Goal: Task Accomplishment & Management: Complete application form

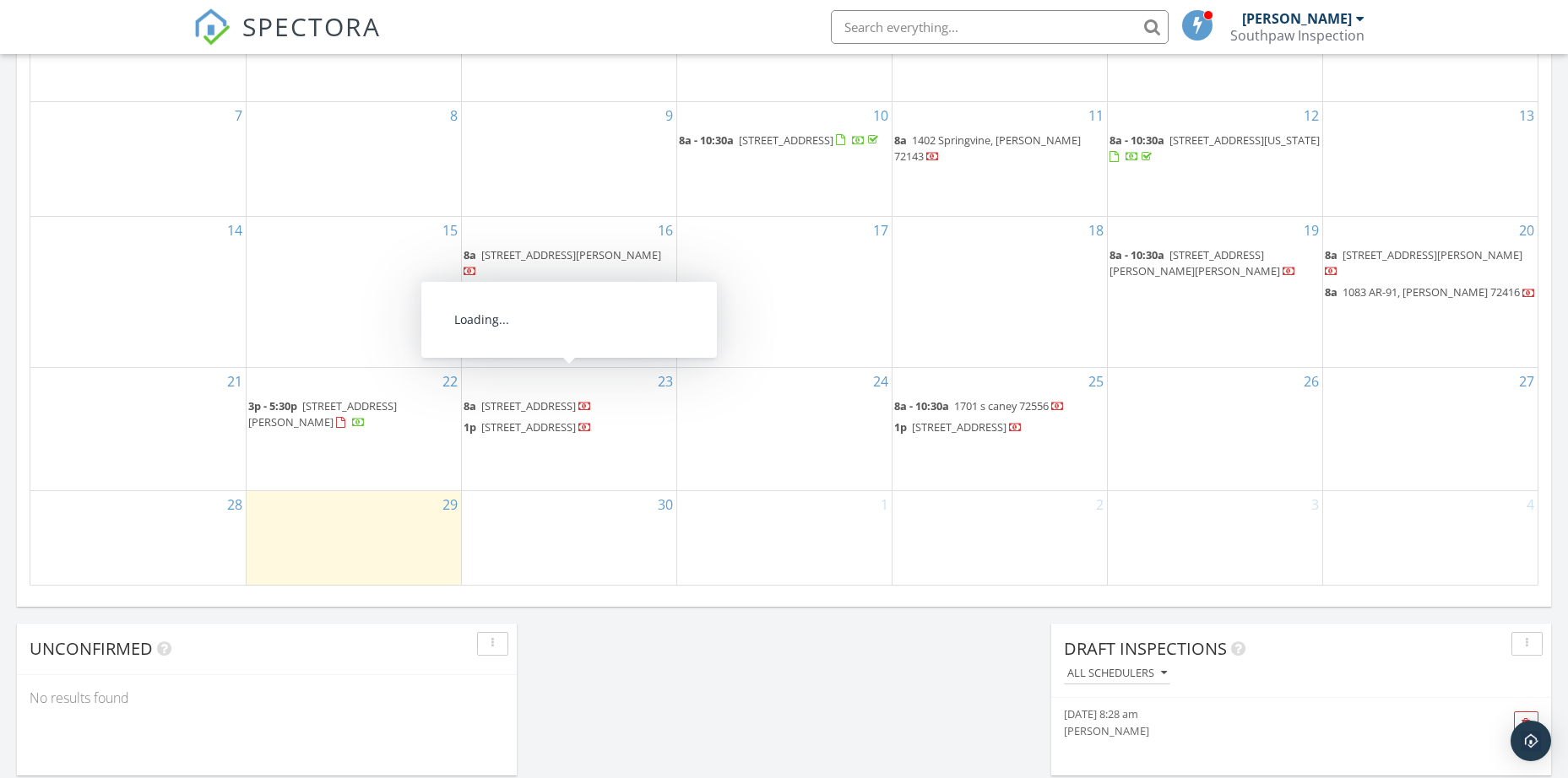
scroll to position [1152, 0]
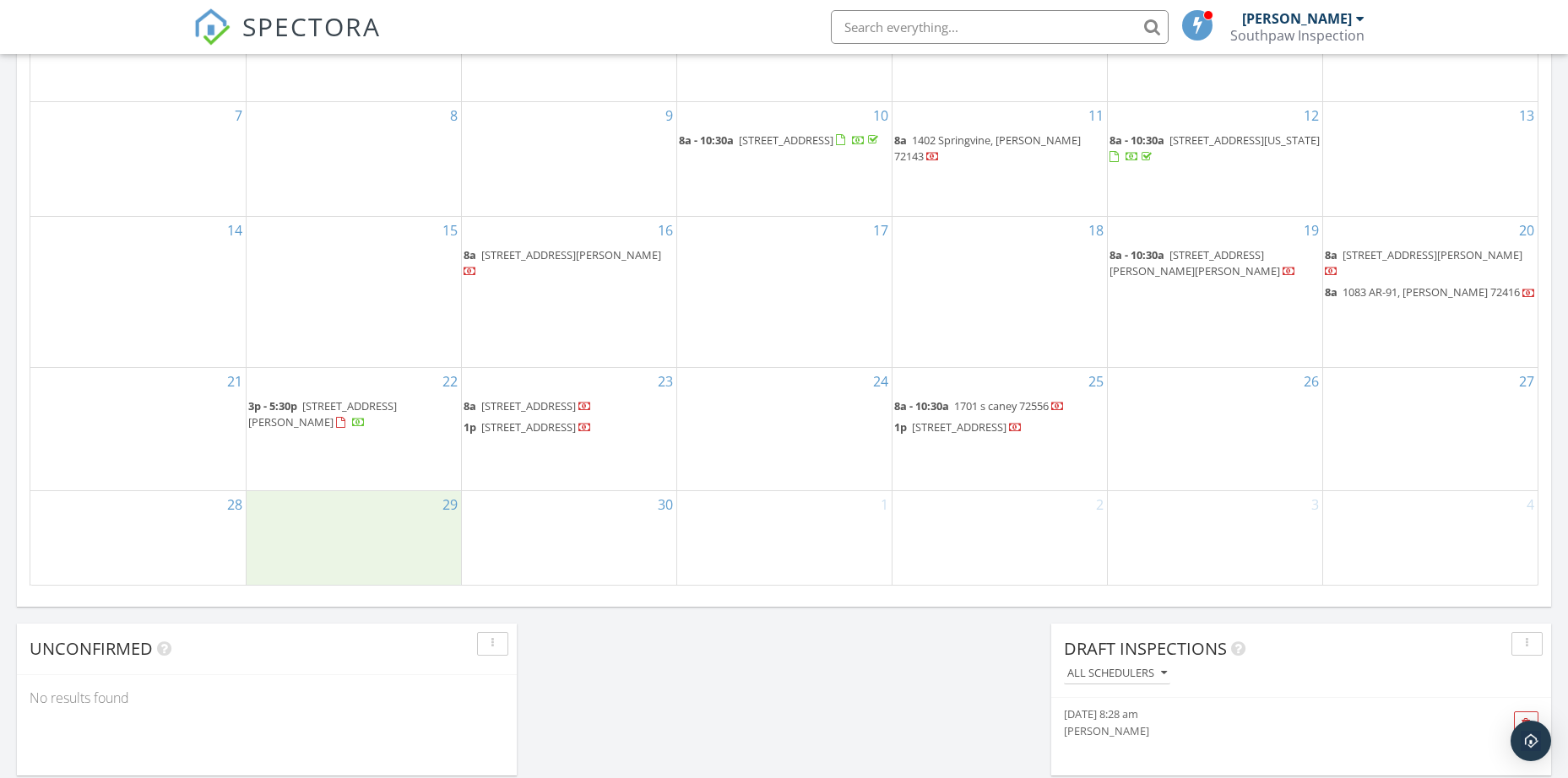
click at [344, 543] on div "29" at bounding box center [354, 538] width 215 height 94
click at [372, 476] on link "Inspection" at bounding box center [352, 474] width 87 height 27
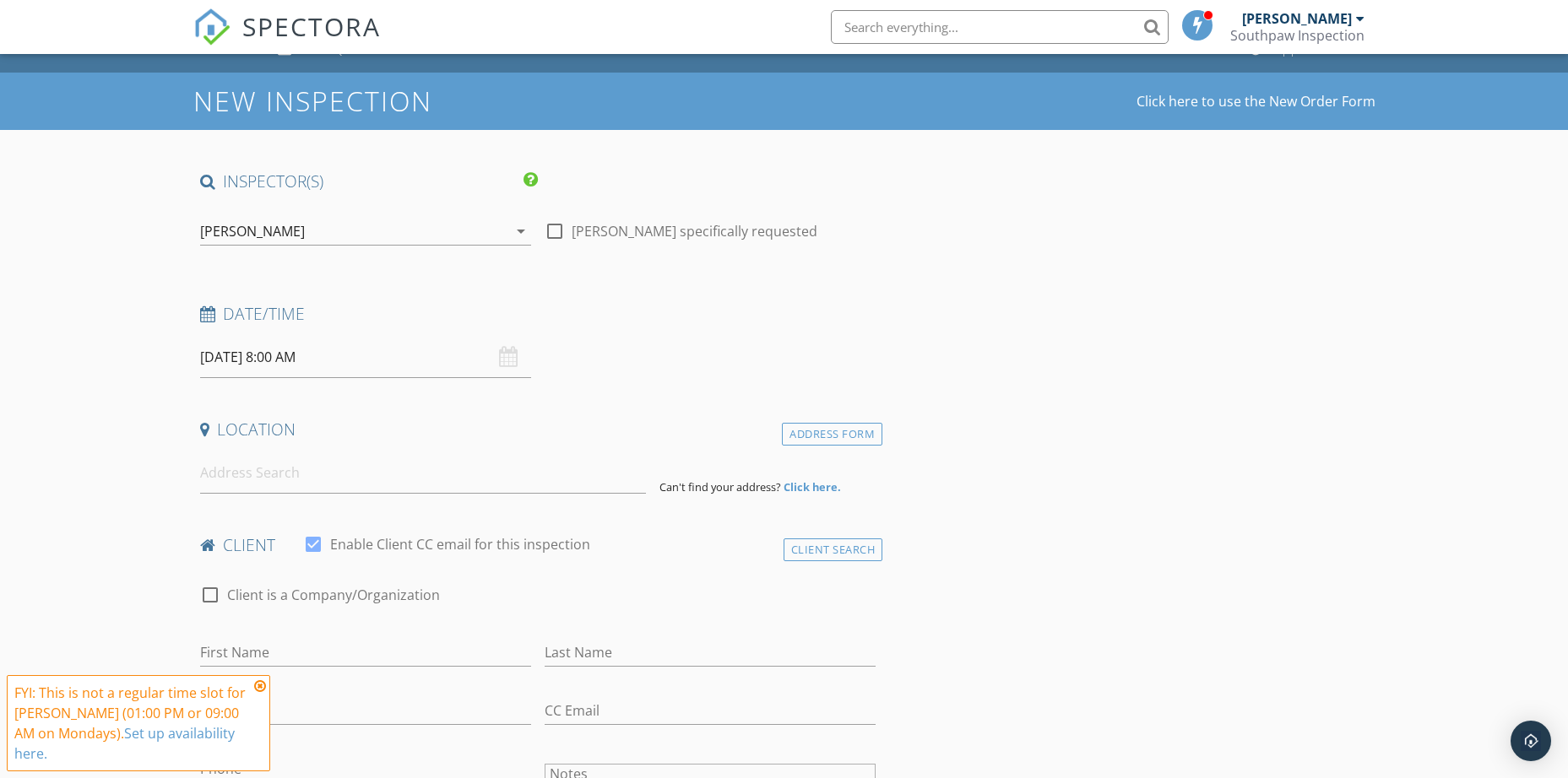
scroll to position [84, 0]
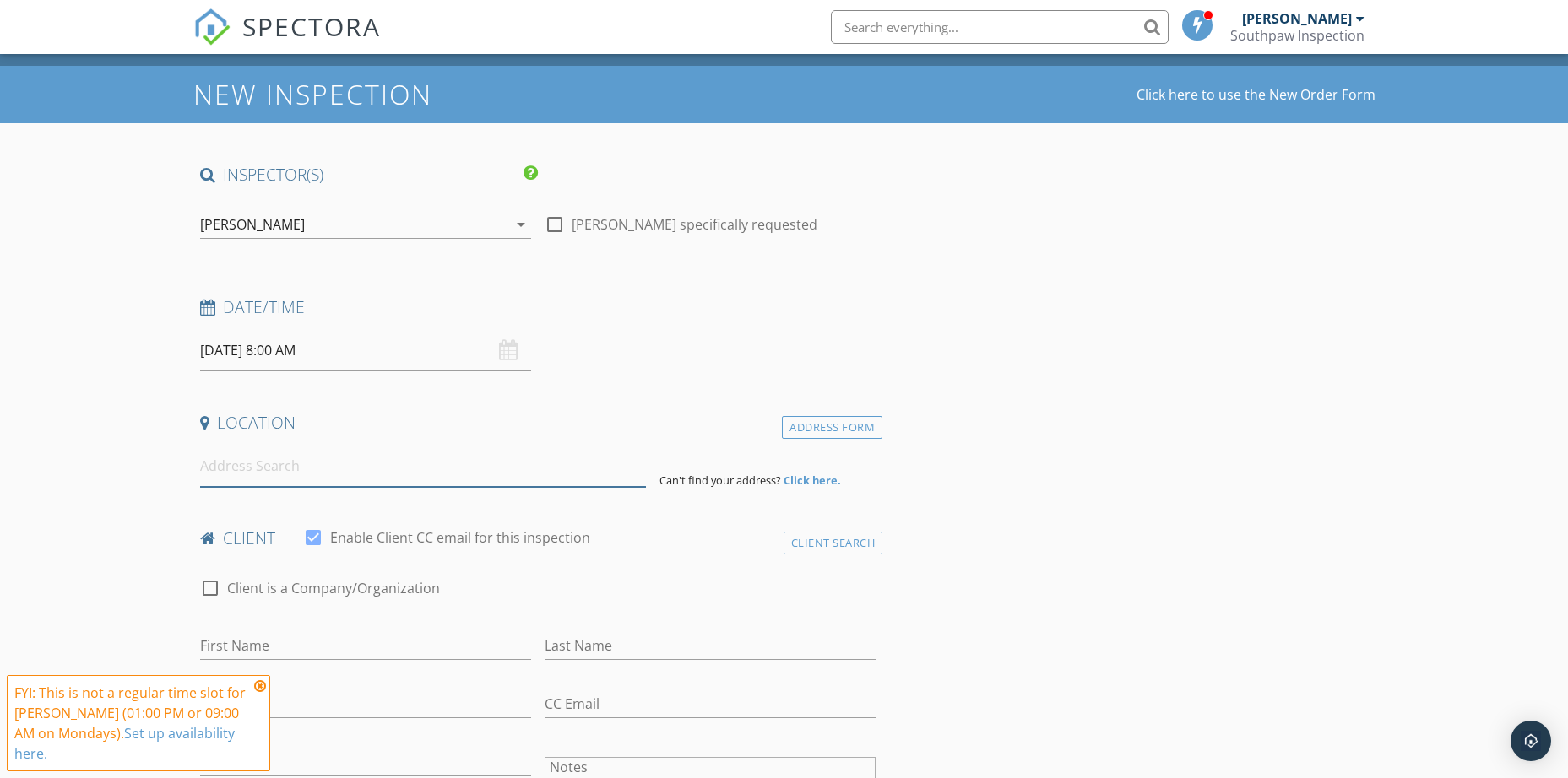
click at [354, 458] on input at bounding box center [423, 466] width 445 height 42
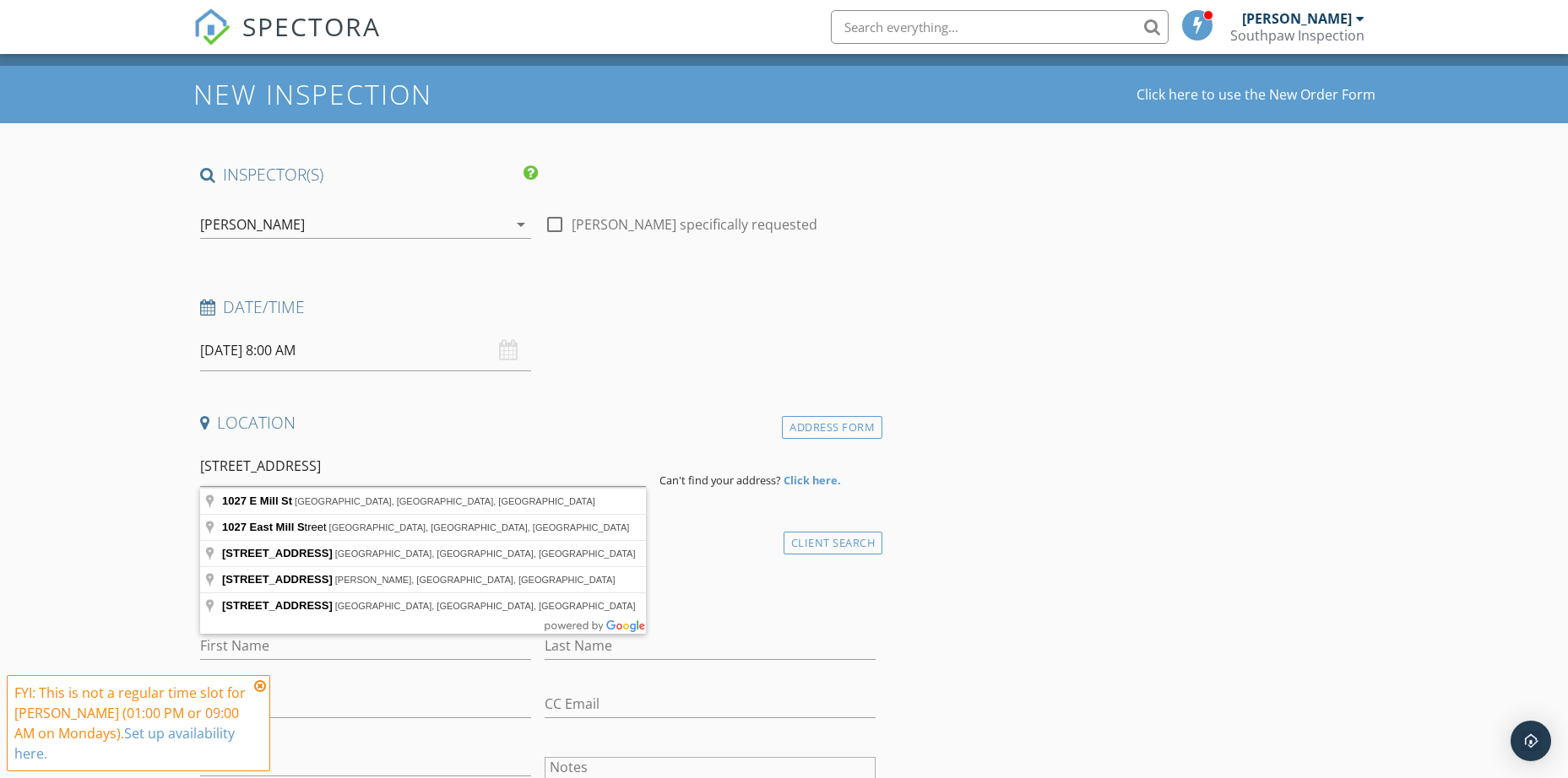
type input "1027 E Mill St, Malvern, AR, USA"
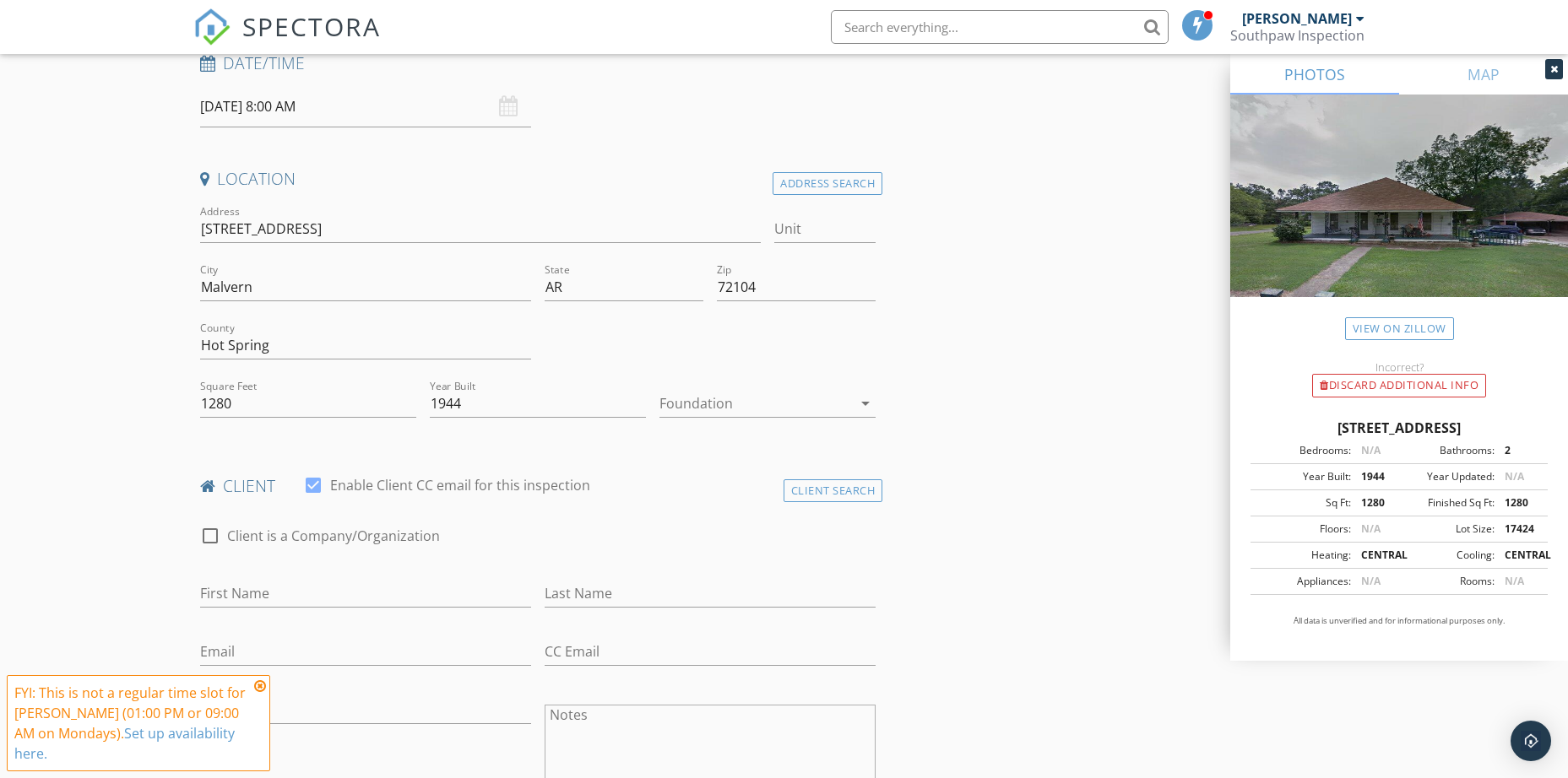
scroll to position [337, 0]
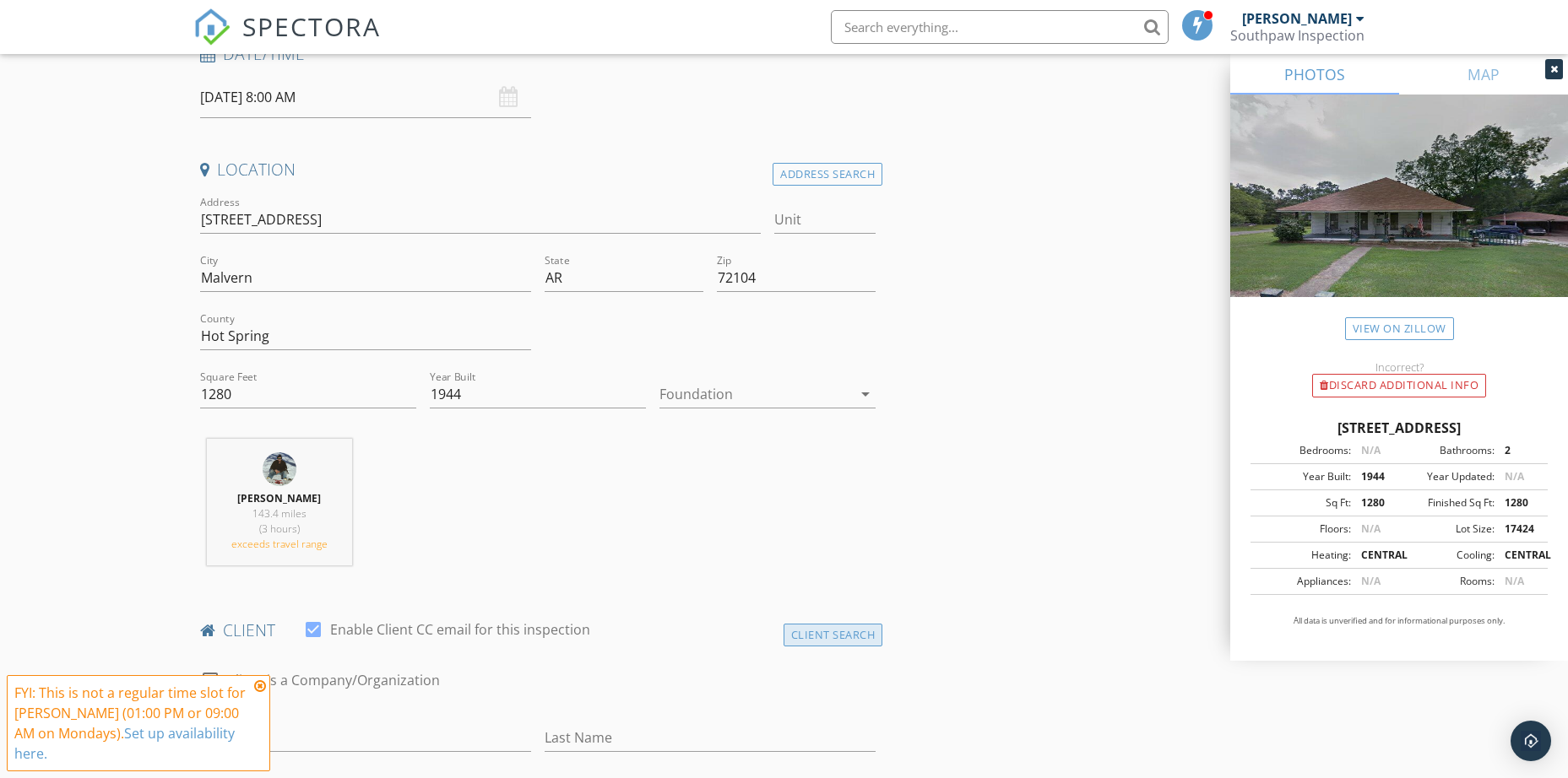
click at [821, 631] on div "Client Search" at bounding box center [832, 635] width 99 height 23
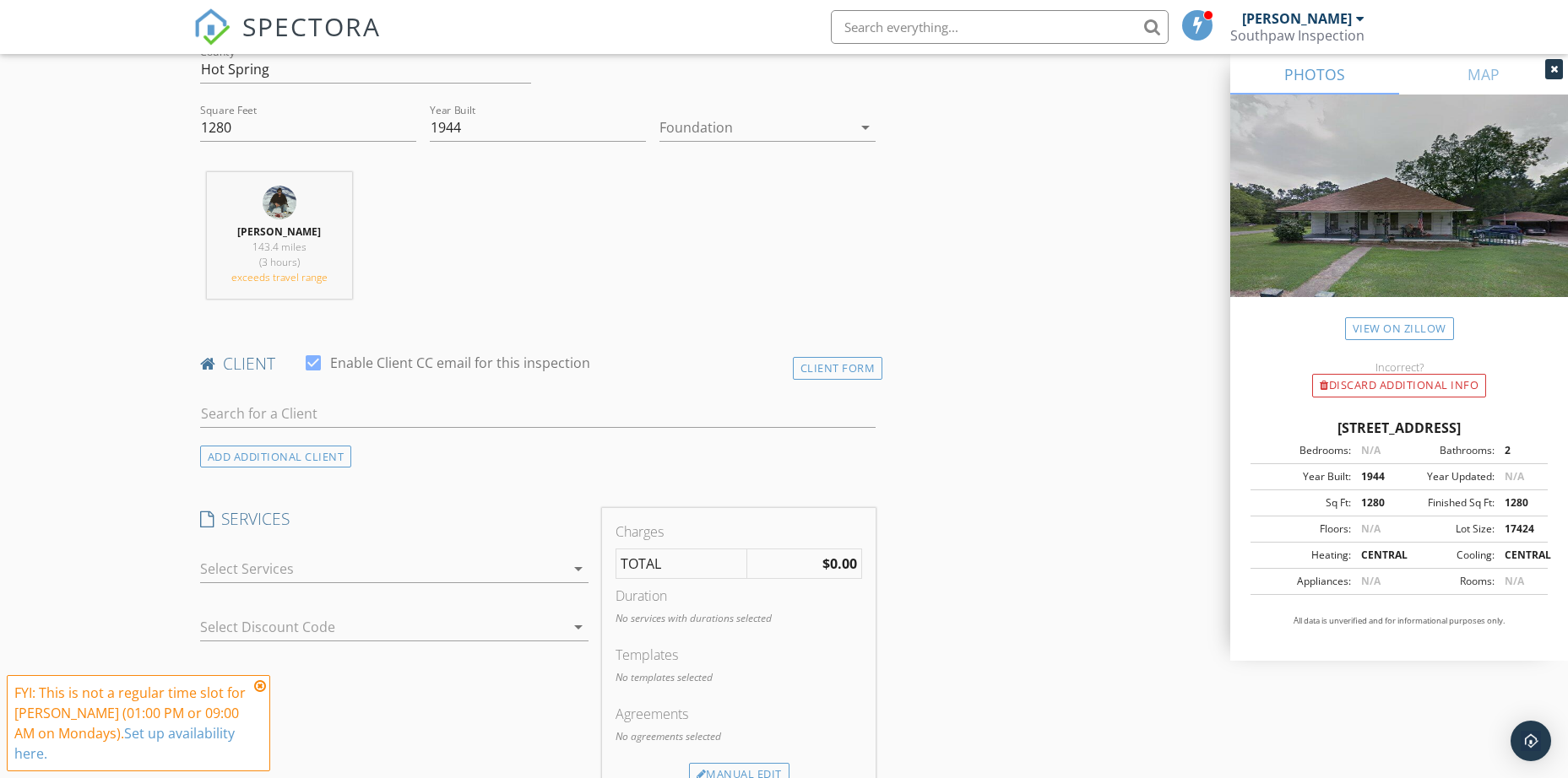
scroll to position [591, 0]
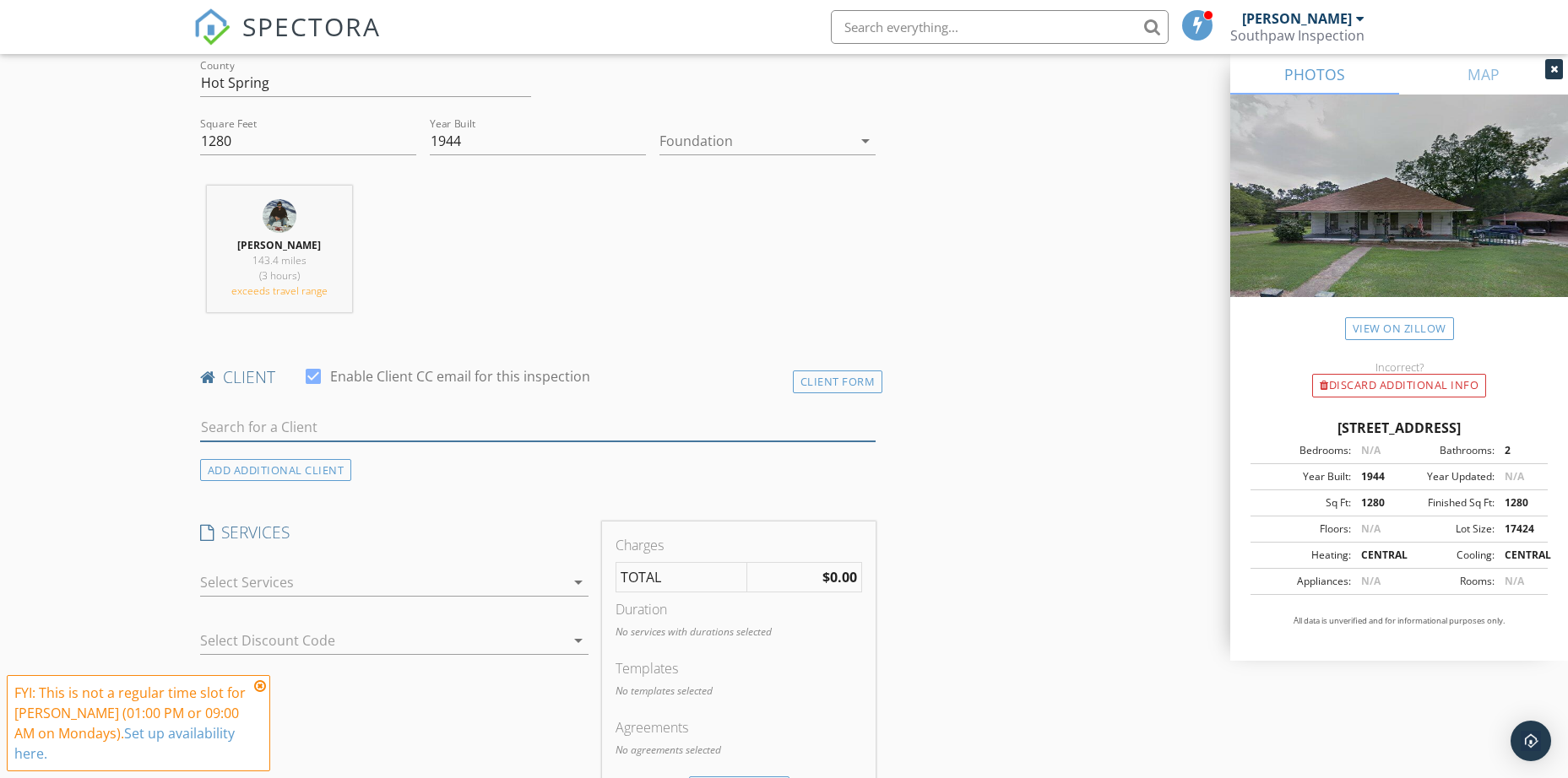
click at [361, 417] on input "text" at bounding box center [538, 426] width 676 height 27
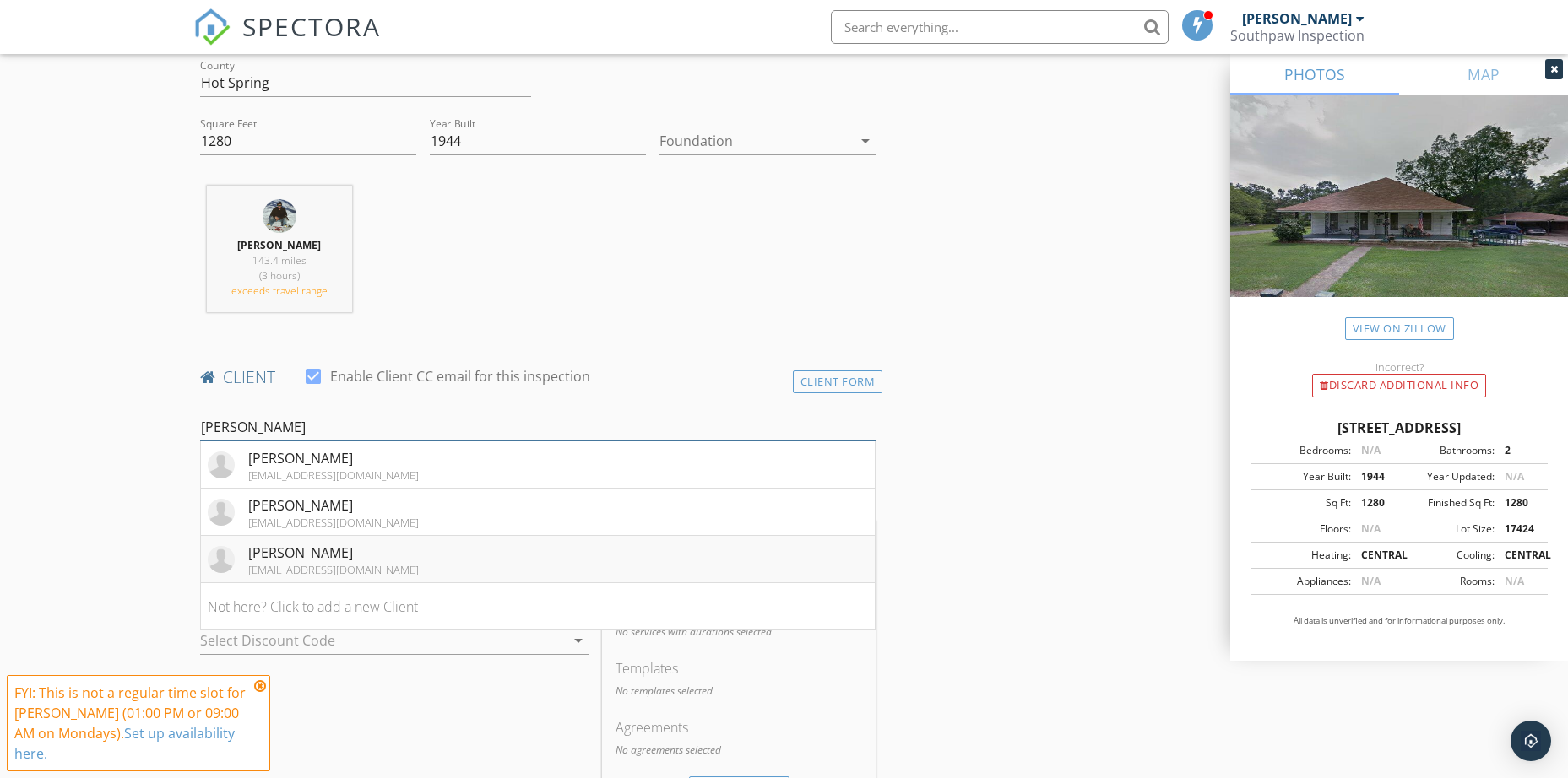
type input "Doug"
click at [320, 558] on div "[PERSON_NAME]" at bounding box center [333, 552] width 170 height 20
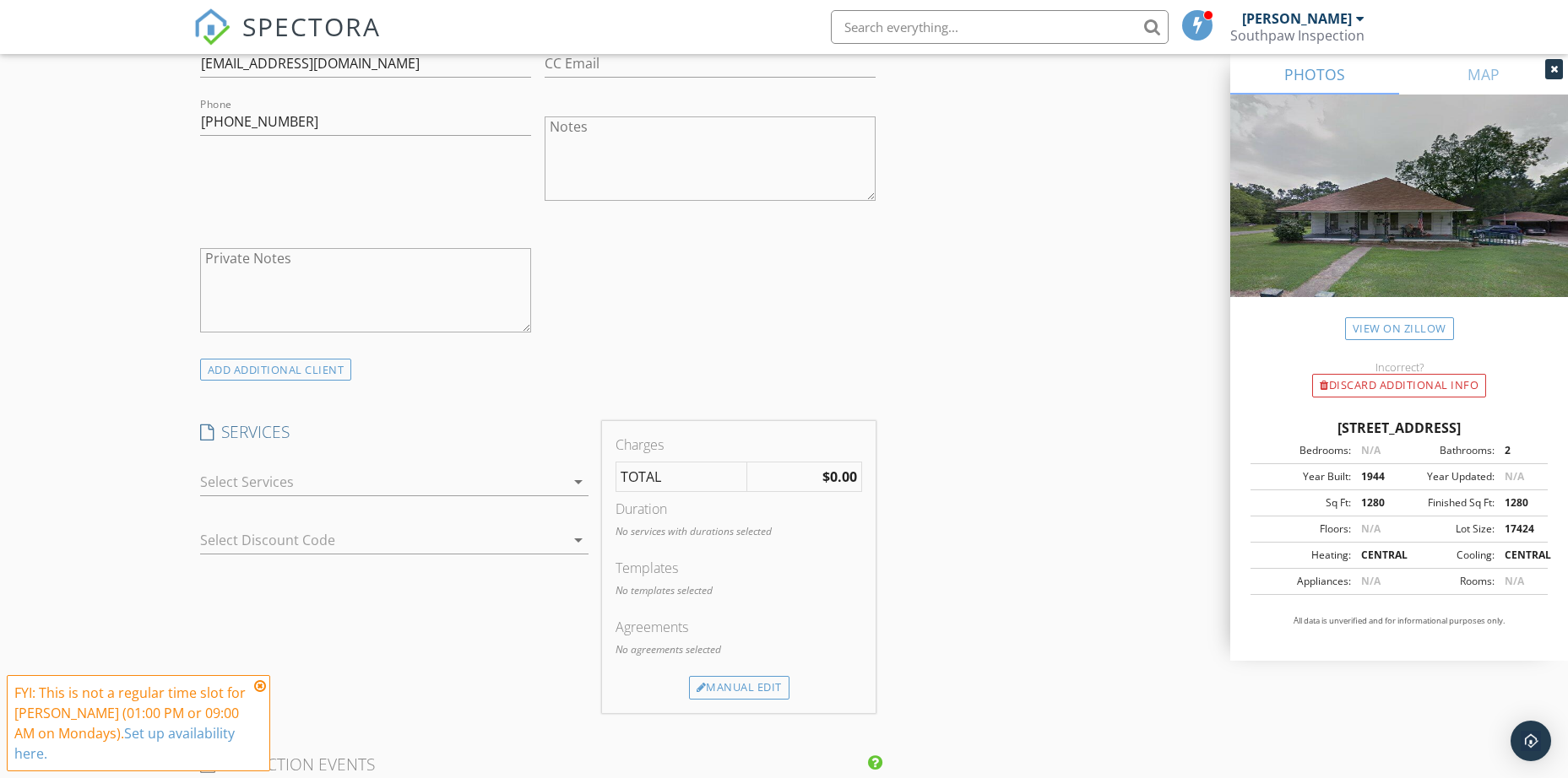
scroll to position [1097, 0]
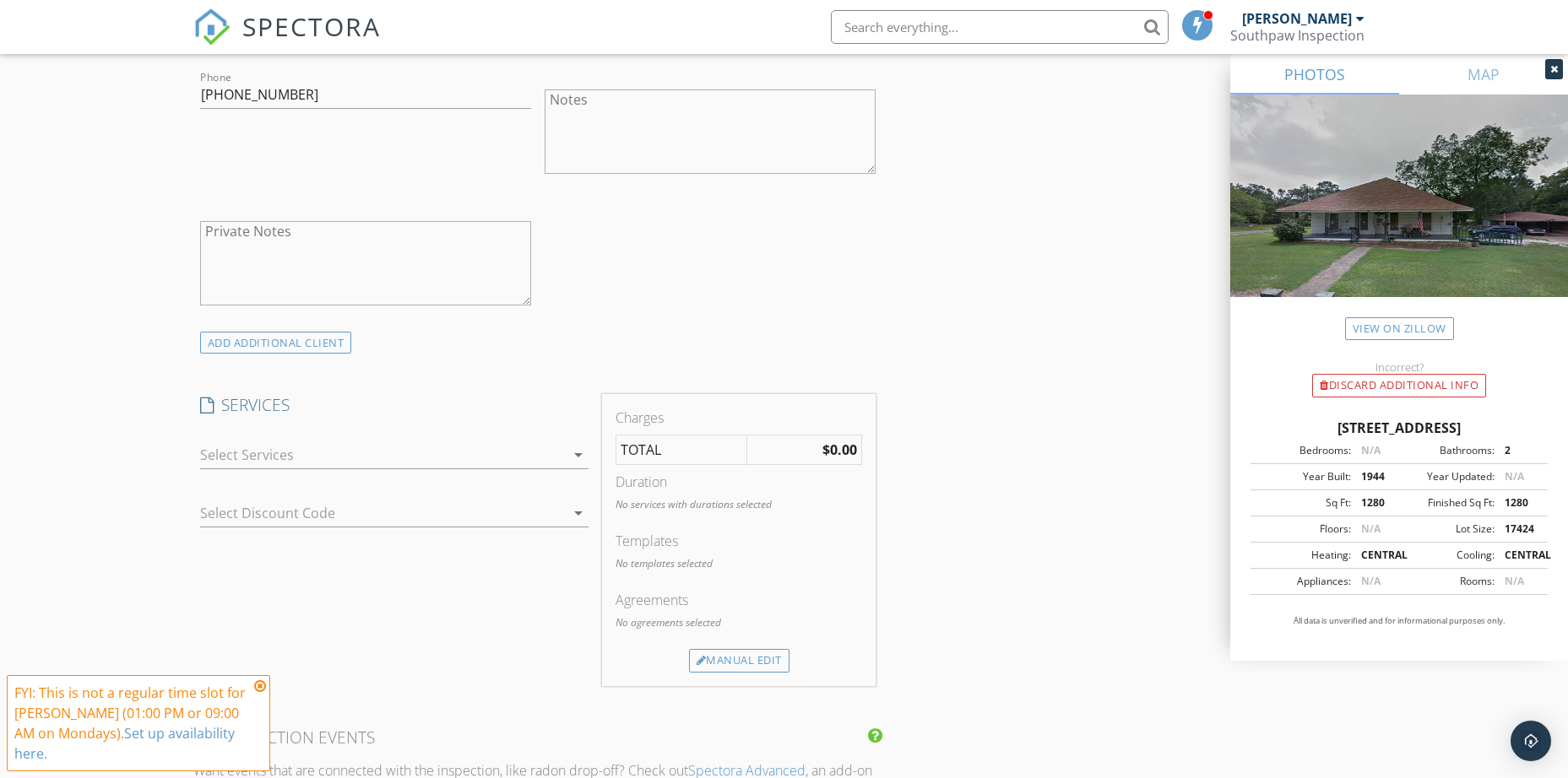
click at [547, 444] on div at bounding box center [383, 455] width 365 height 27
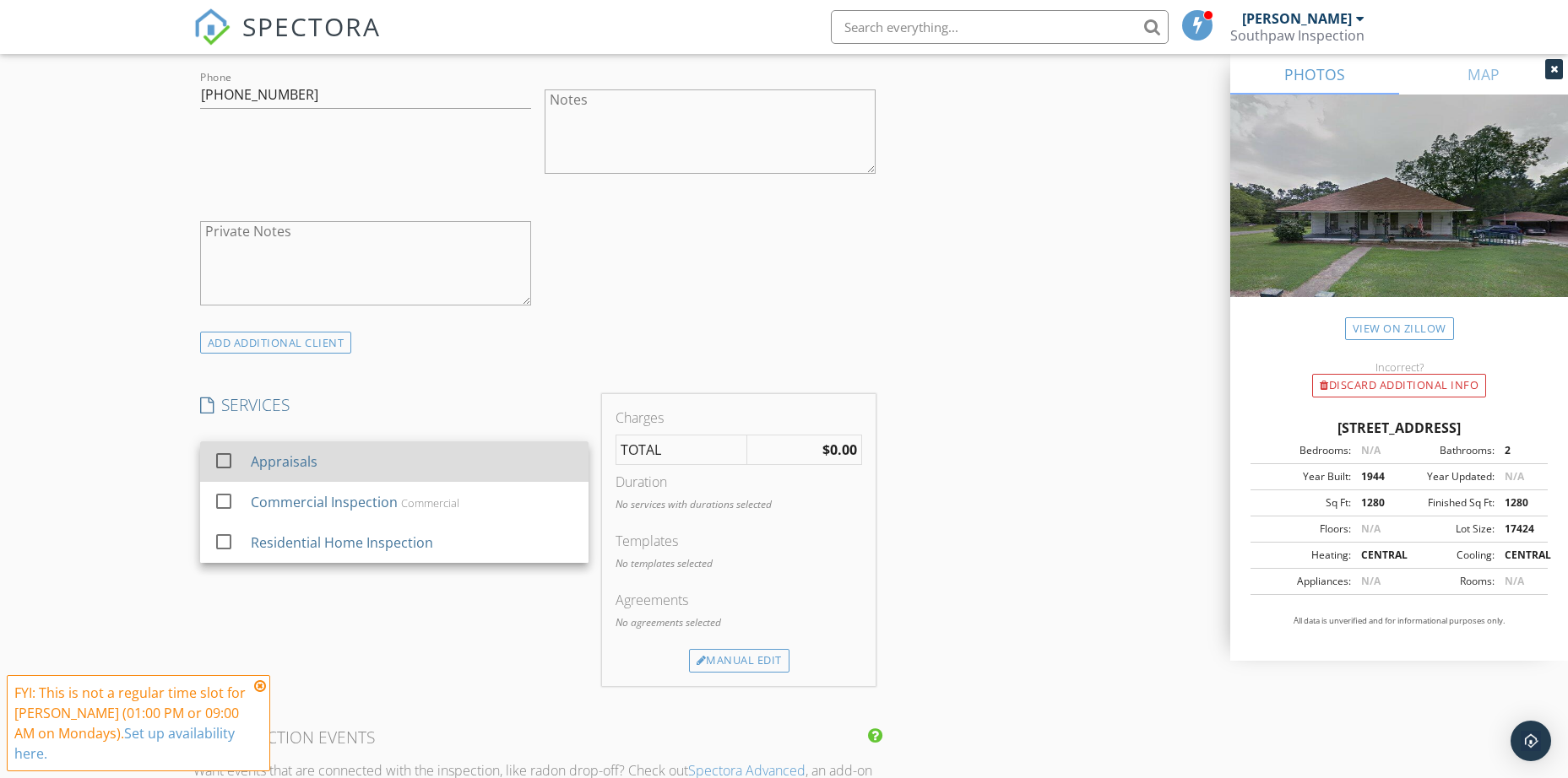
click at [326, 473] on div "Appraisals" at bounding box center [411, 461] width 324 height 34
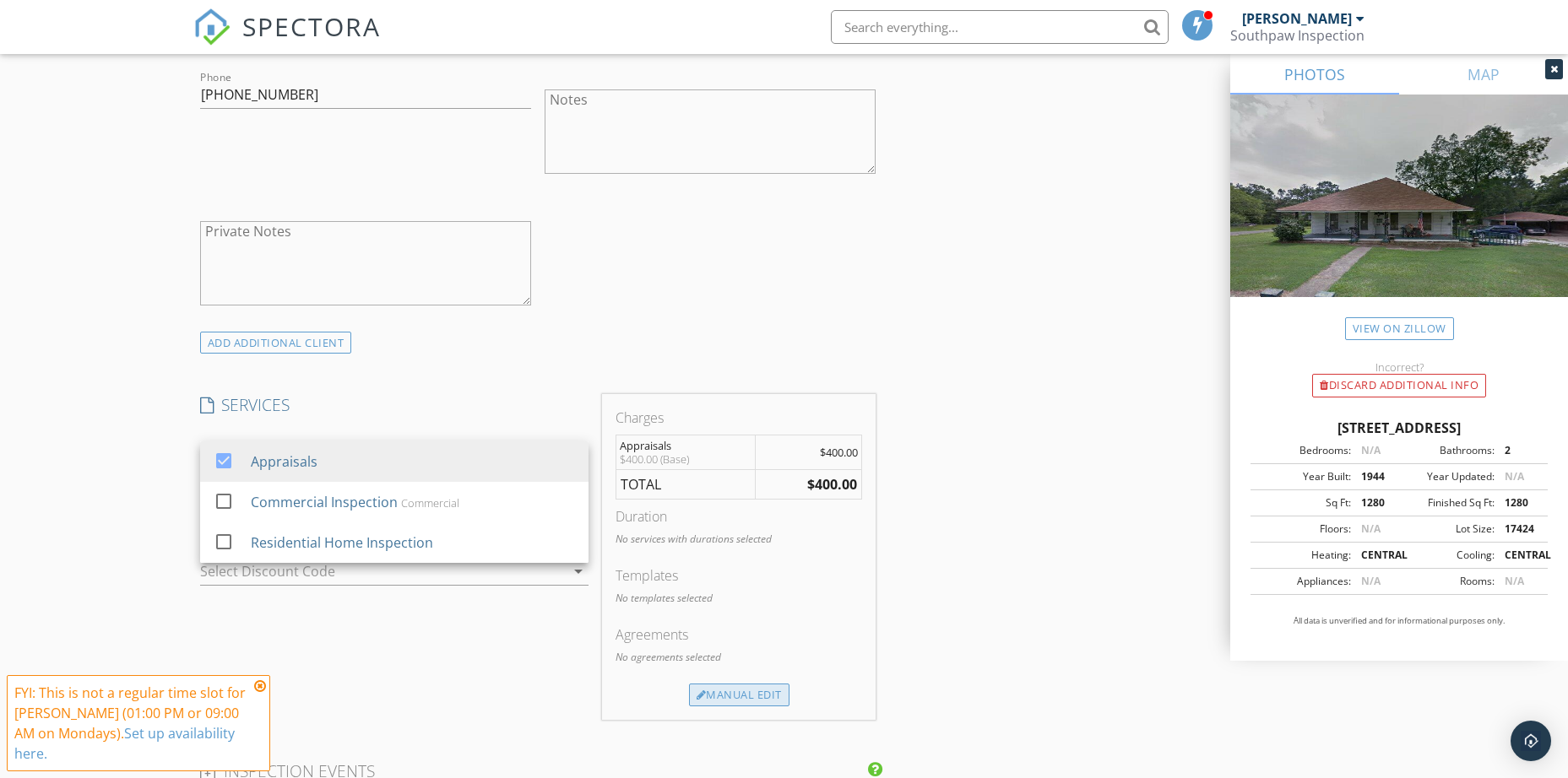
click at [771, 693] on div "Manual Edit" at bounding box center [739, 695] width 100 height 24
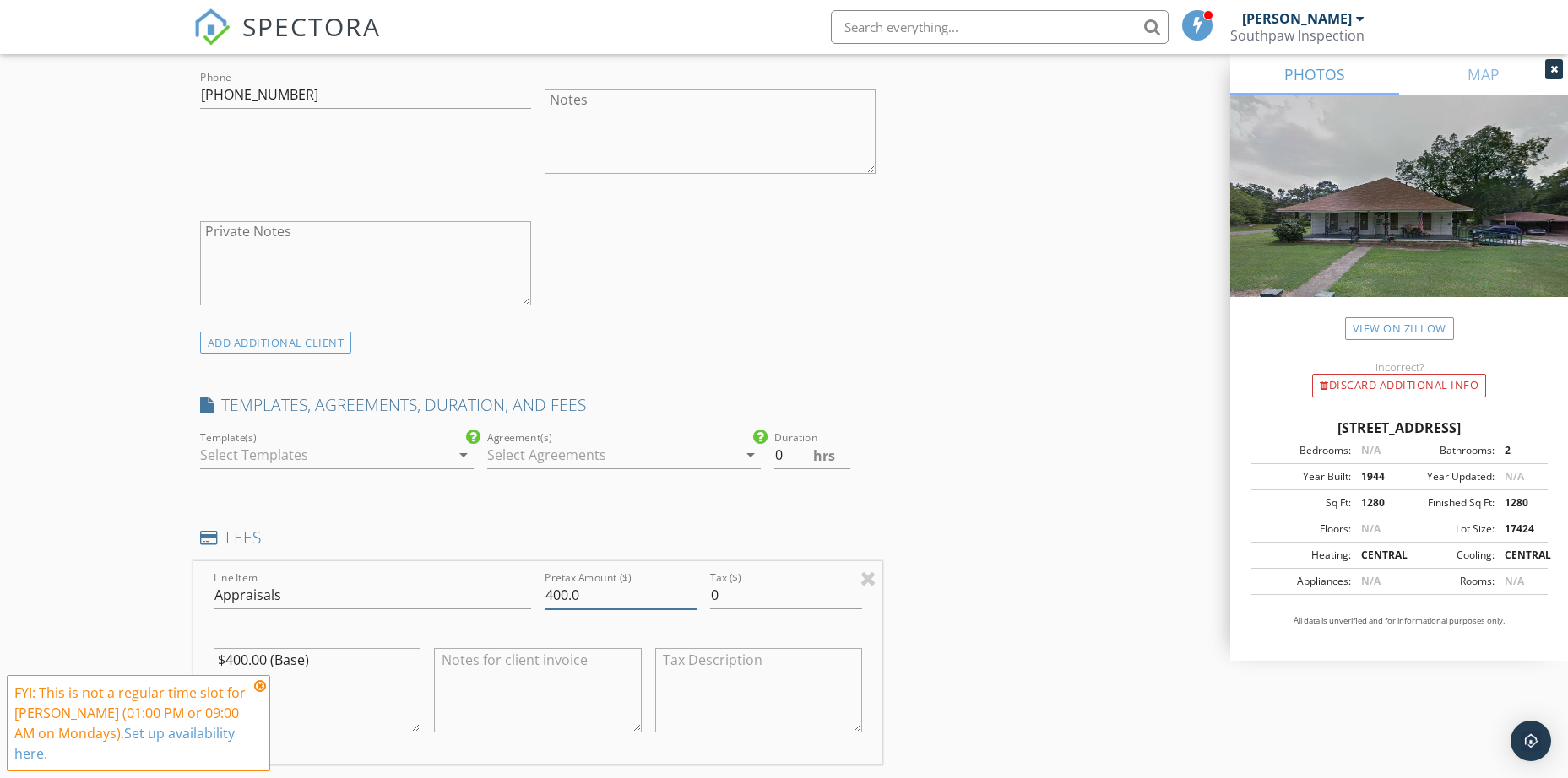
click at [590, 594] on input "400.0" at bounding box center [620, 595] width 152 height 27
drag, startPoint x: 590, startPoint y: 594, endPoint x: 503, endPoint y: 595, distance: 87.0
click at [503, 595] on div "Line Item Appraisals Pretax Amount ($) 400.0 Tax ($) 0 $400.00 (Base)" at bounding box center [537, 663] width 689 height 203
type input "550"
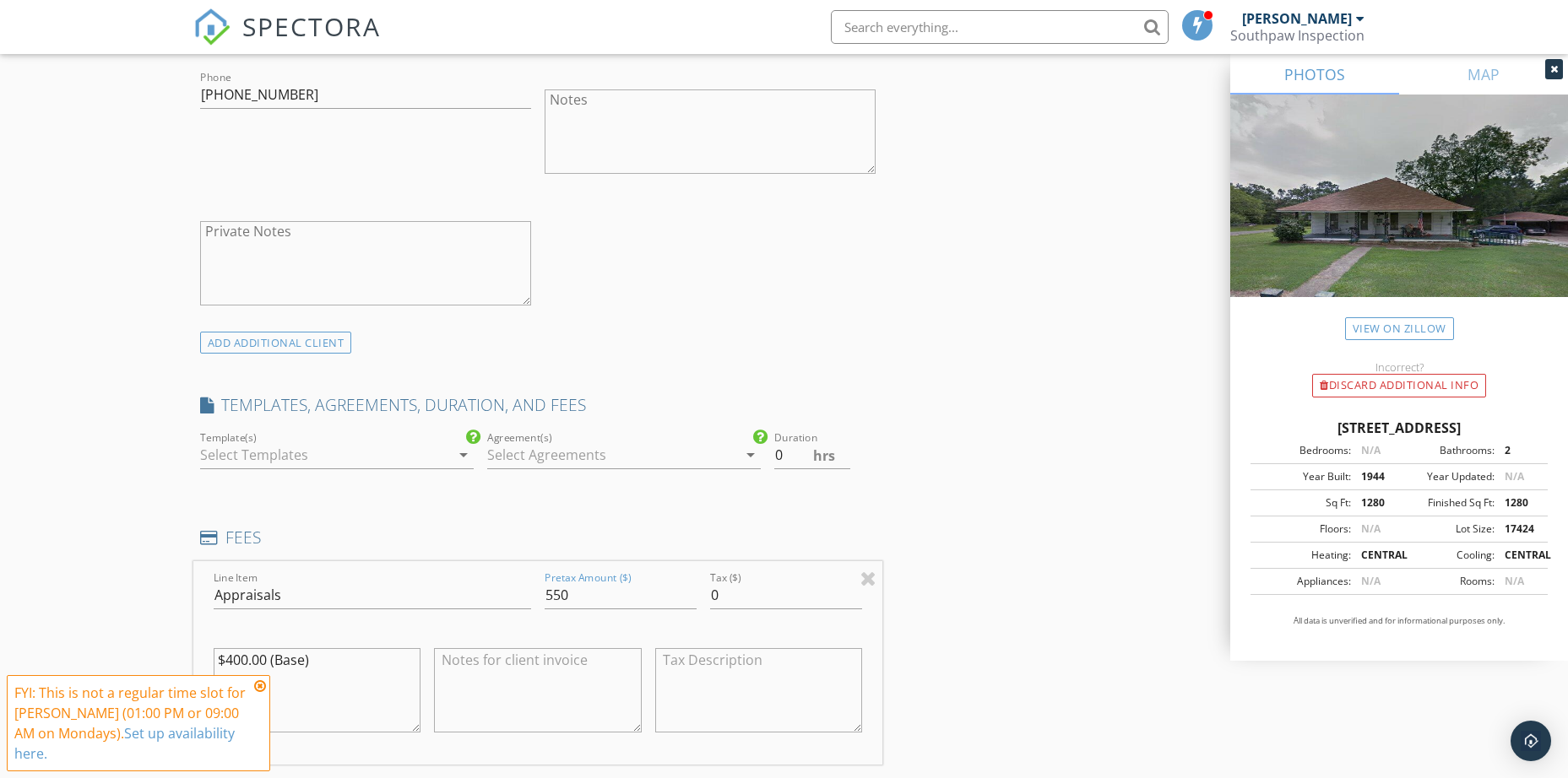
click at [961, 588] on div "INSPECTOR(S) check_box Matthew Woodall PRIMARY Matthew Woodall arrow_drop_down …" at bounding box center [784, 627] width 1182 height 2951
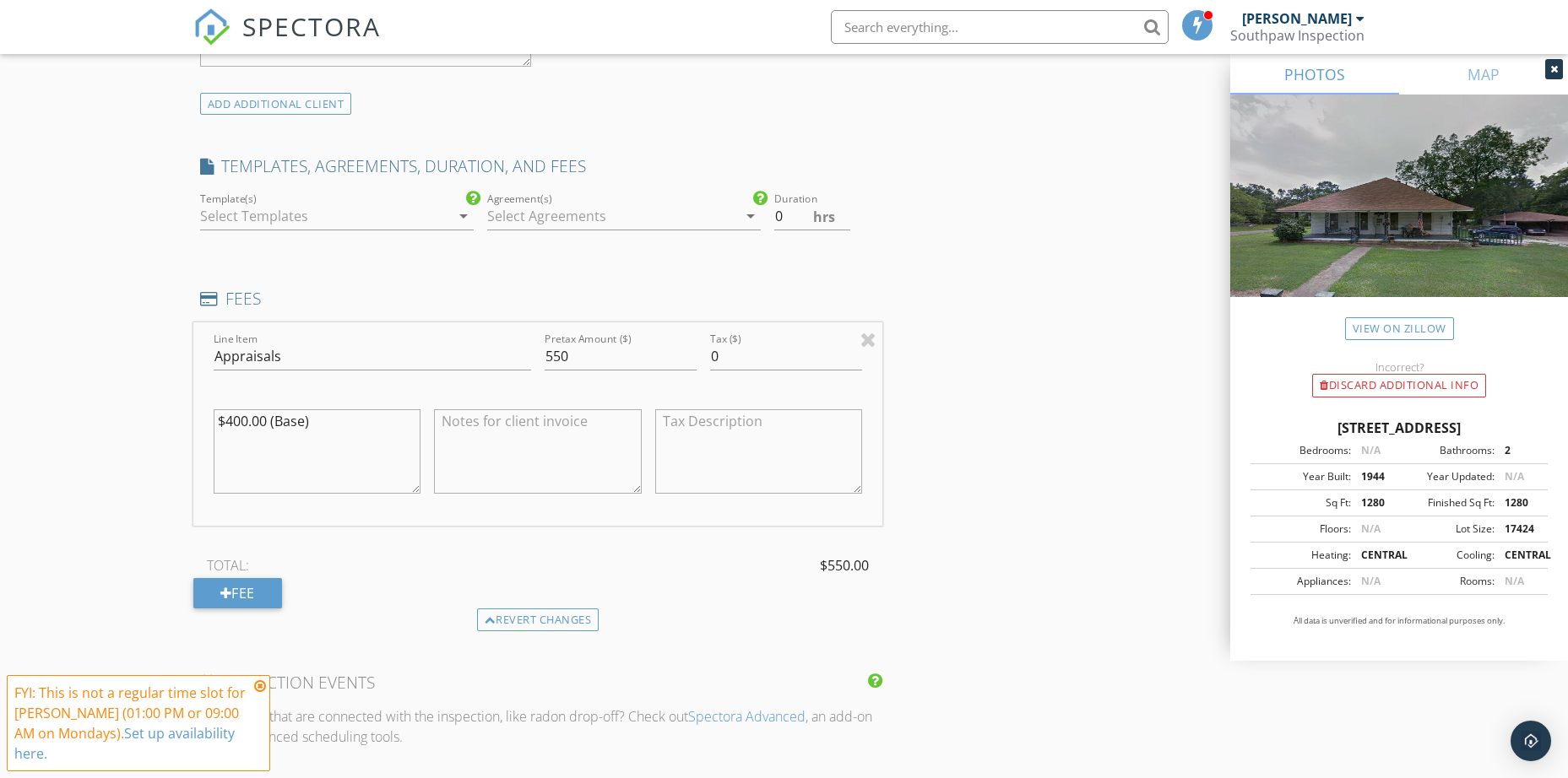
scroll to position [1350, 0]
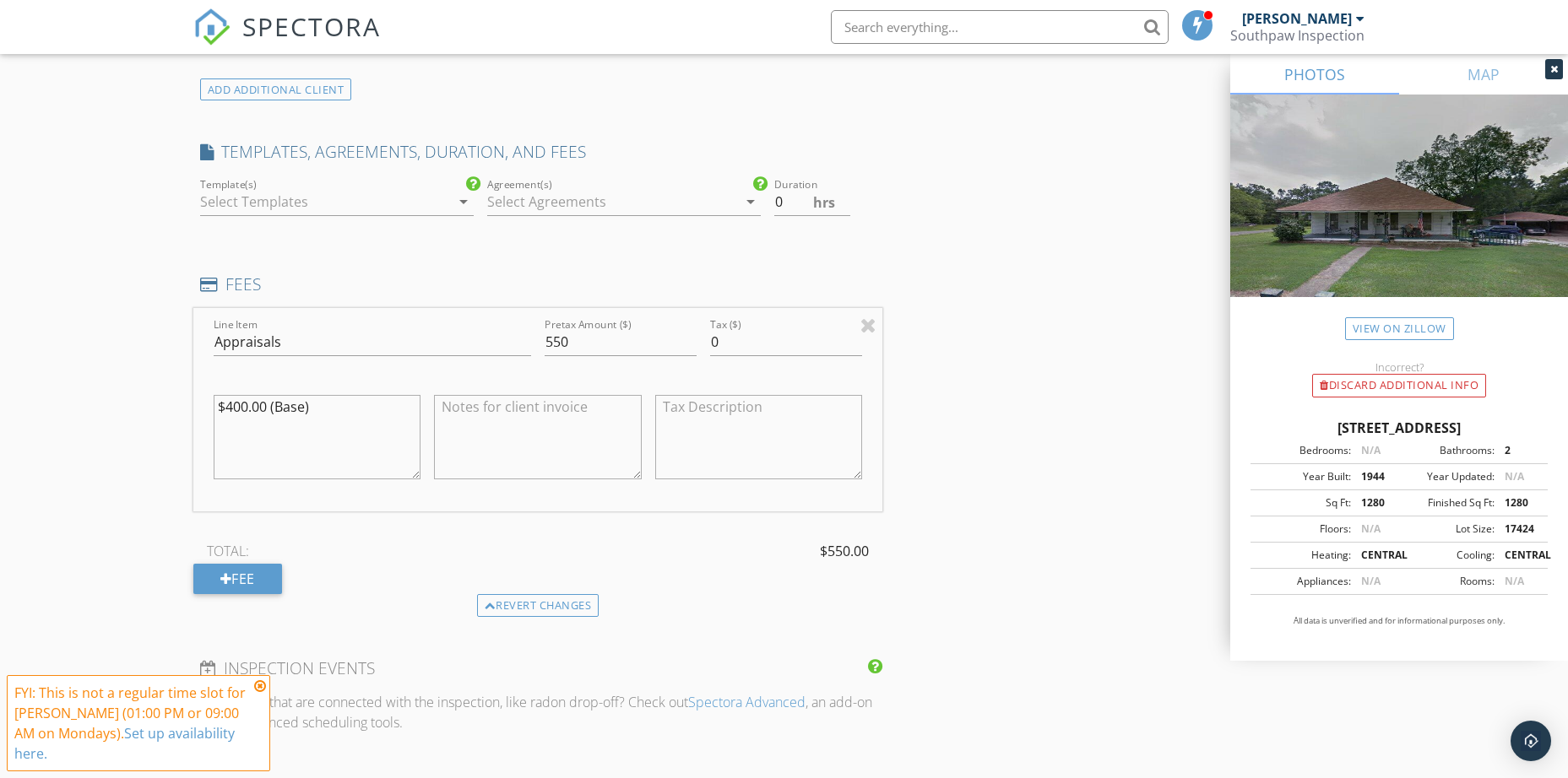
click at [263, 688] on icon at bounding box center [260, 686] width 11 height 13
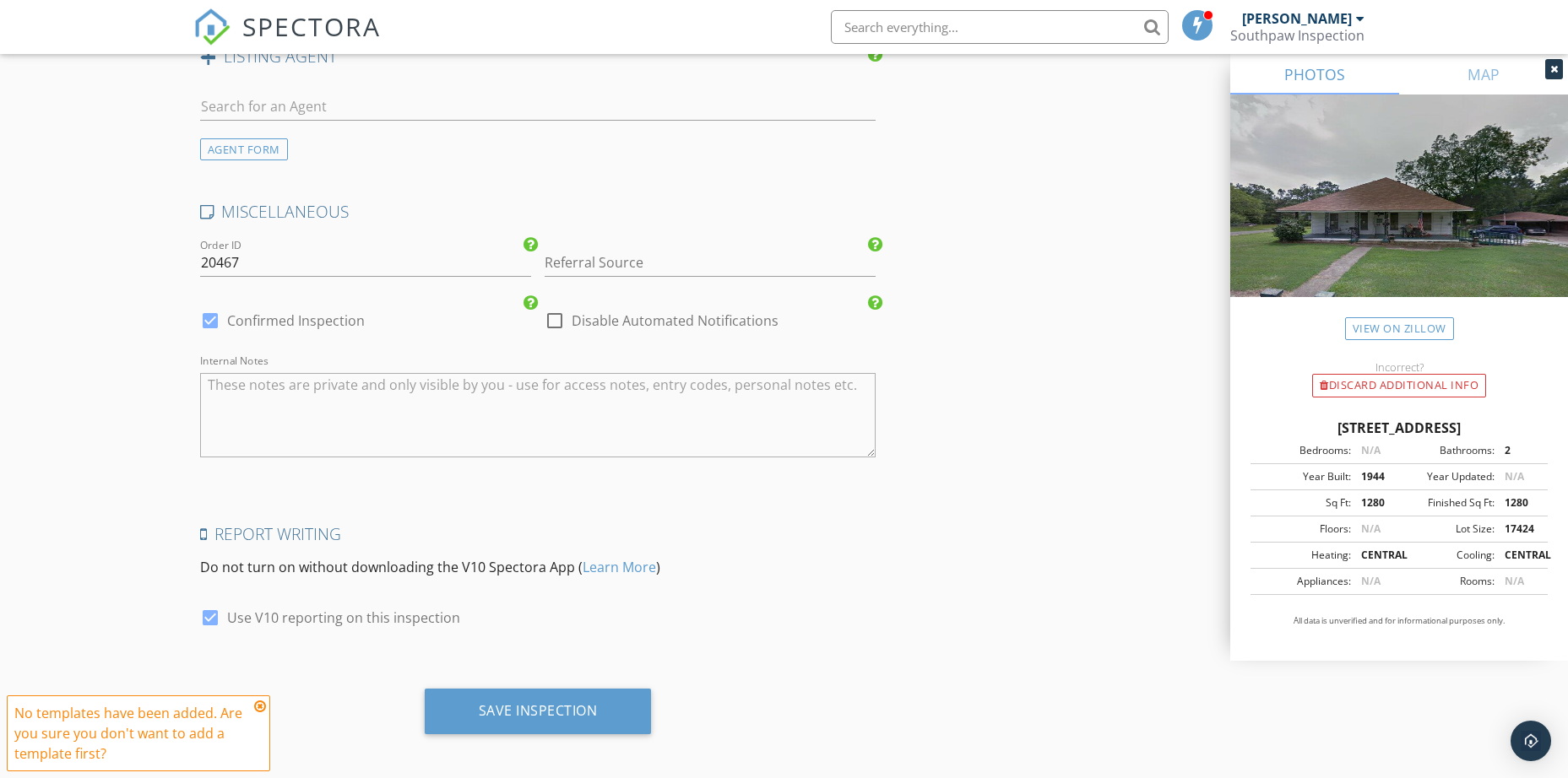
scroll to position [2462, 0]
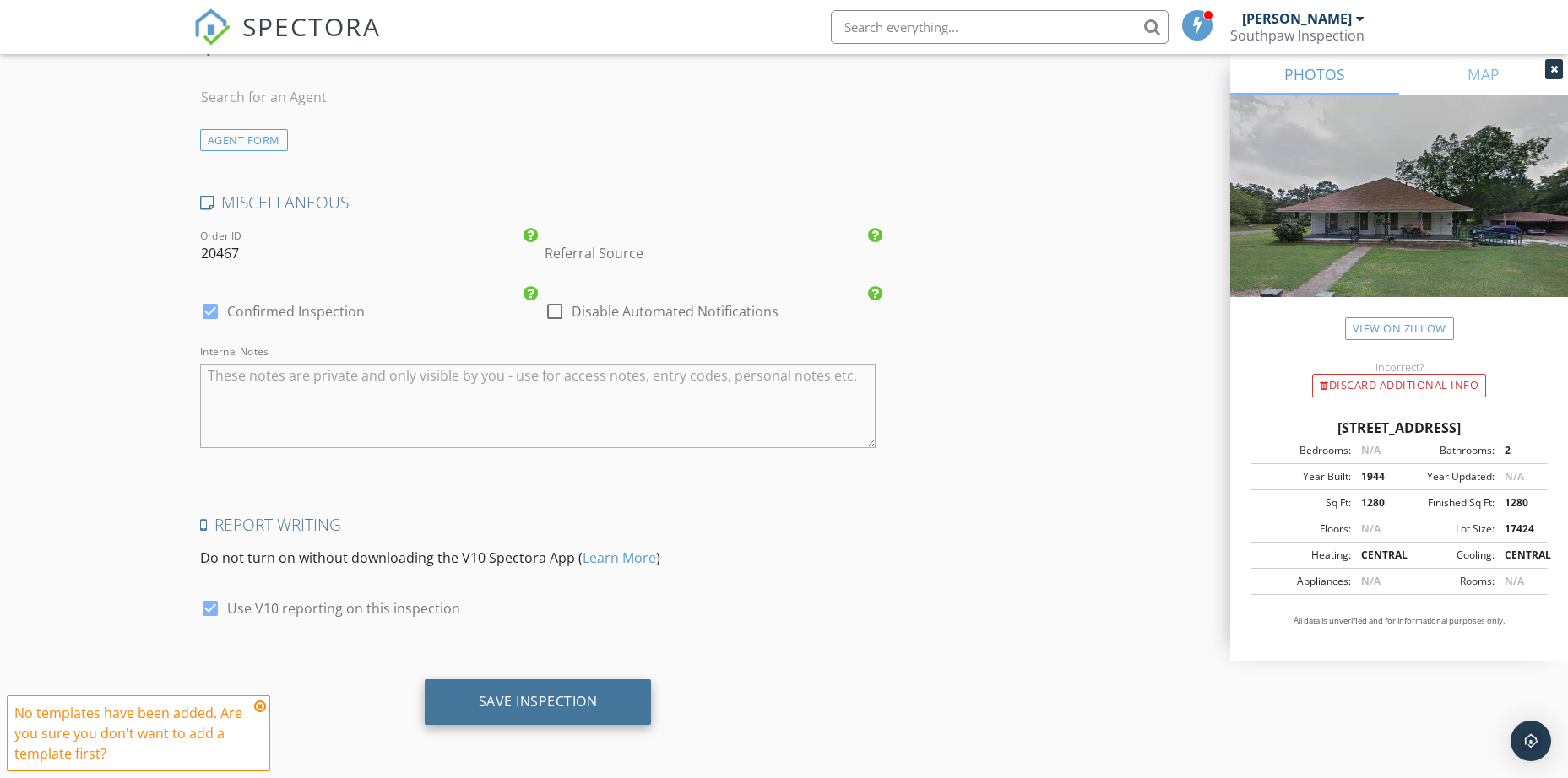
click at [537, 699] on div "Save Inspection" at bounding box center [538, 701] width 119 height 17
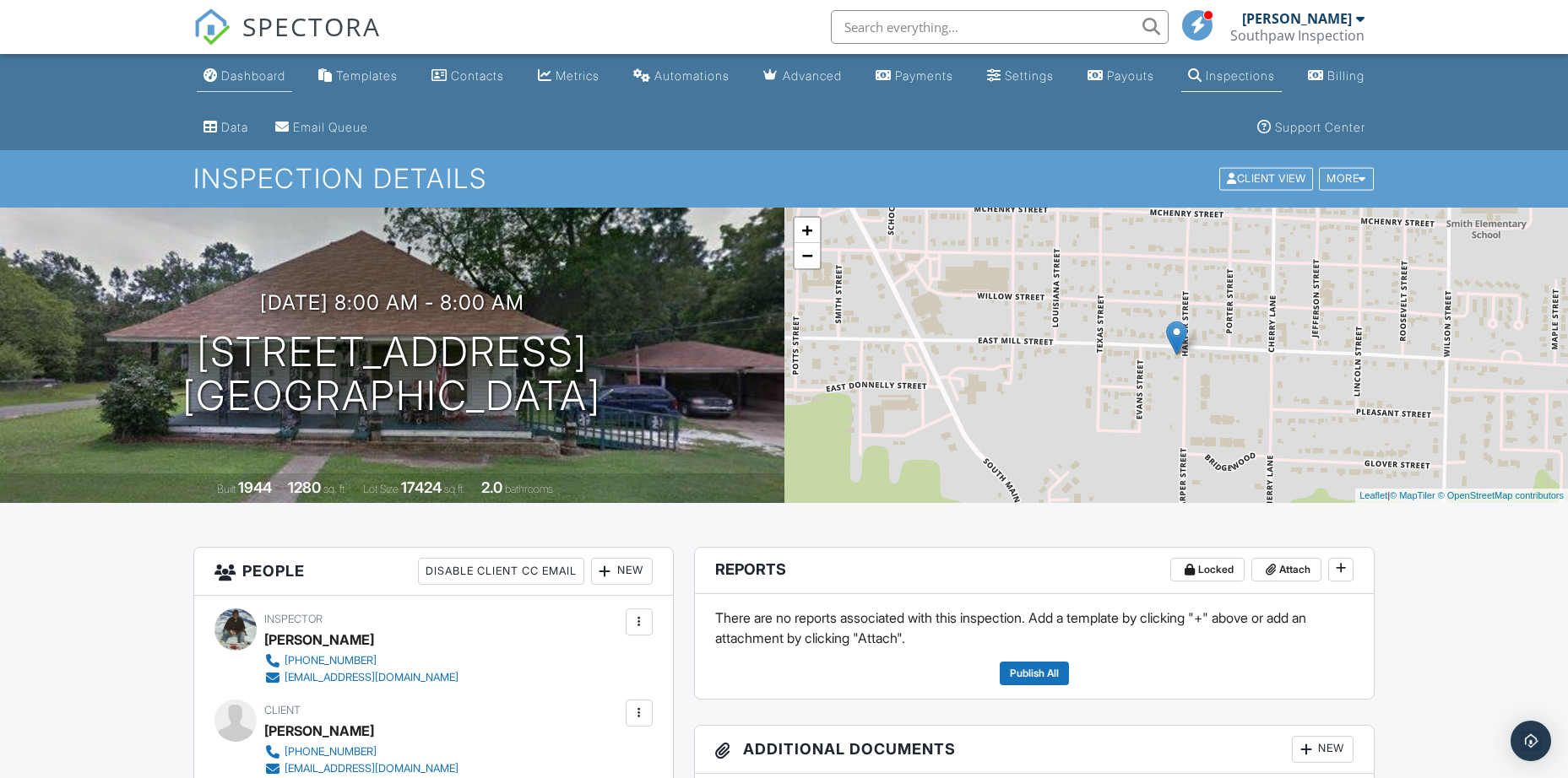
click at [245, 76] on div "Dashboard" at bounding box center [253, 75] width 64 height 14
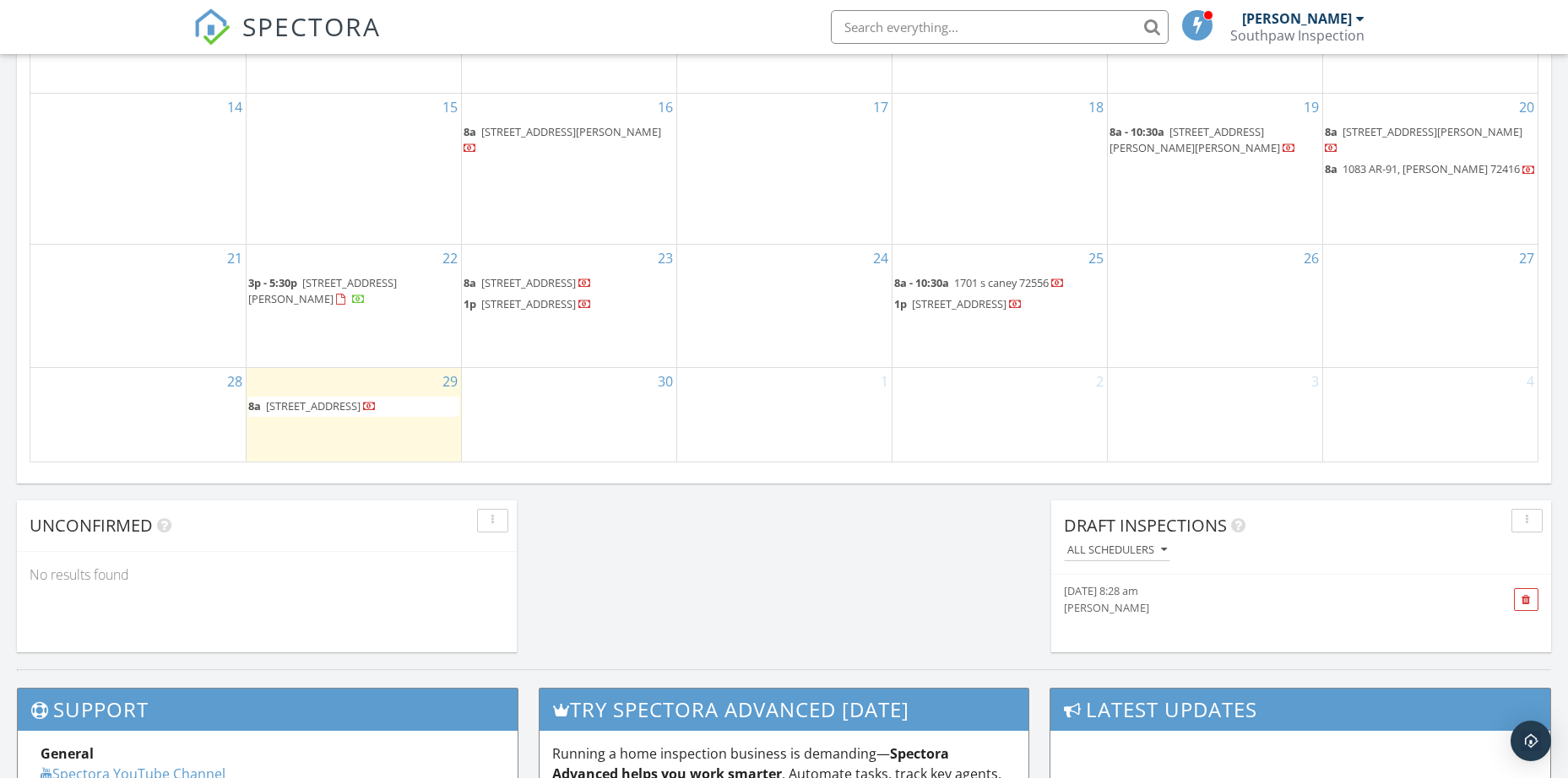
scroll to position [1266, 0]
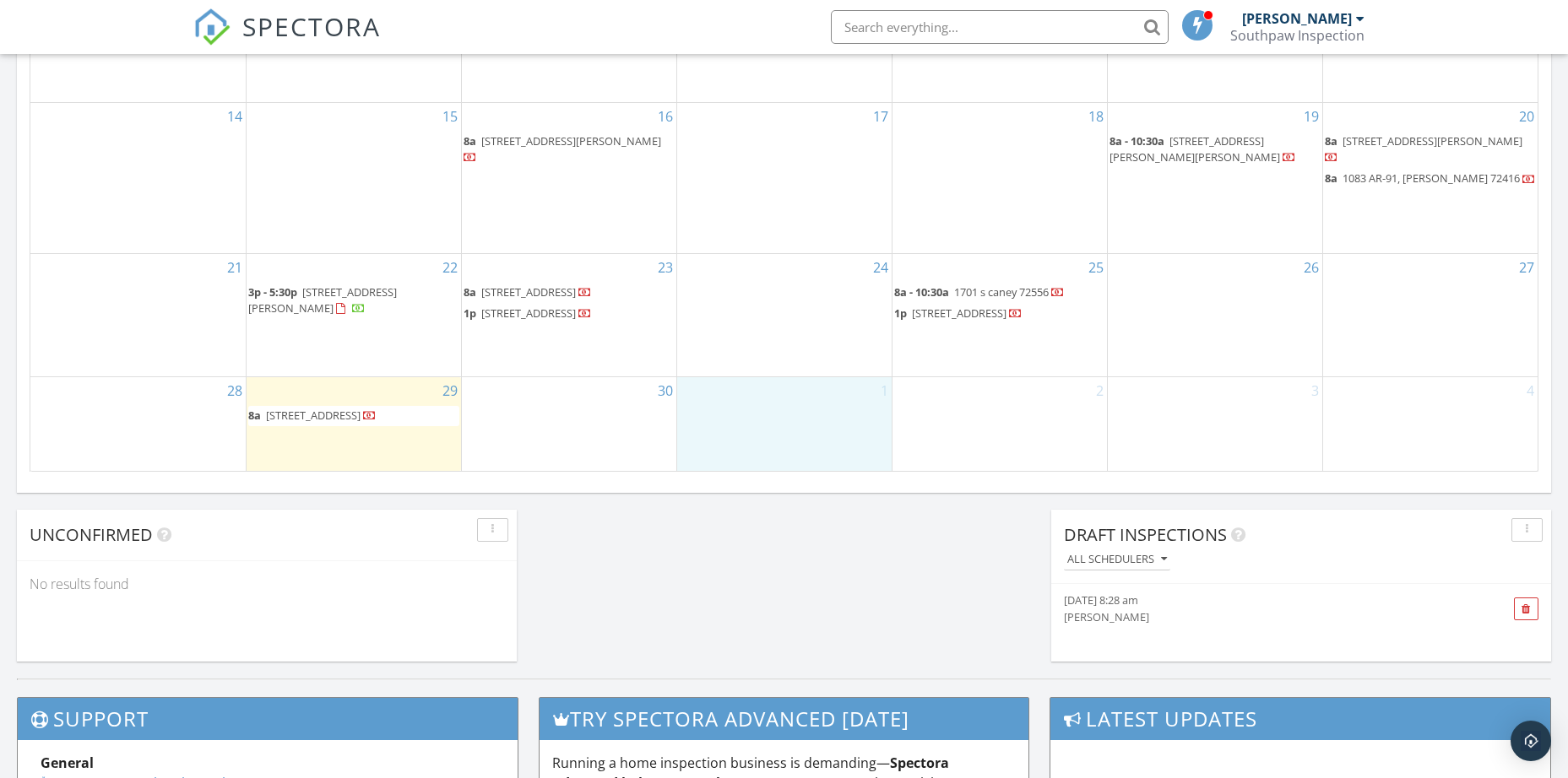
click at [768, 418] on div "1" at bounding box center [784, 424] width 215 height 94
click at [773, 346] on link "Inspection" at bounding box center [782, 348] width 87 height 27
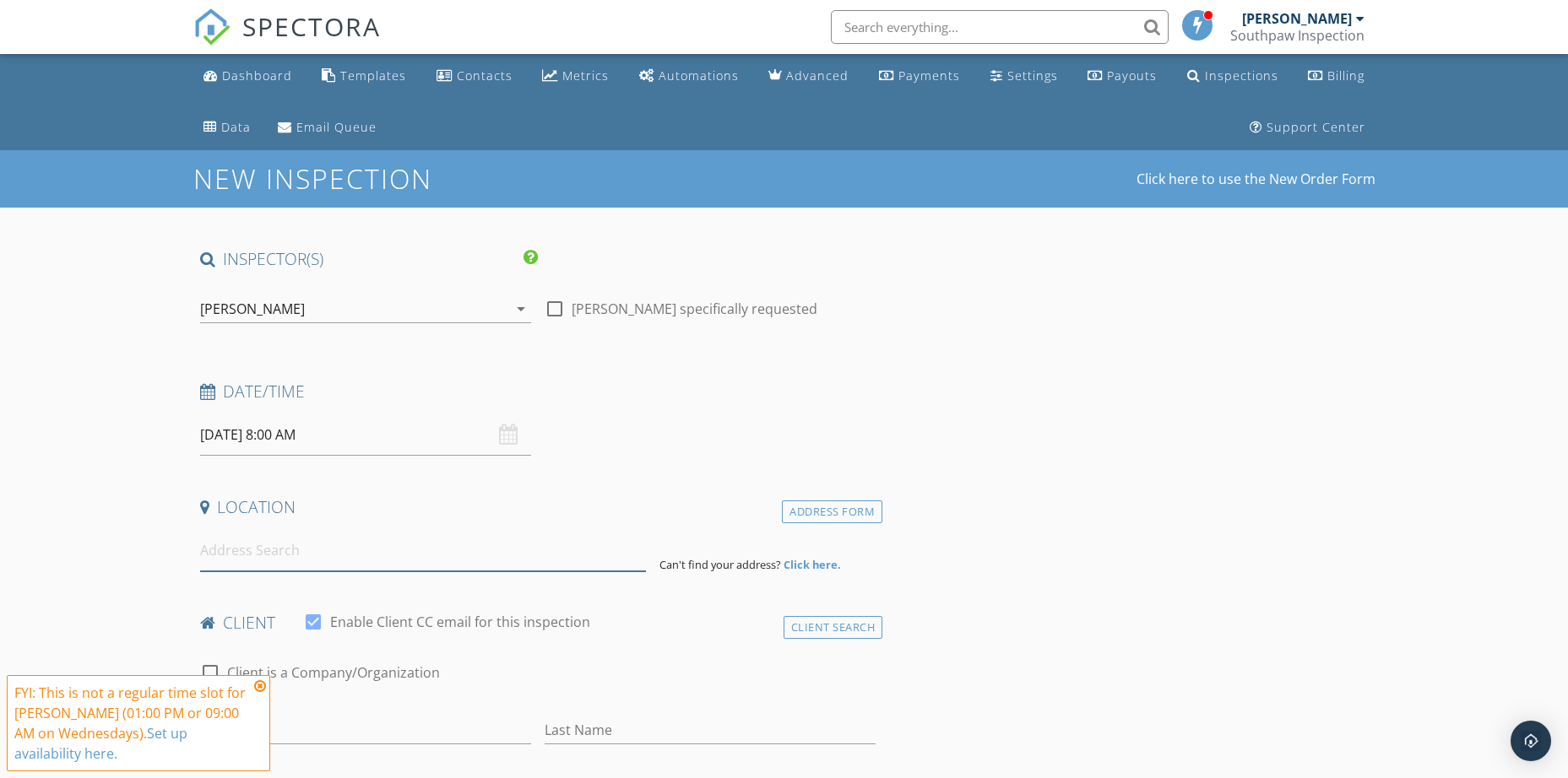
click at [289, 559] on input at bounding box center [423, 551] width 445 height 42
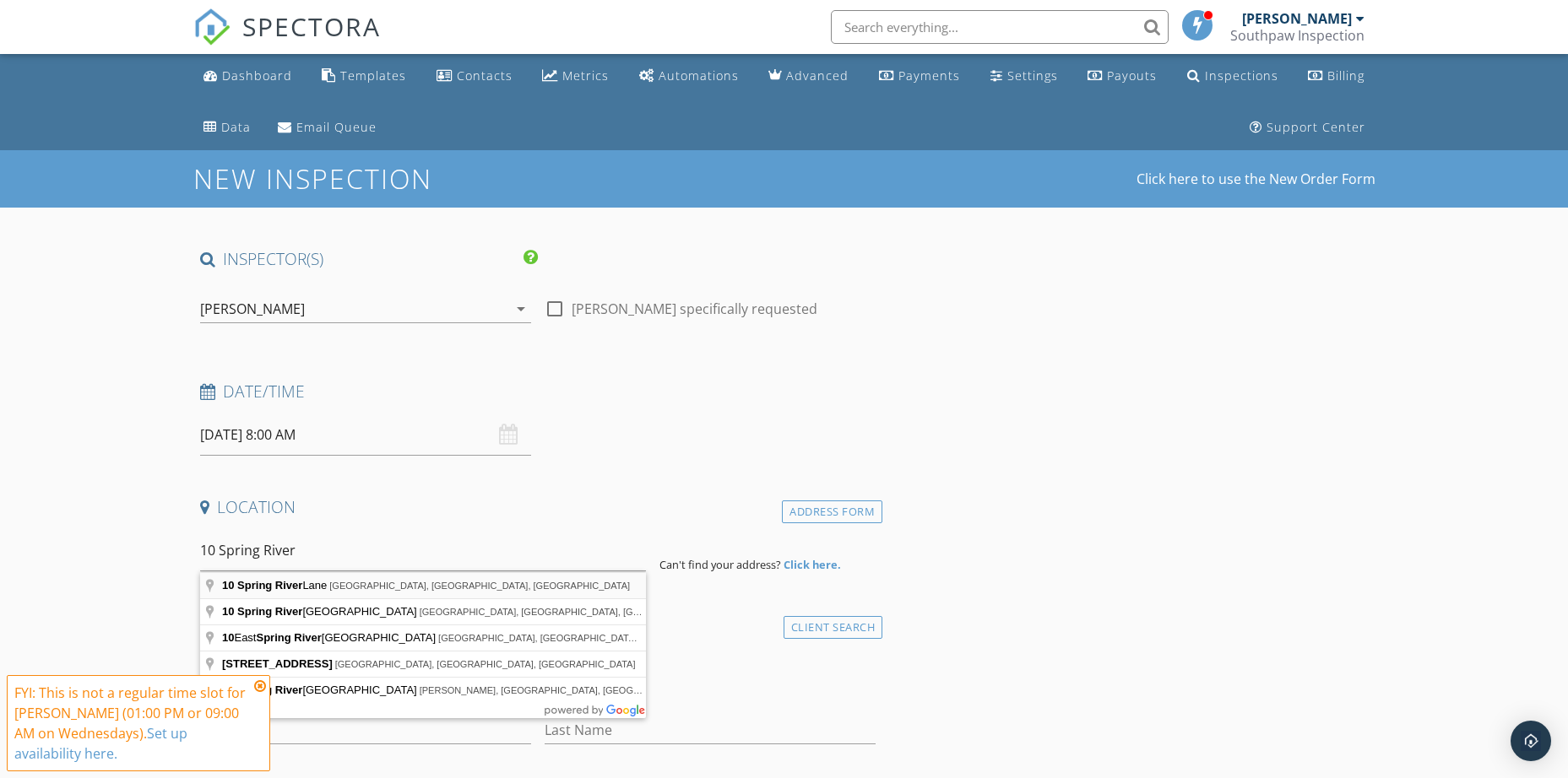
type input "[STREET_ADDRESS]"
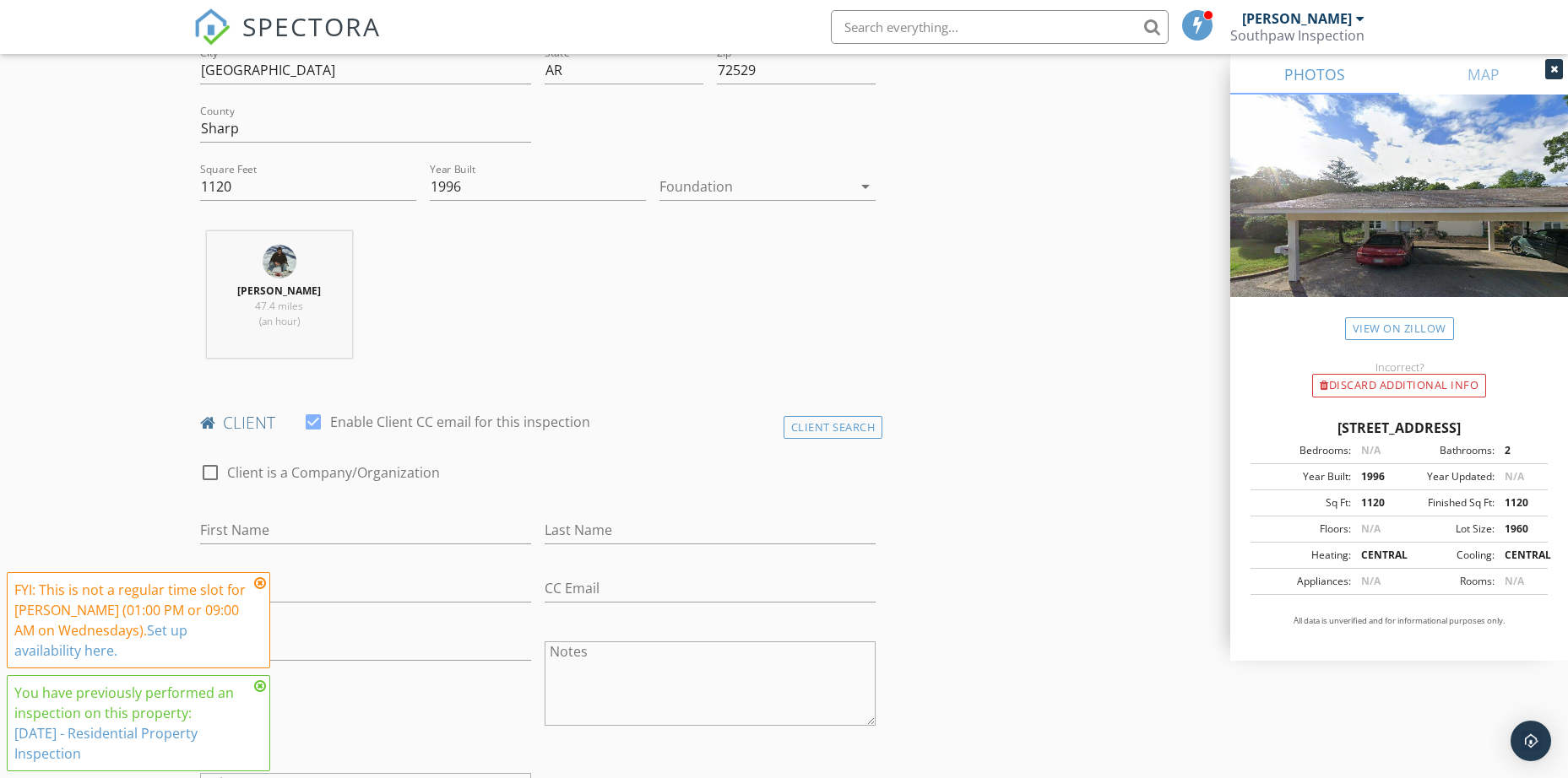
scroll to position [591, 0]
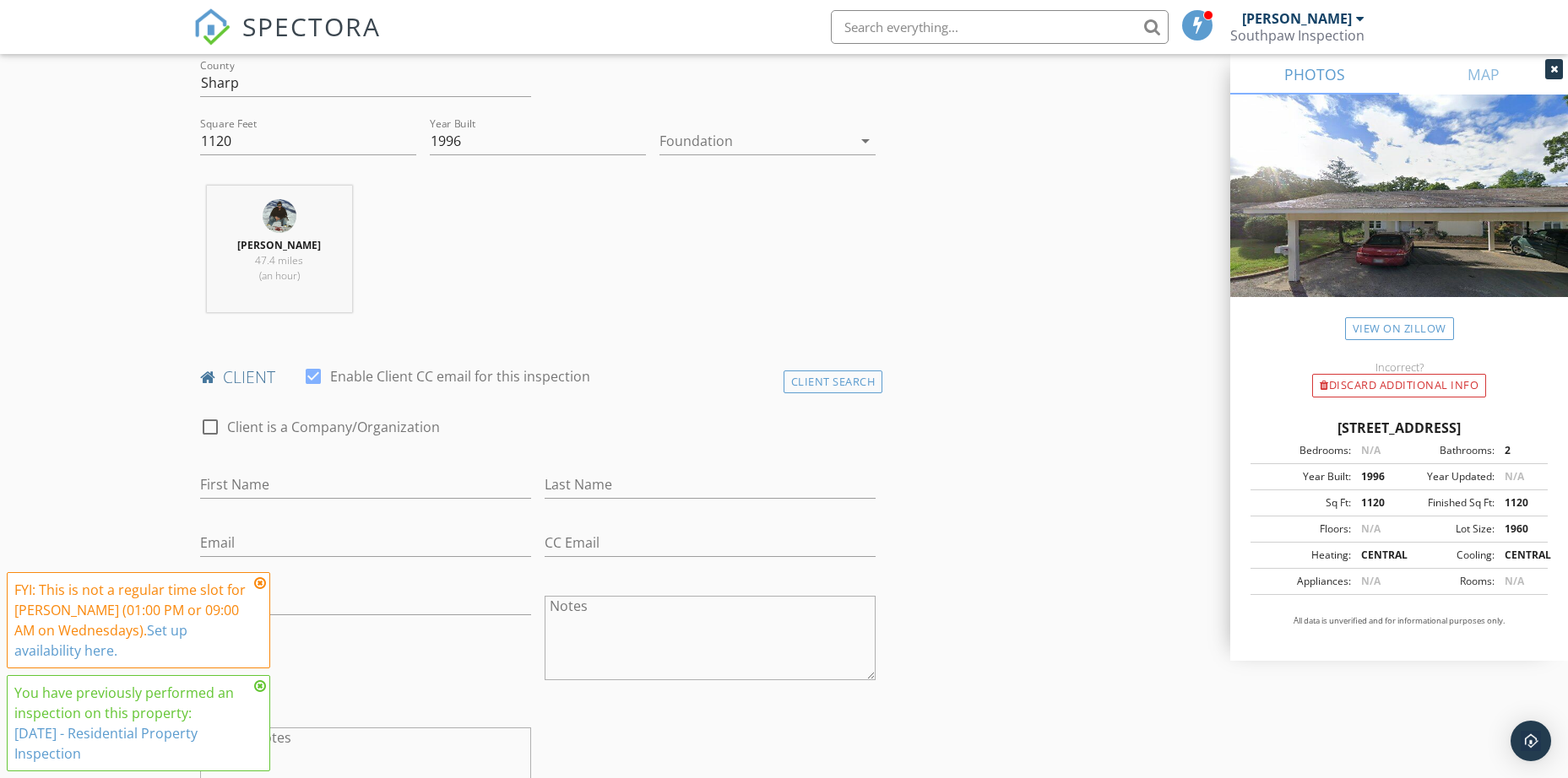
click at [257, 582] on icon at bounding box center [260, 583] width 11 height 13
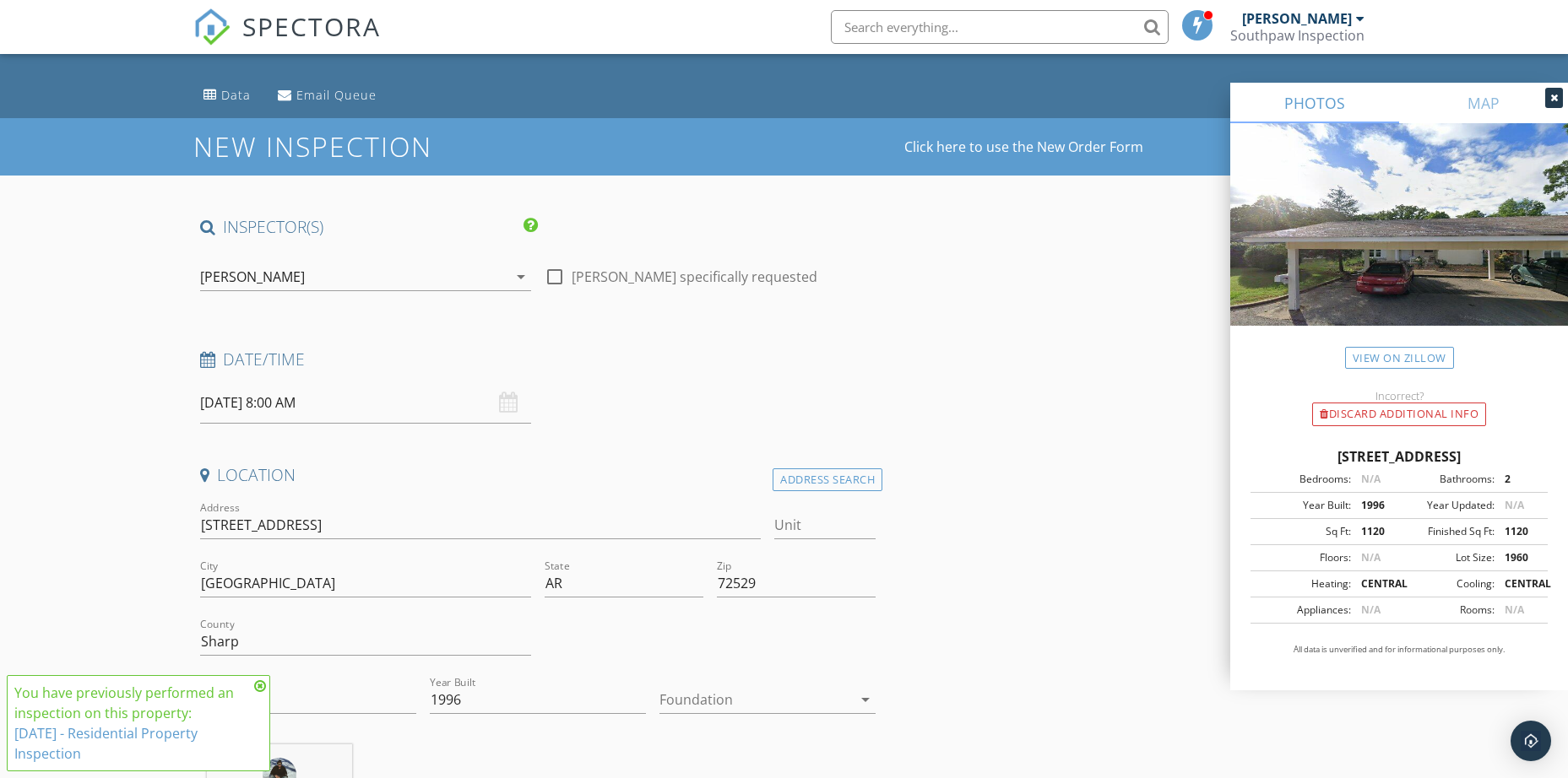
scroll to position [0, 0]
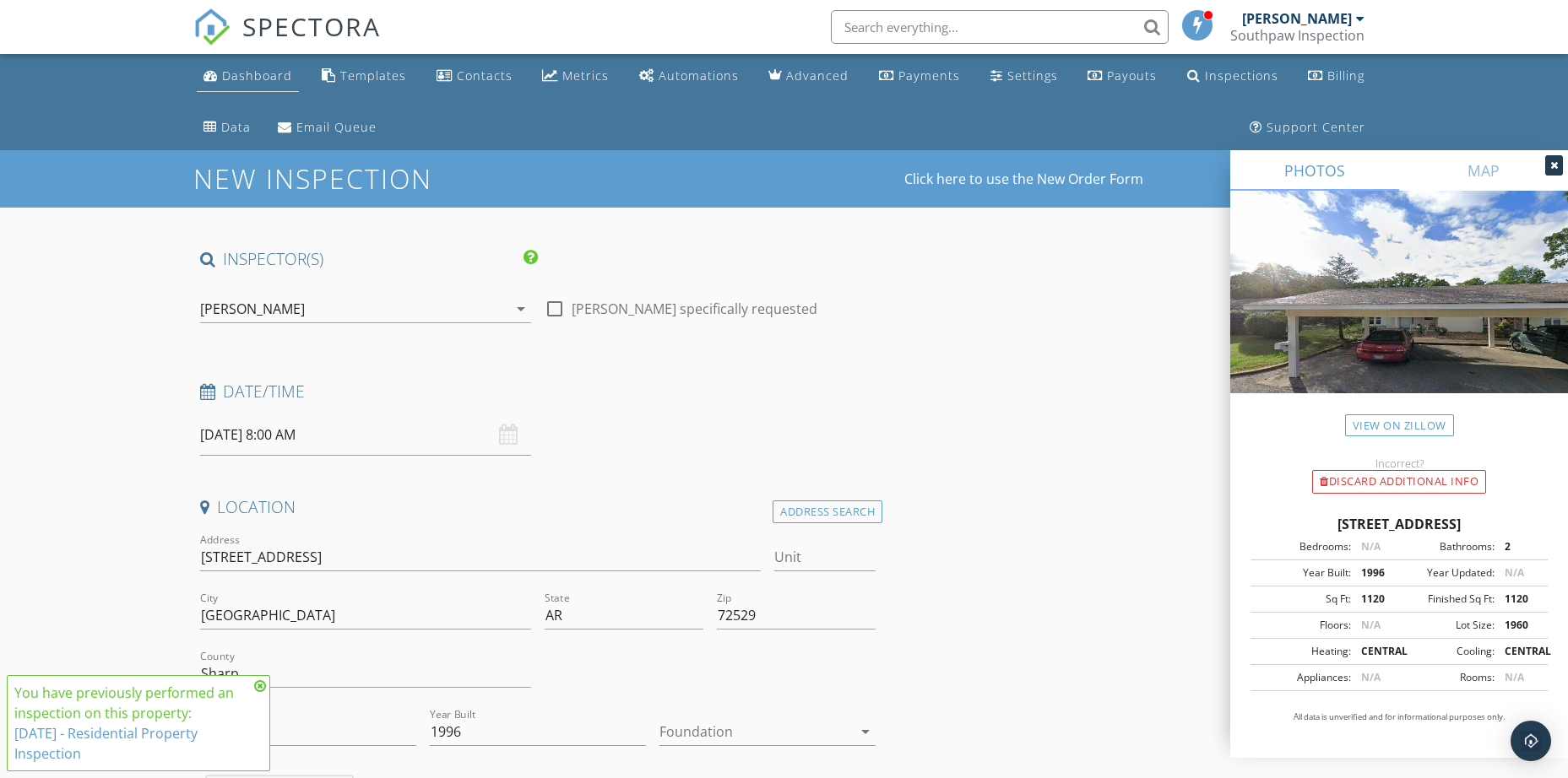
click at [275, 72] on div "Dashboard" at bounding box center [257, 75] width 70 height 16
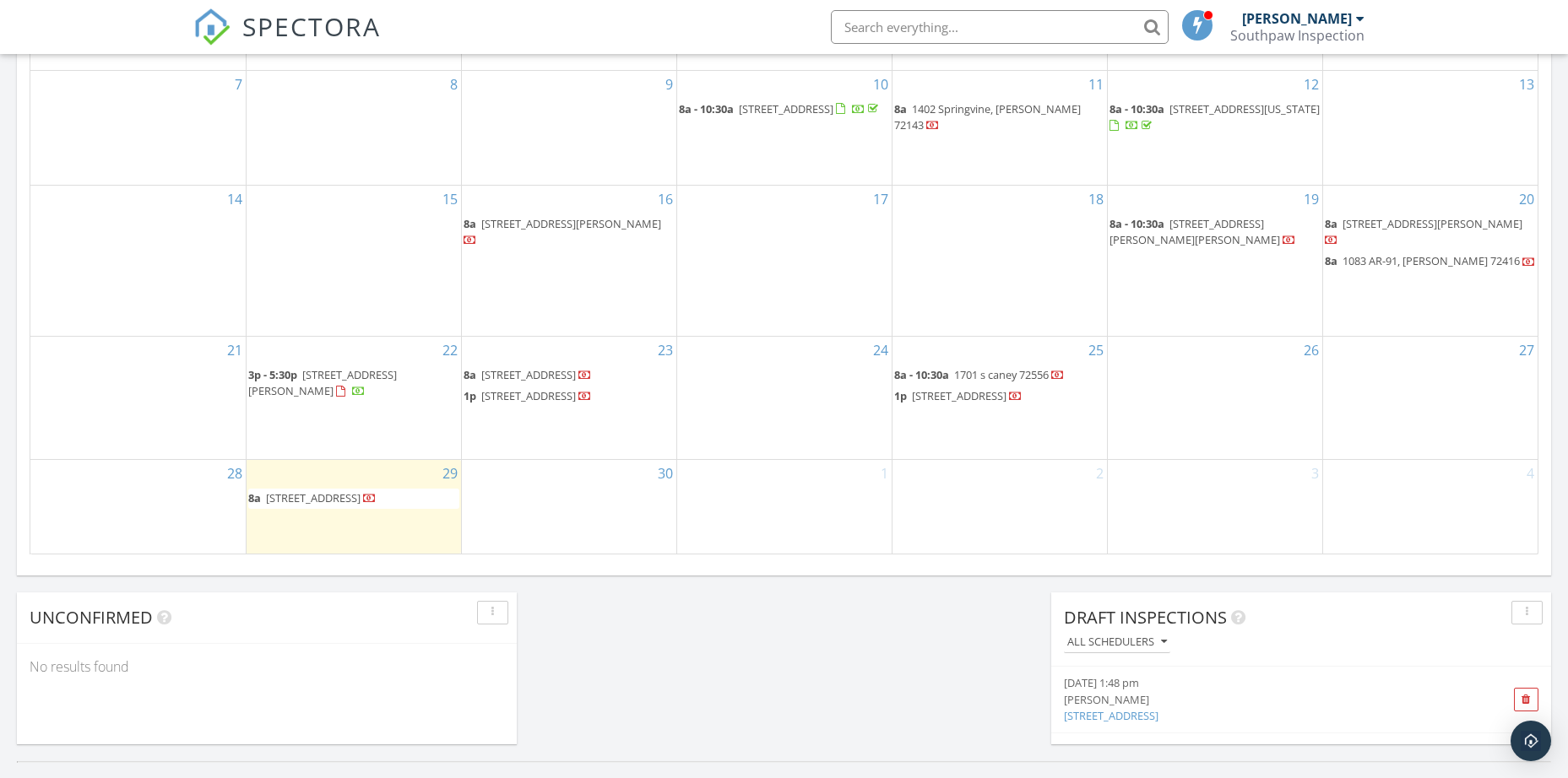
scroll to position [1056, 0]
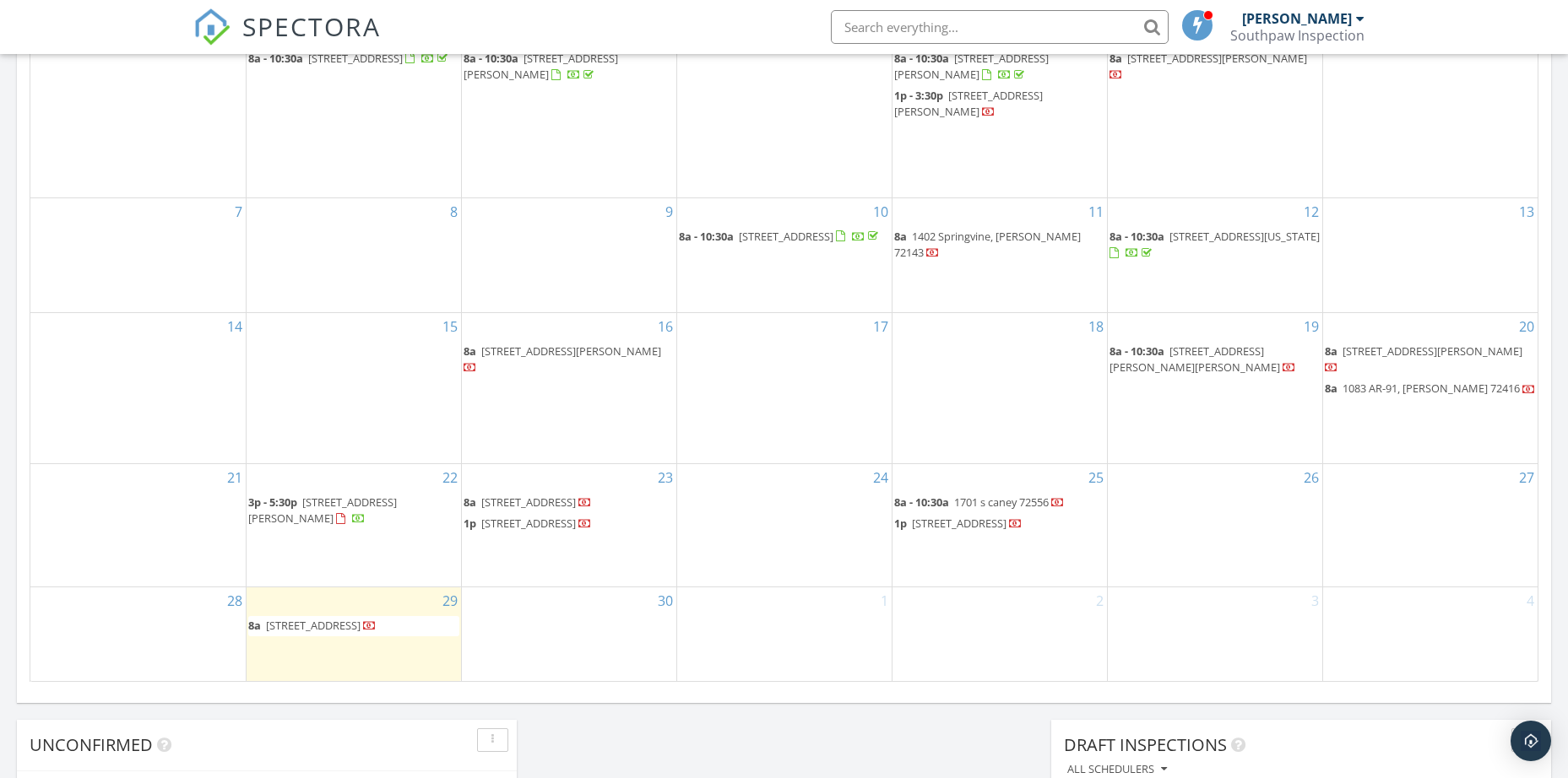
click at [790, 640] on div "1" at bounding box center [784, 633] width 215 height 94
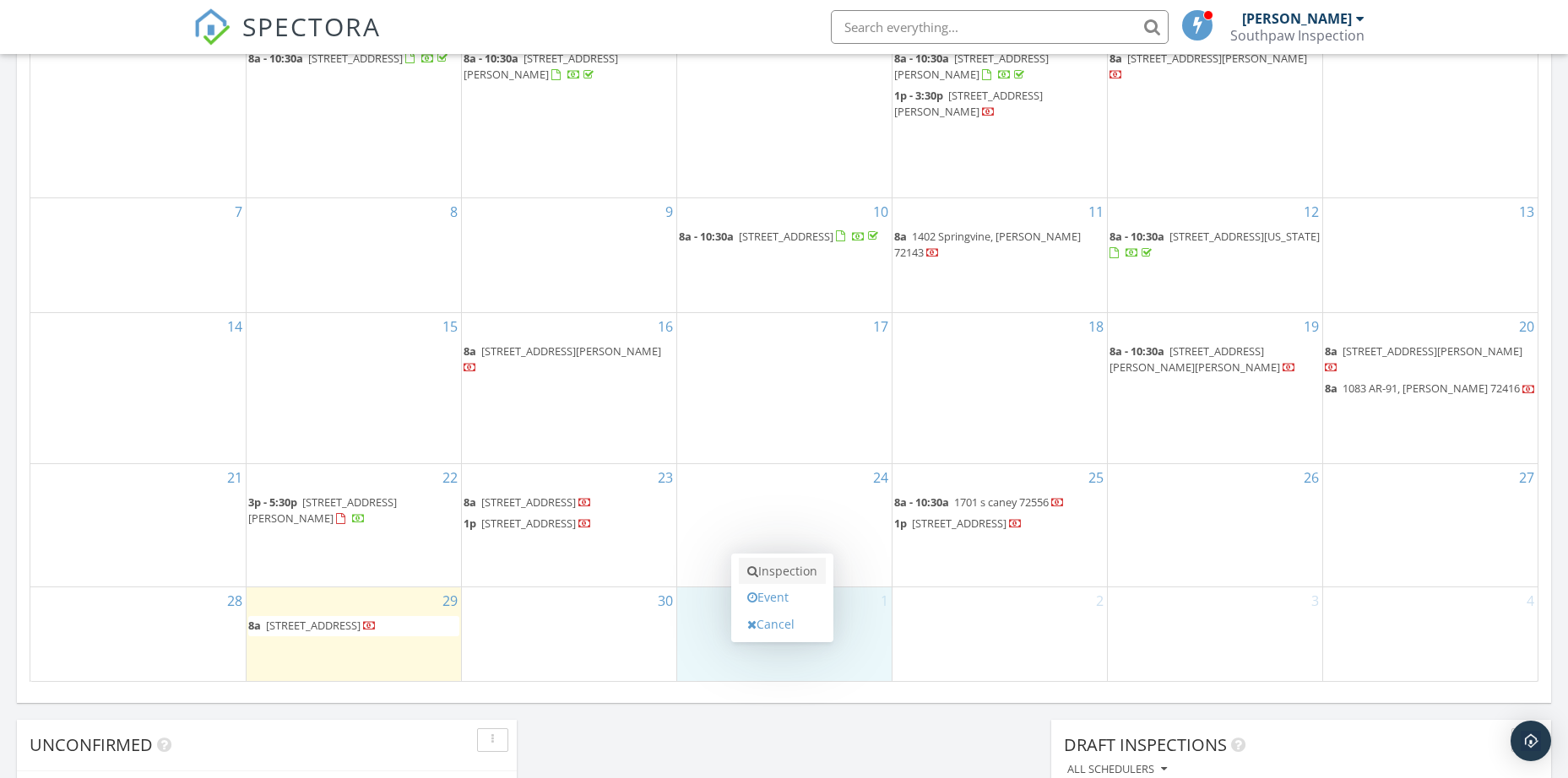
click at [794, 576] on link "Inspection" at bounding box center [782, 571] width 87 height 27
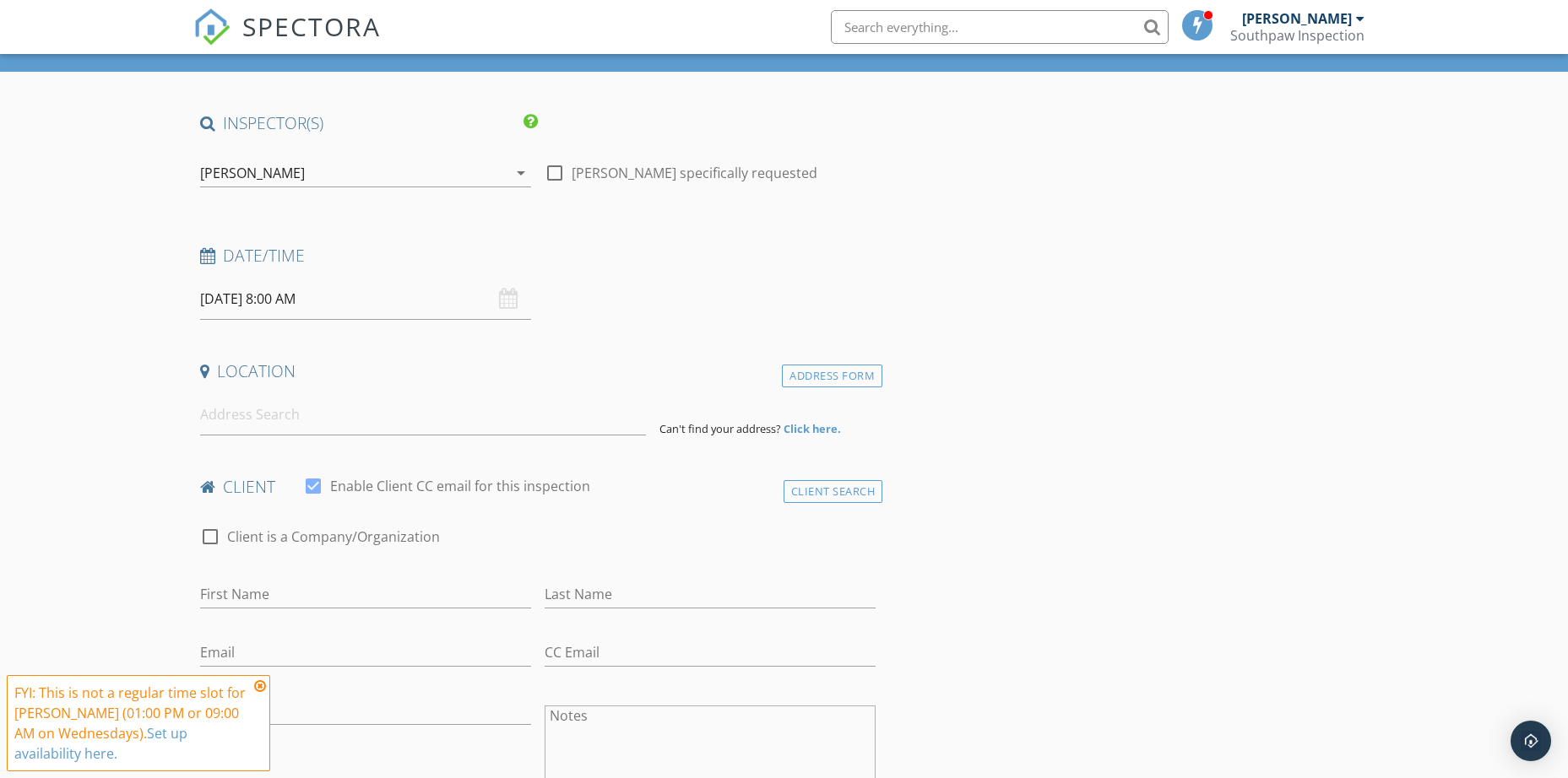
scroll to position [169, 0]
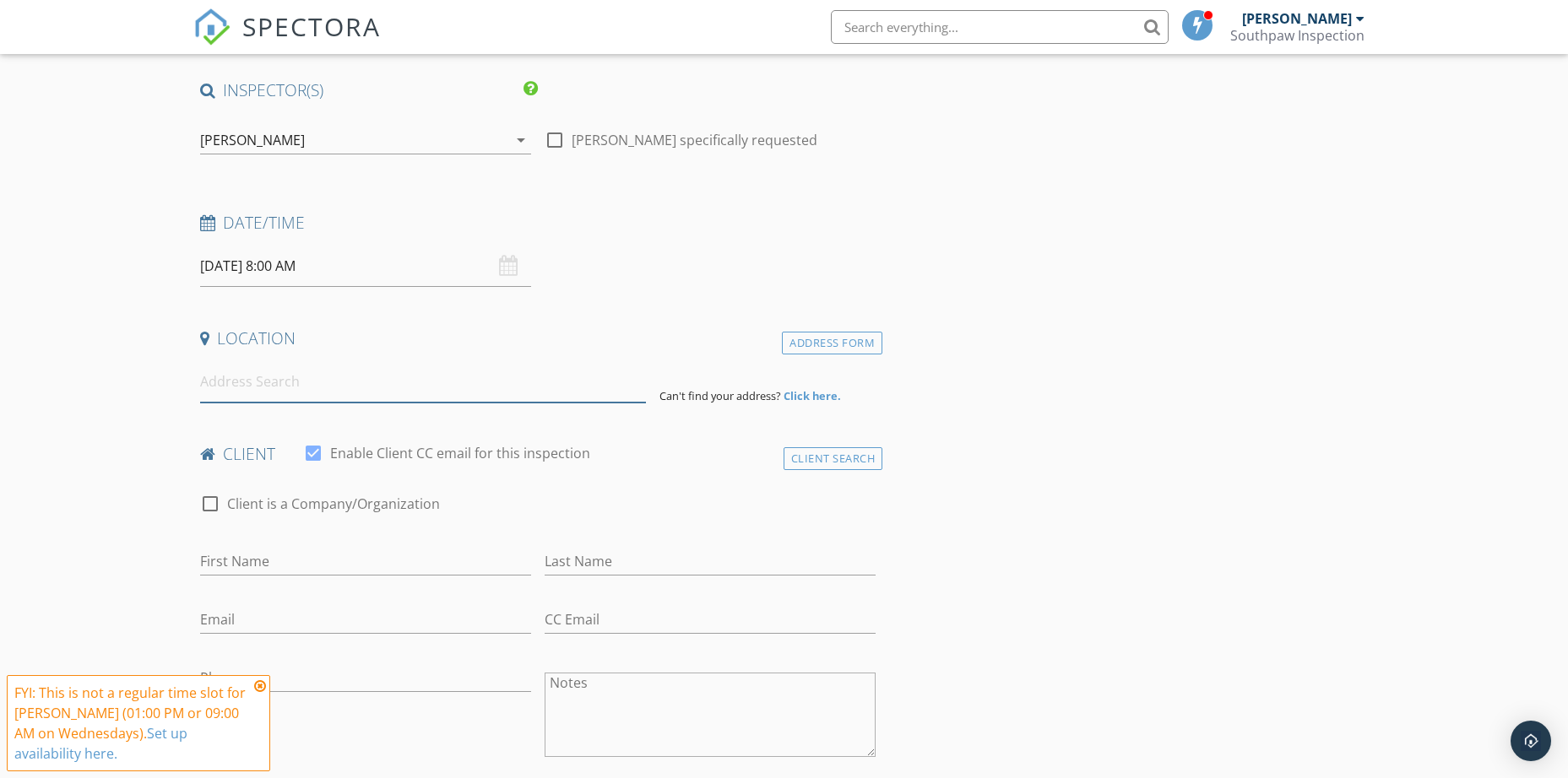
click at [315, 388] on input at bounding box center [423, 382] width 445 height 42
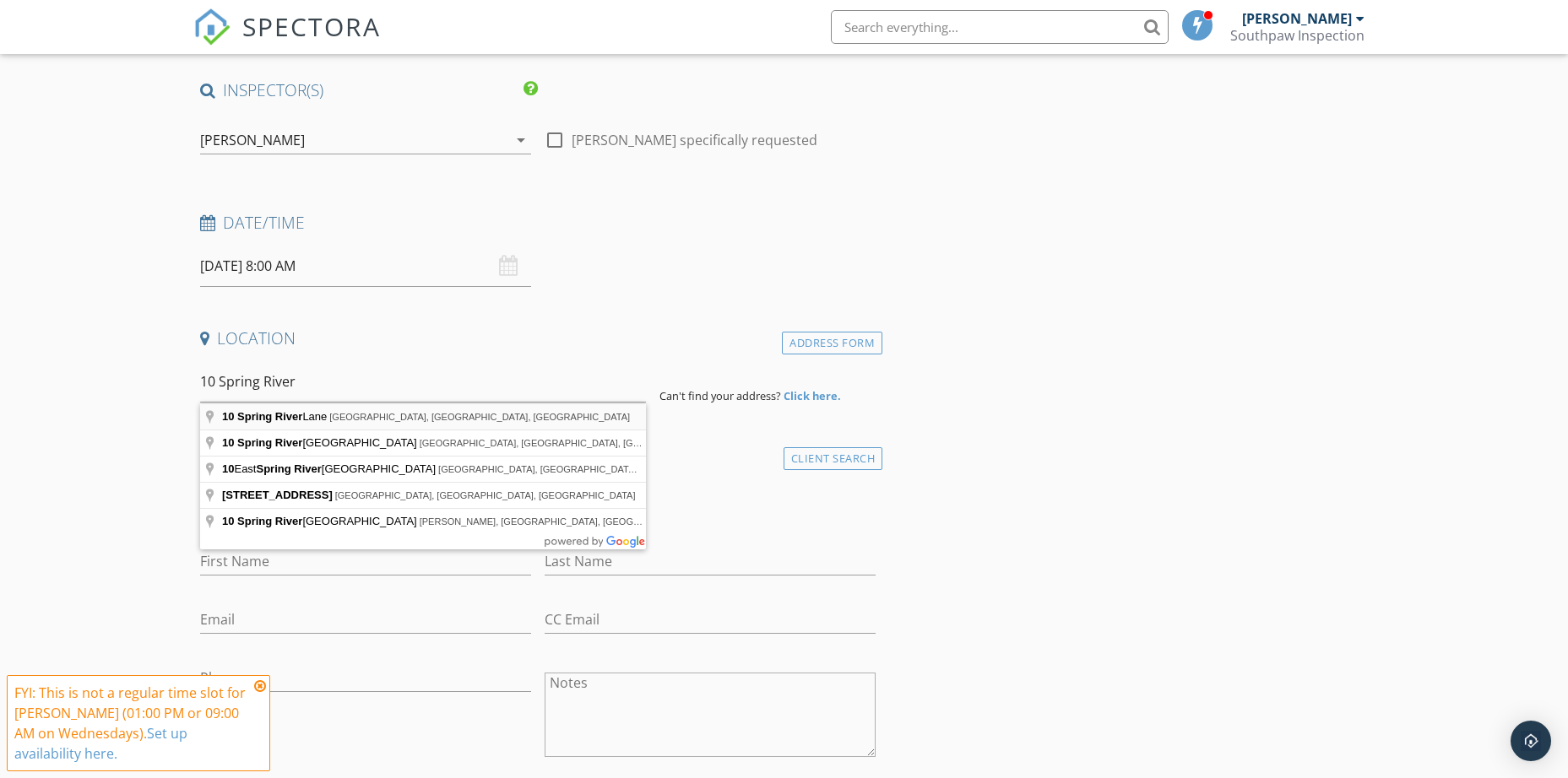
type input "10 Spring River Lane, Cherokee Village, AR, USA"
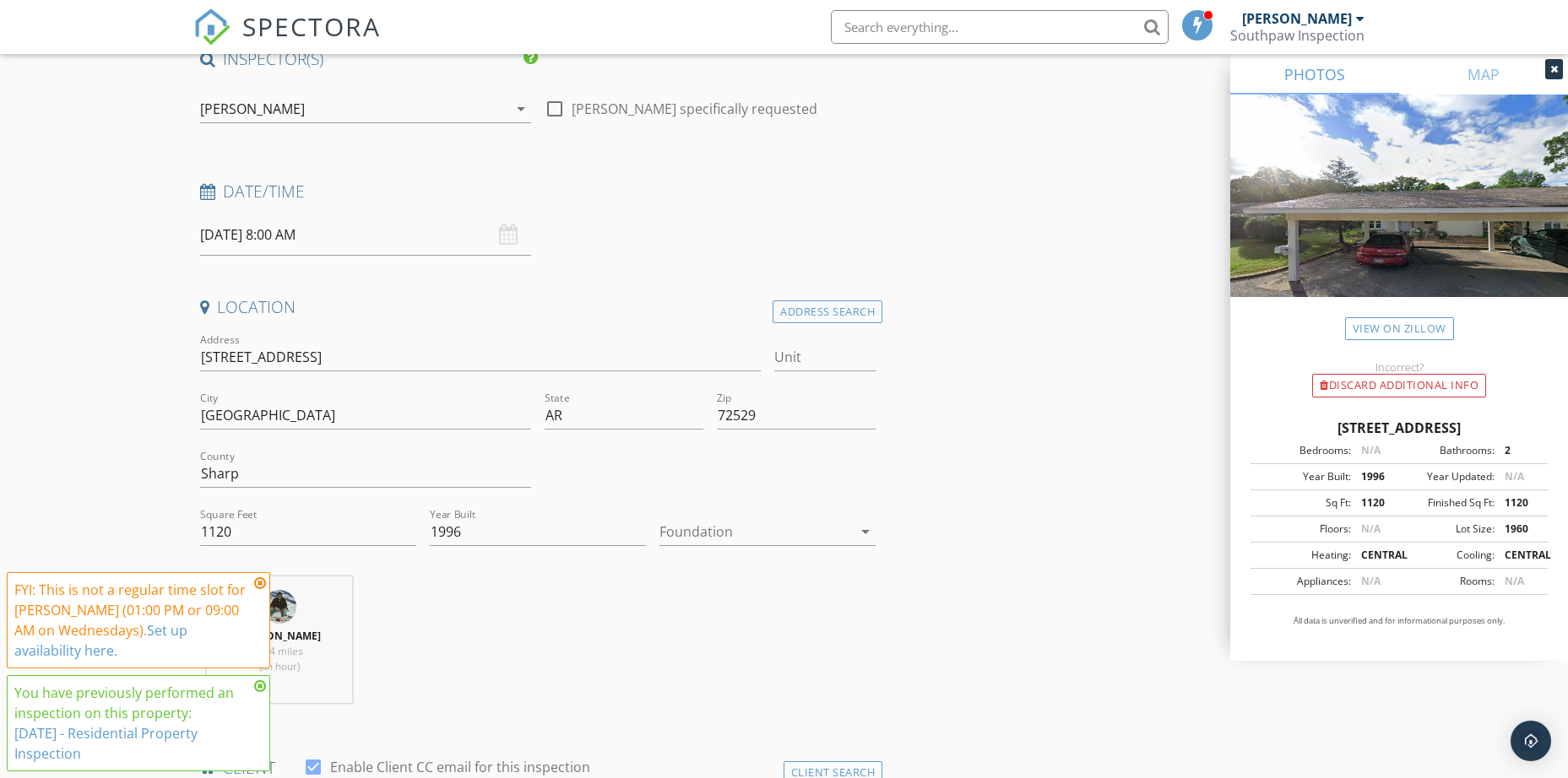
scroll to position [253, 0]
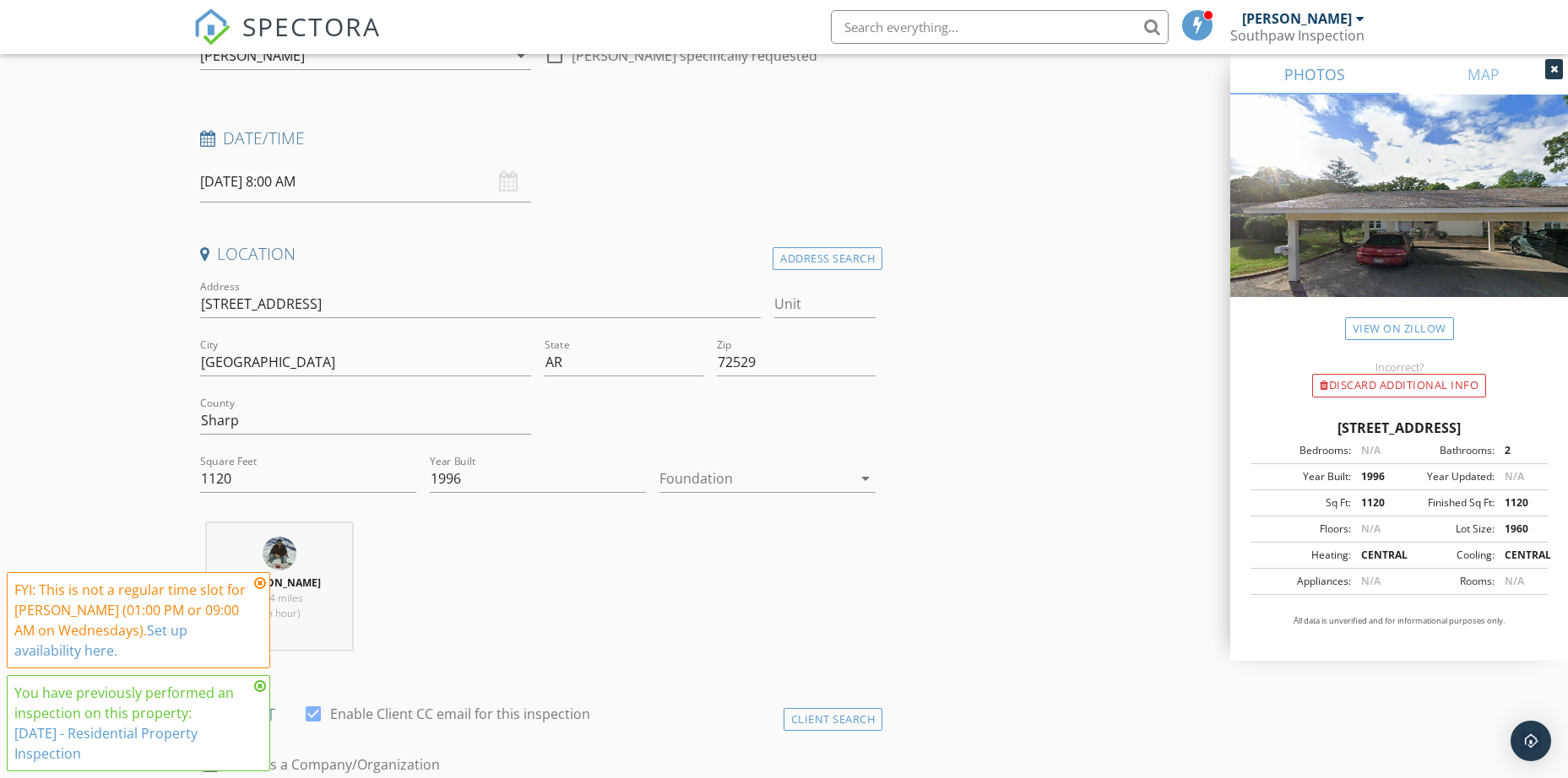
click at [258, 582] on icon at bounding box center [260, 583] width 11 height 13
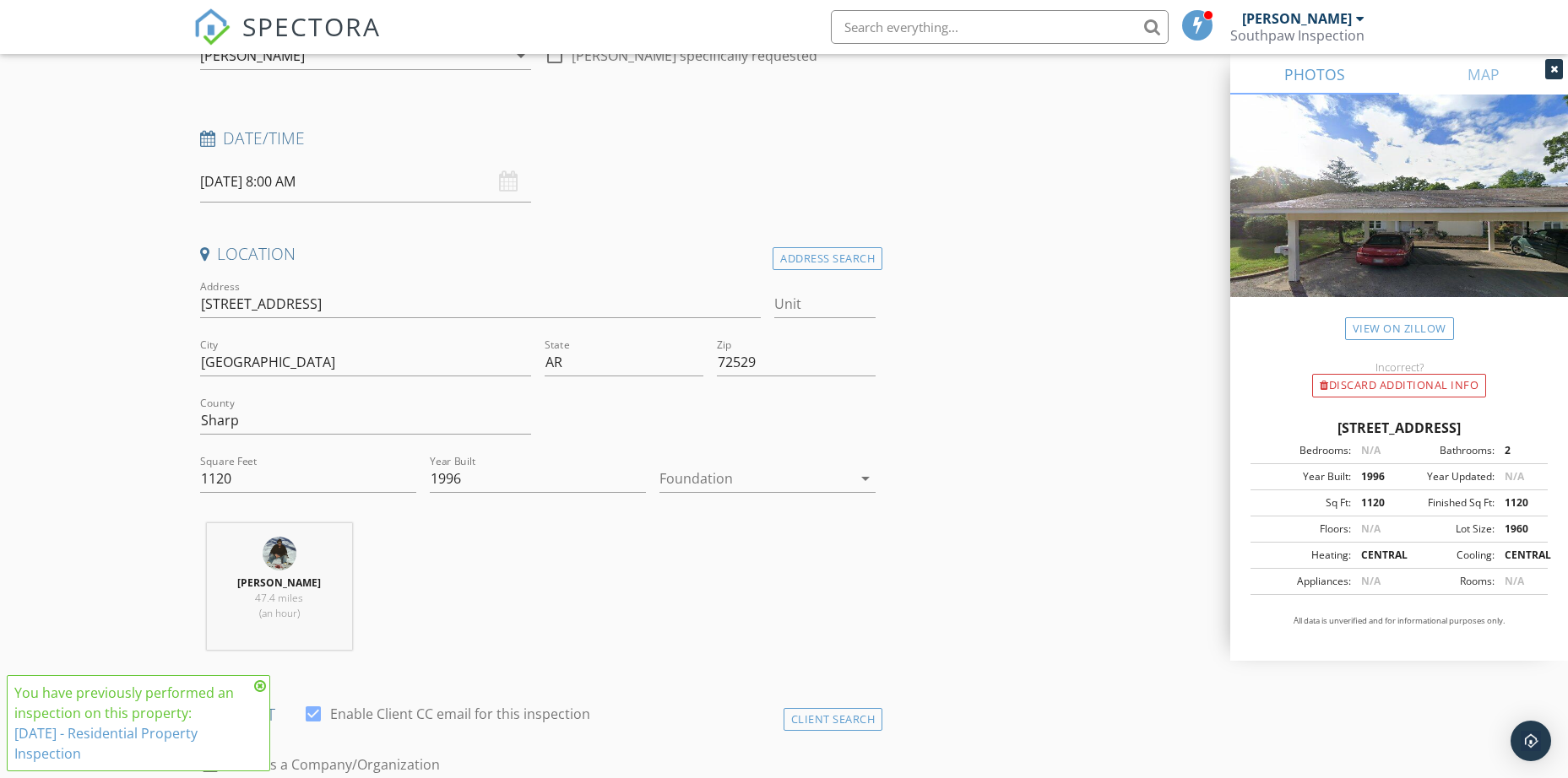
click at [255, 684] on icon at bounding box center [260, 686] width 11 height 13
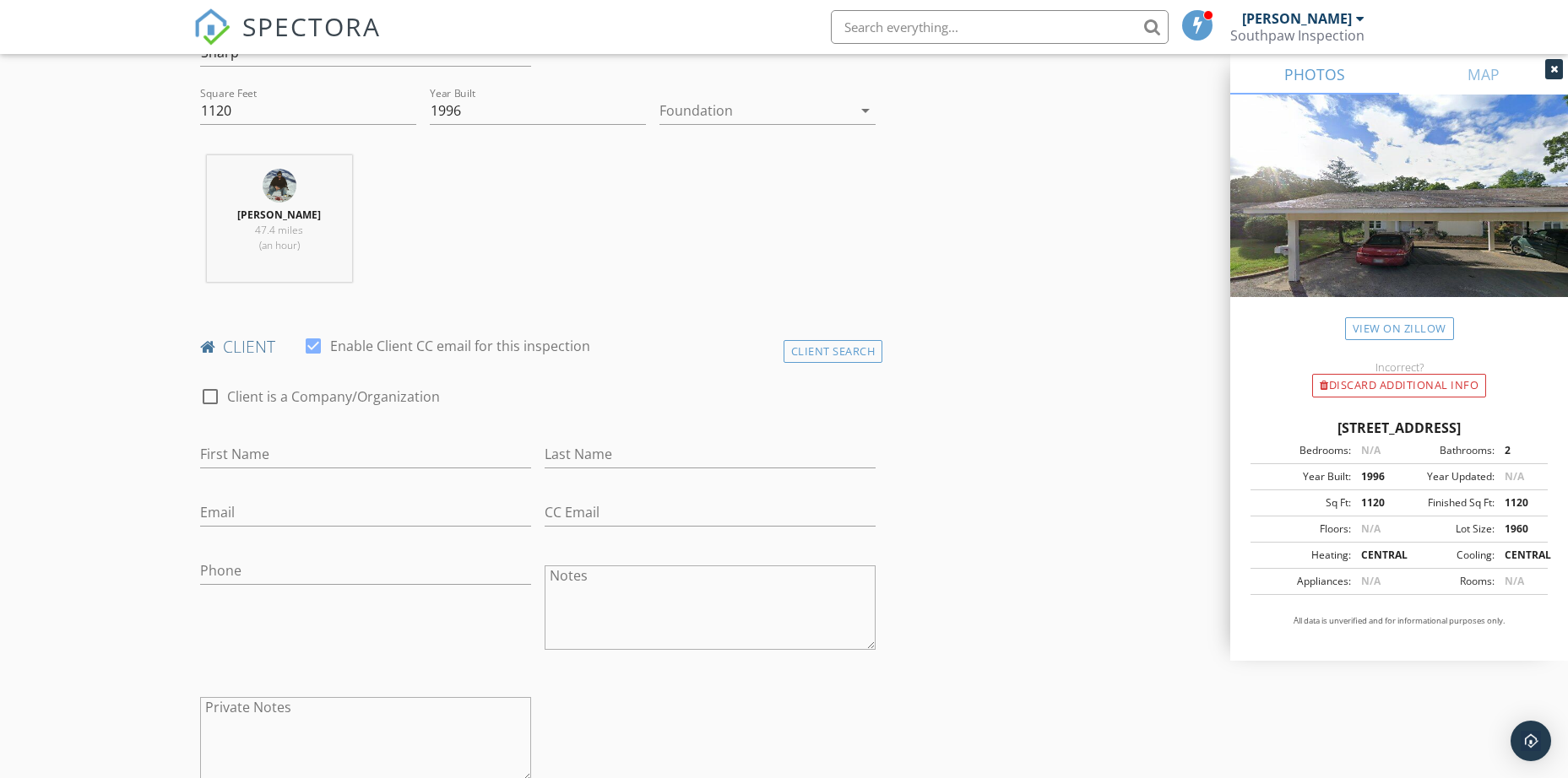
scroll to position [675, 0]
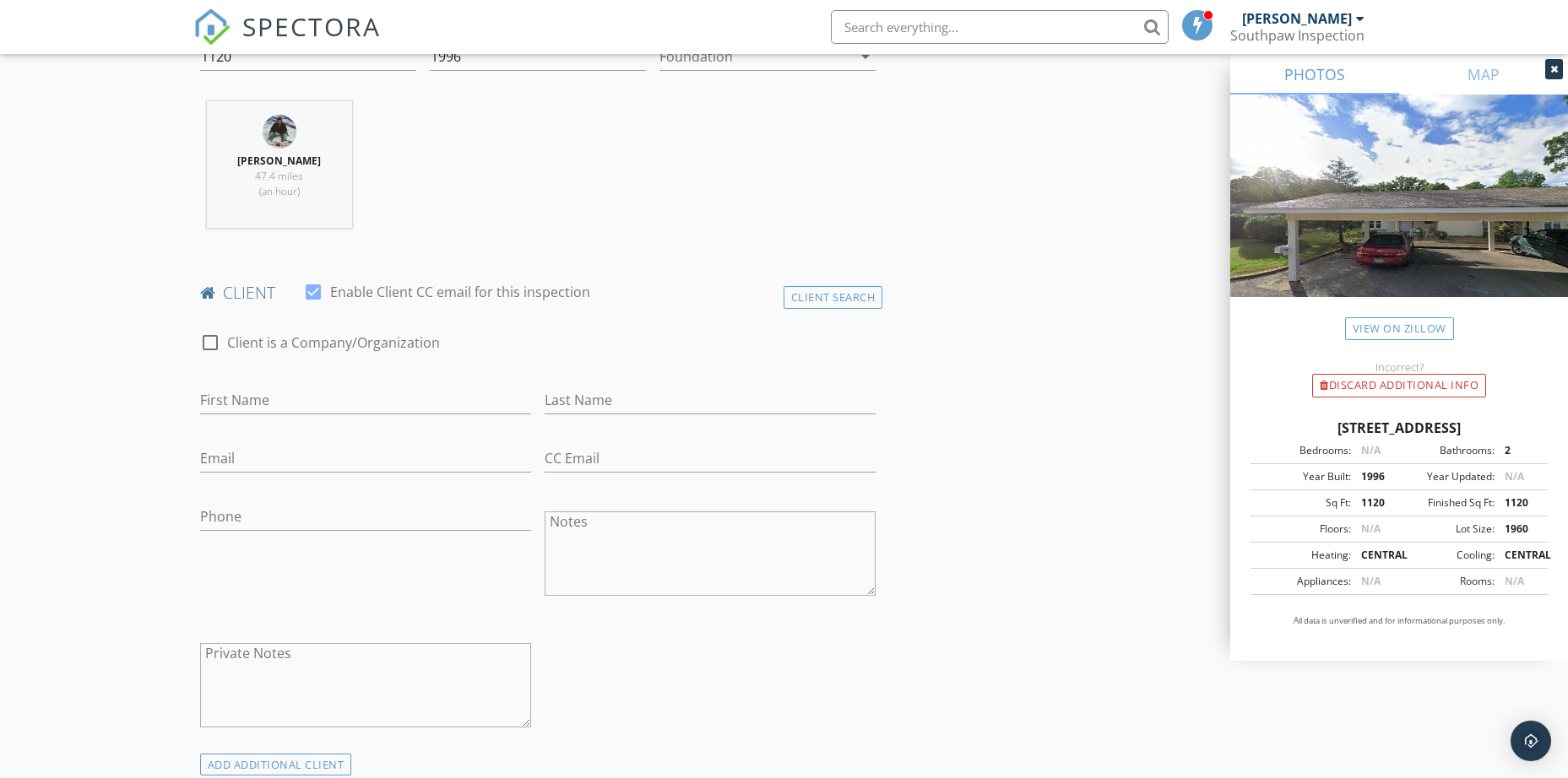
click at [780, 301] on h4 "client" at bounding box center [538, 292] width 676 height 22
click at [798, 303] on div "Client Search" at bounding box center [832, 298] width 99 height 23
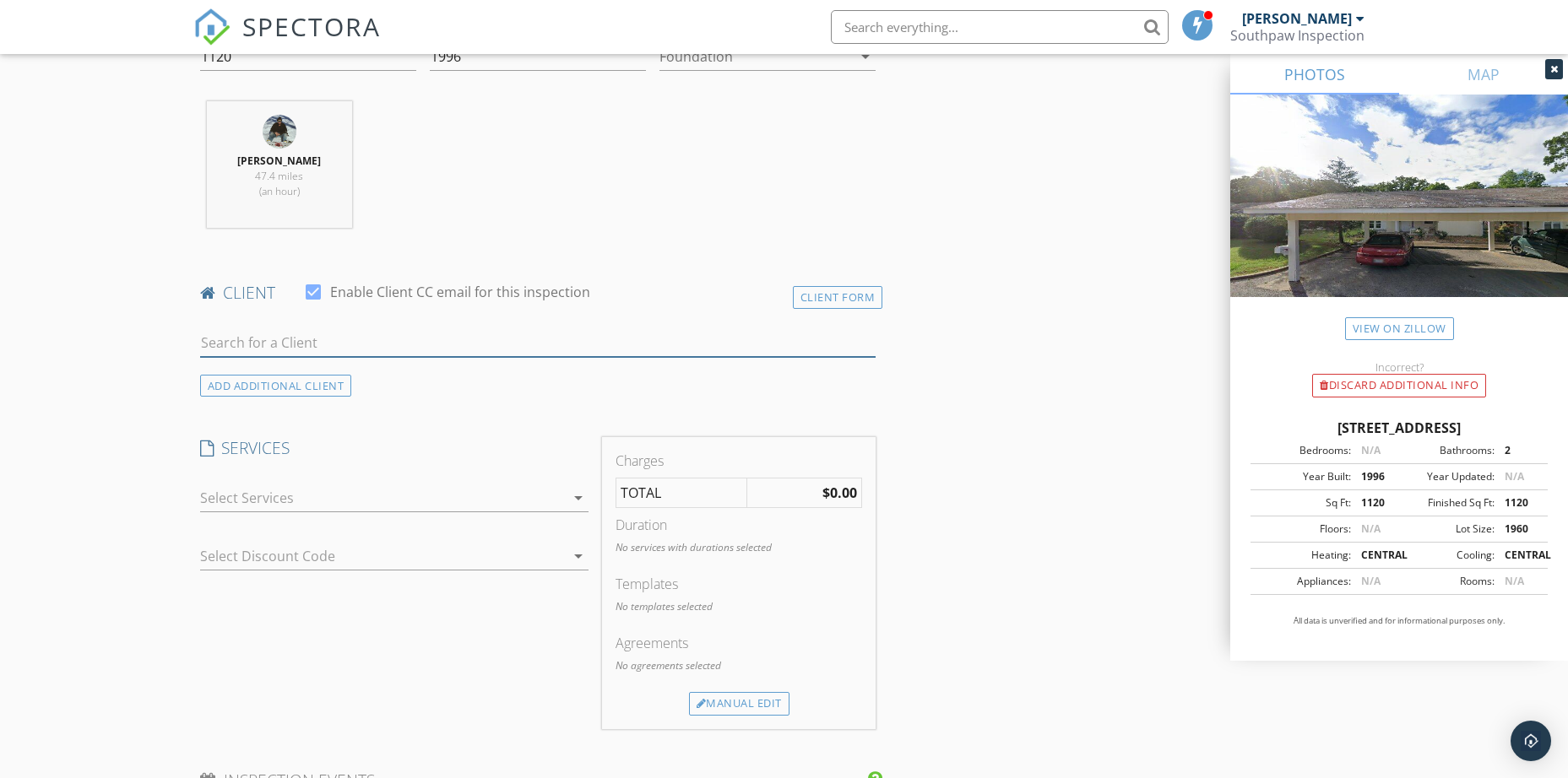
click at [441, 337] on input "text" at bounding box center [538, 342] width 676 height 27
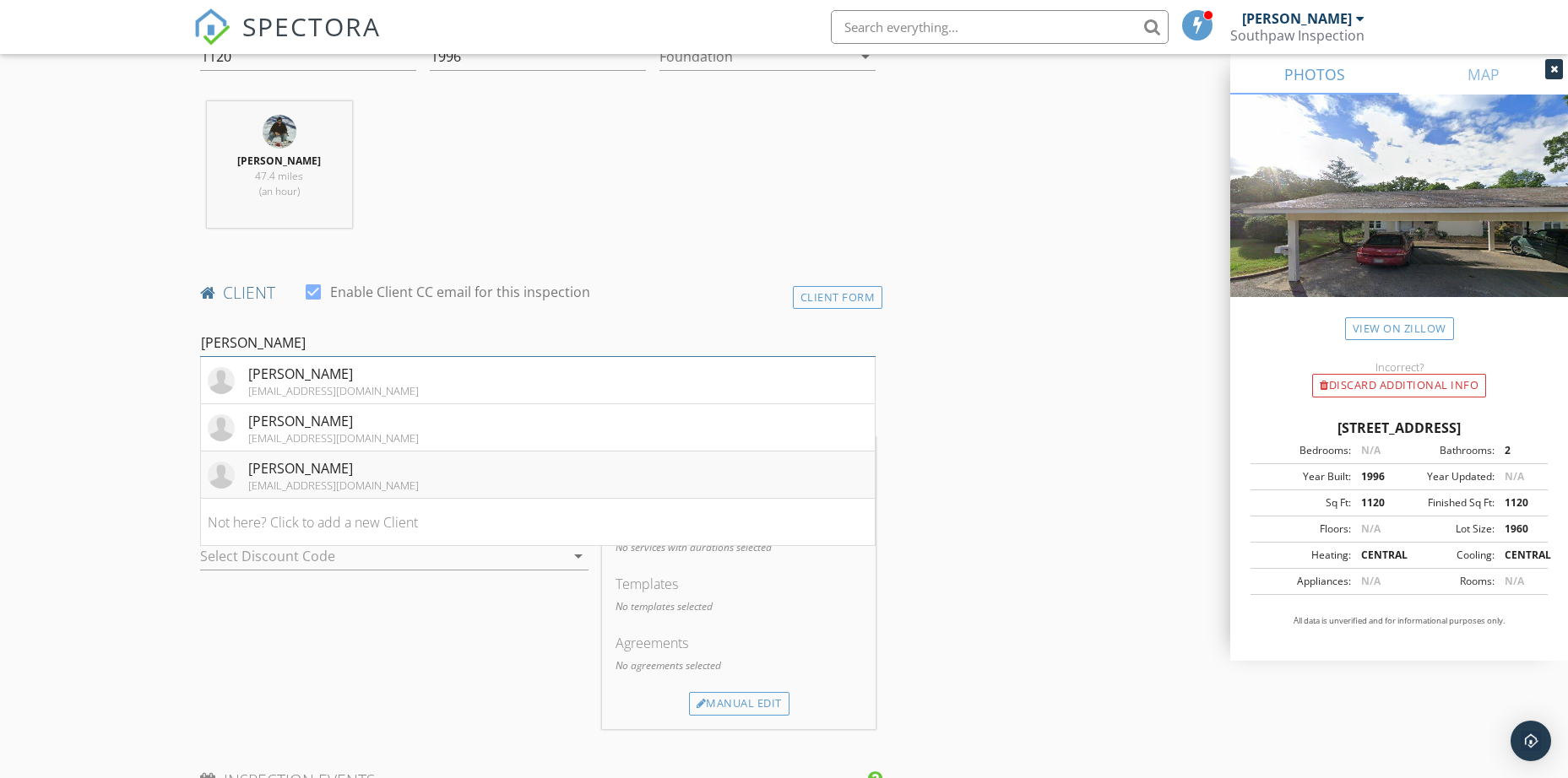
type input "Doug"
click at [362, 482] on div "douglasappraisals@yahoo.com" at bounding box center [333, 485] width 170 height 13
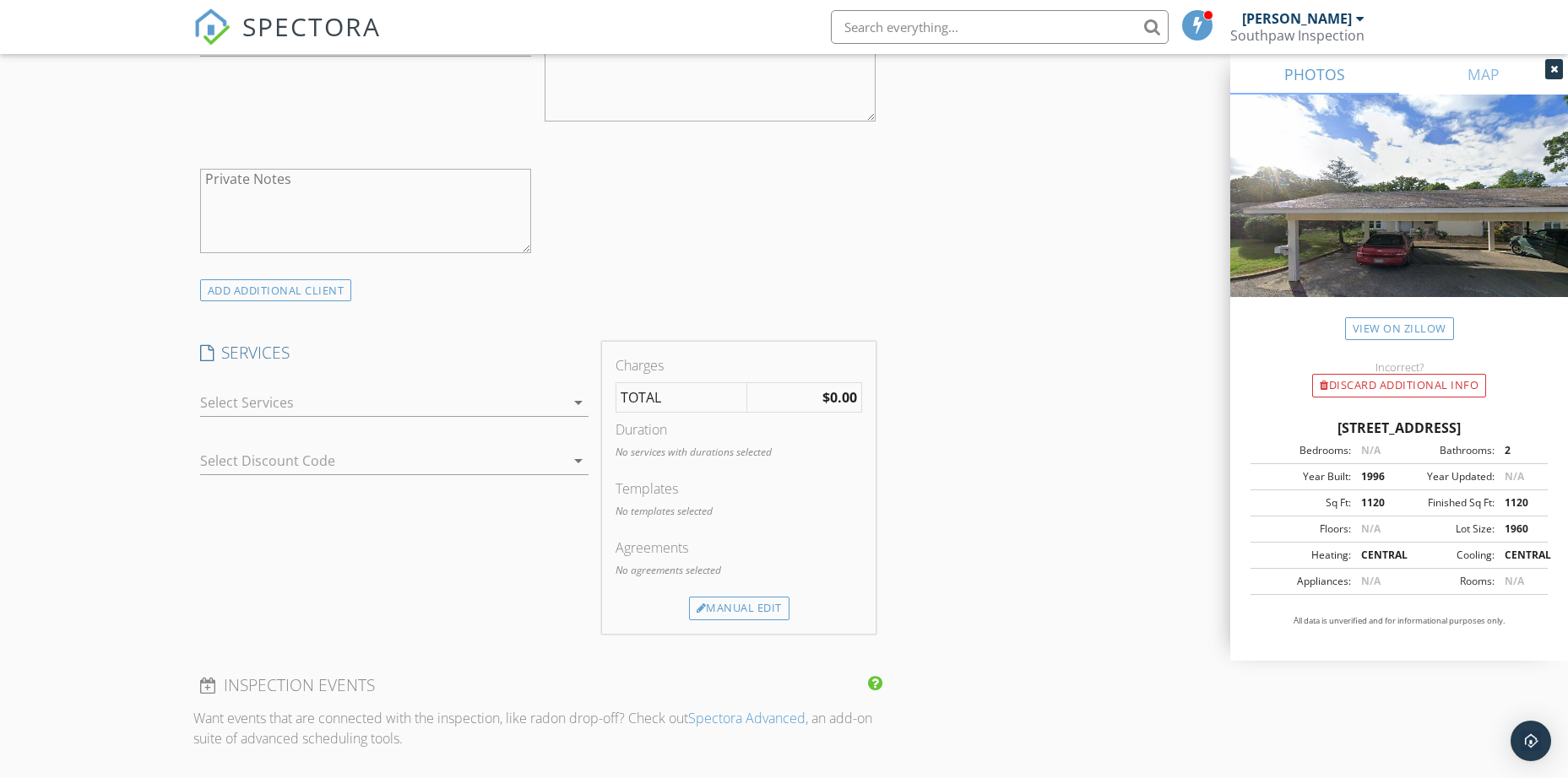
scroll to position [1182, 0]
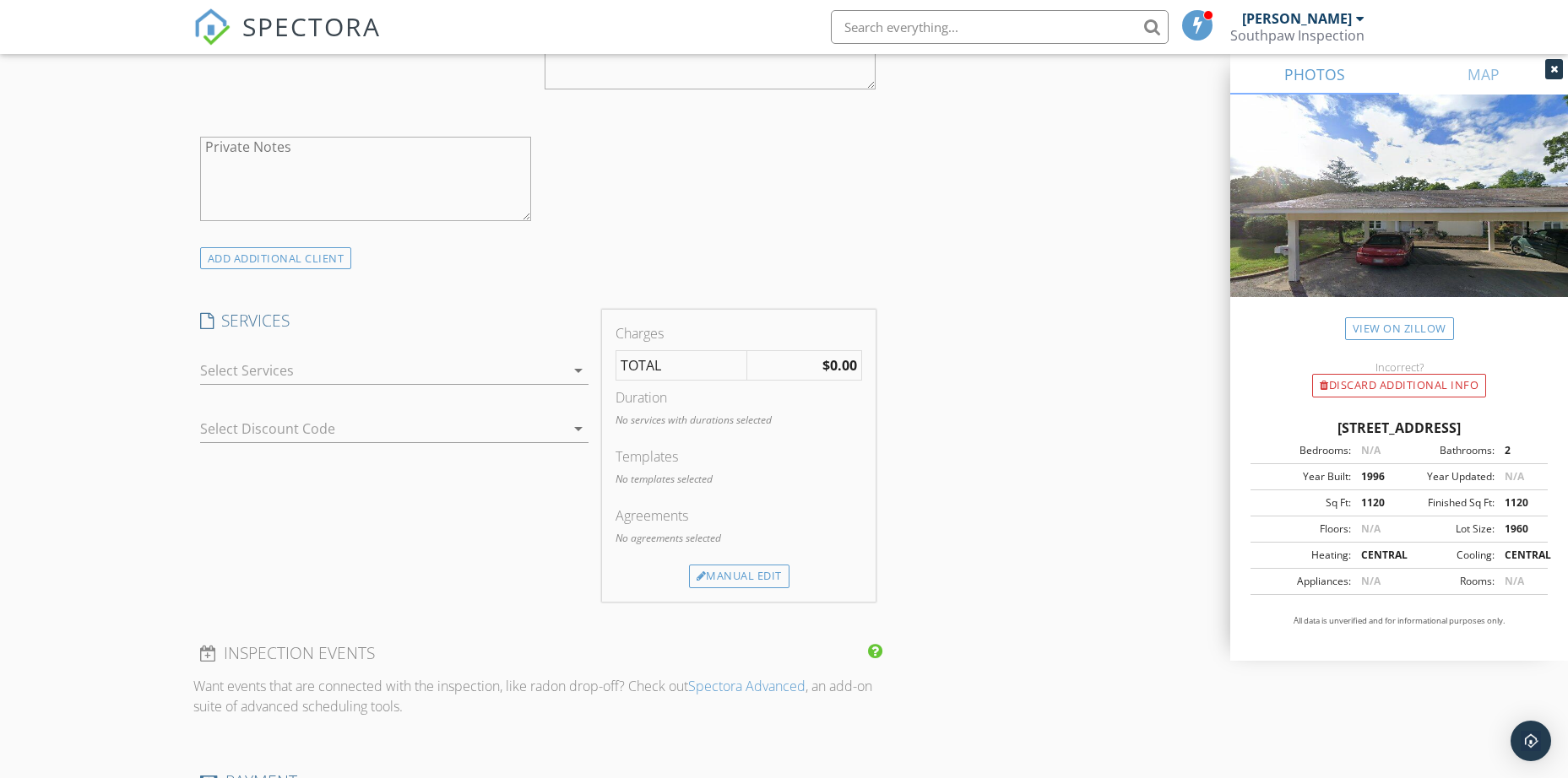
click at [500, 371] on div at bounding box center [383, 371] width 365 height 27
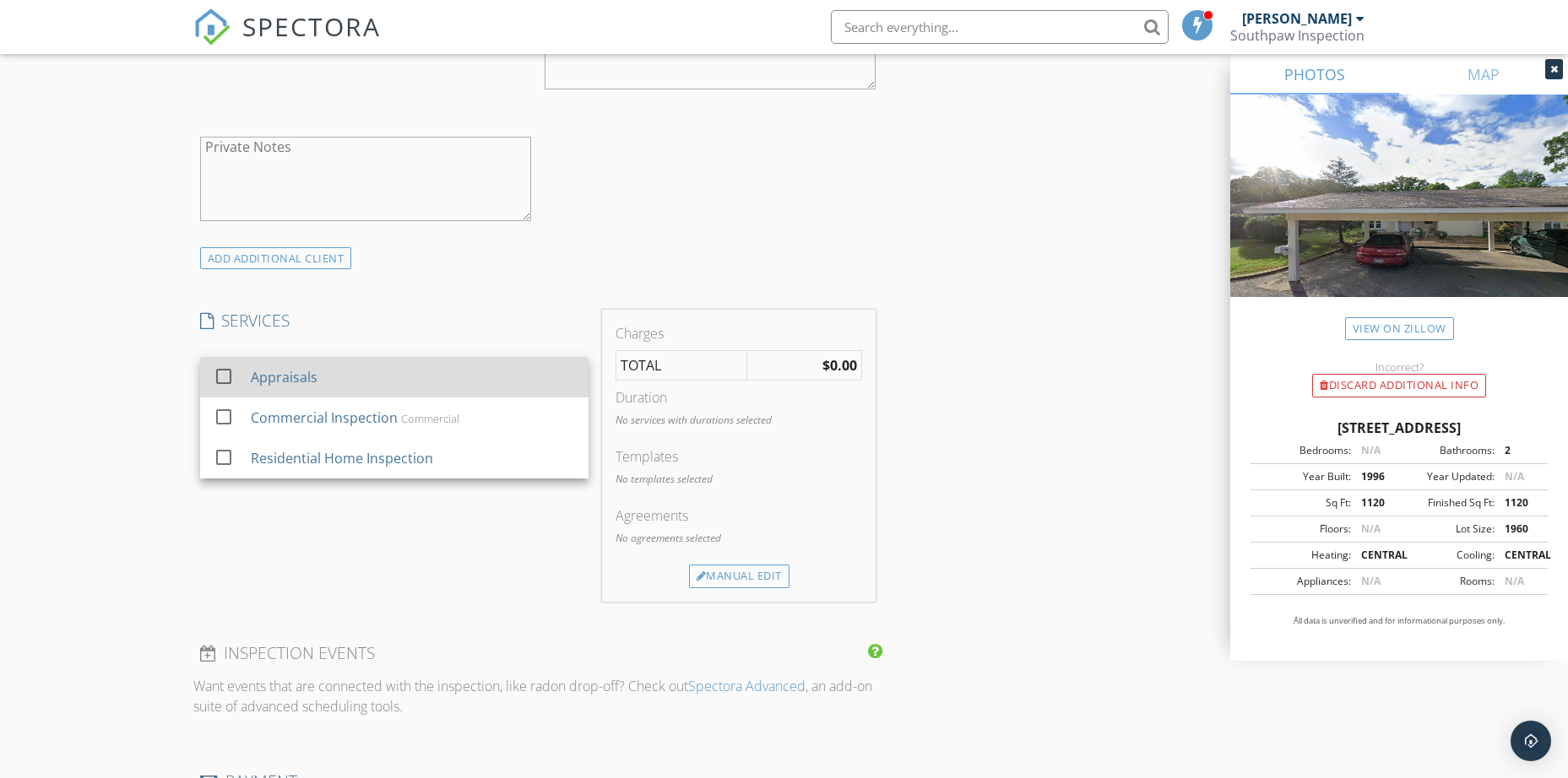
click at [335, 389] on div "Appraisals" at bounding box center [411, 377] width 324 height 34
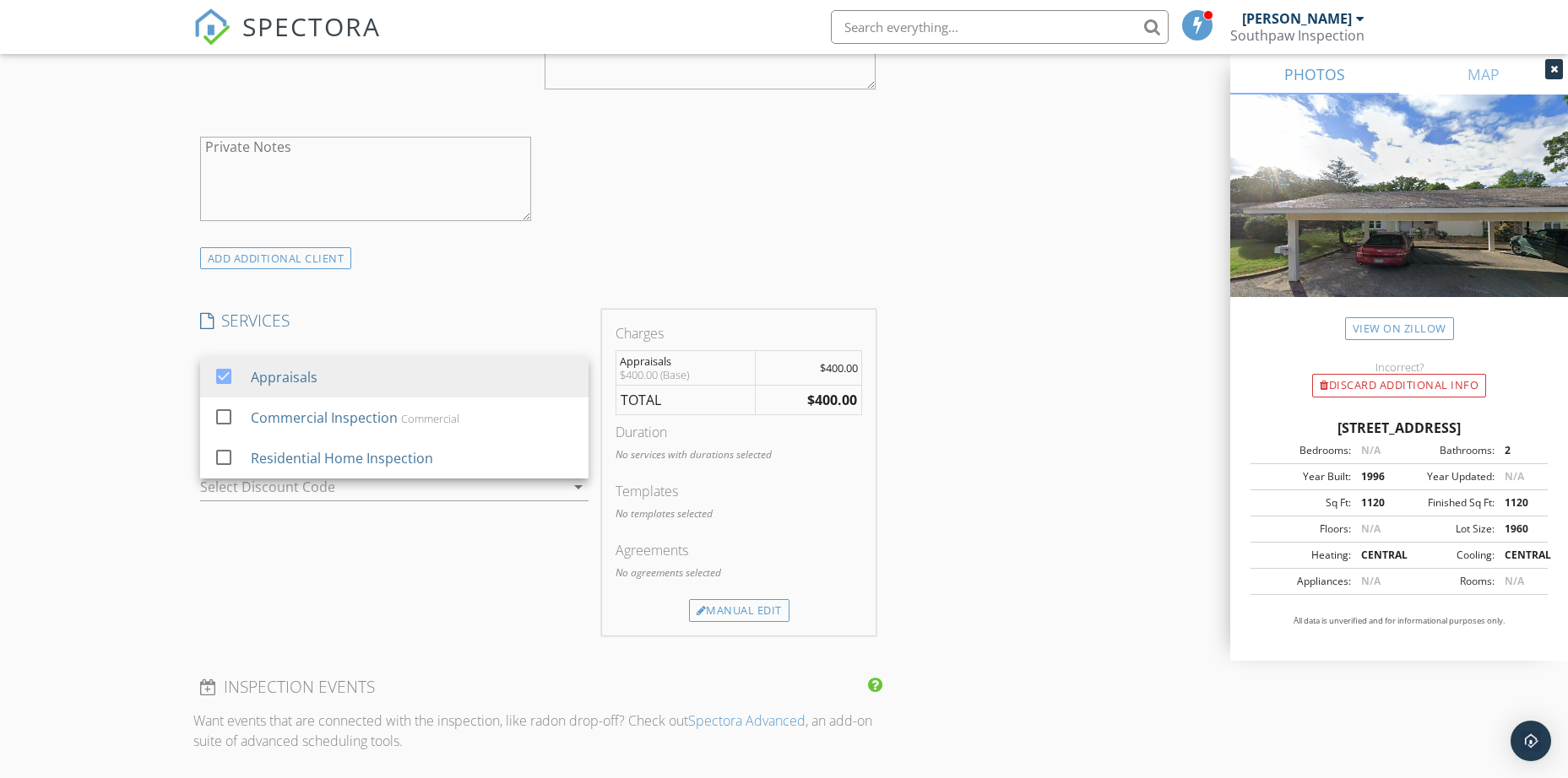
click at [964, 490] on div "INSPECTOR(S) check_box Matthew Woodall PRIMARY Matthew Woodall arrow_drop_down …" at bounding box center [784, 467] width 1182 height 2801
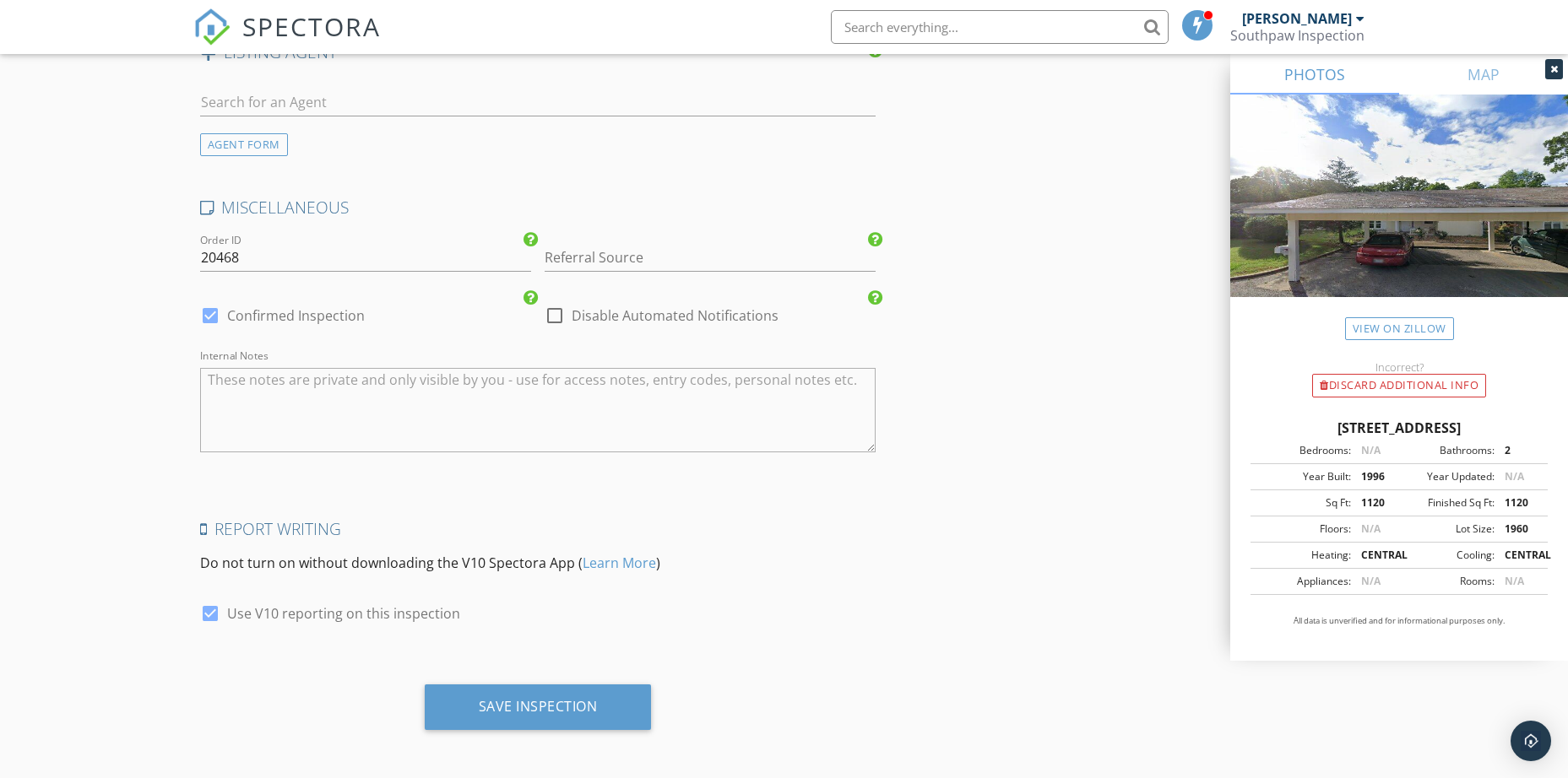
scroll to position [2311, 0]
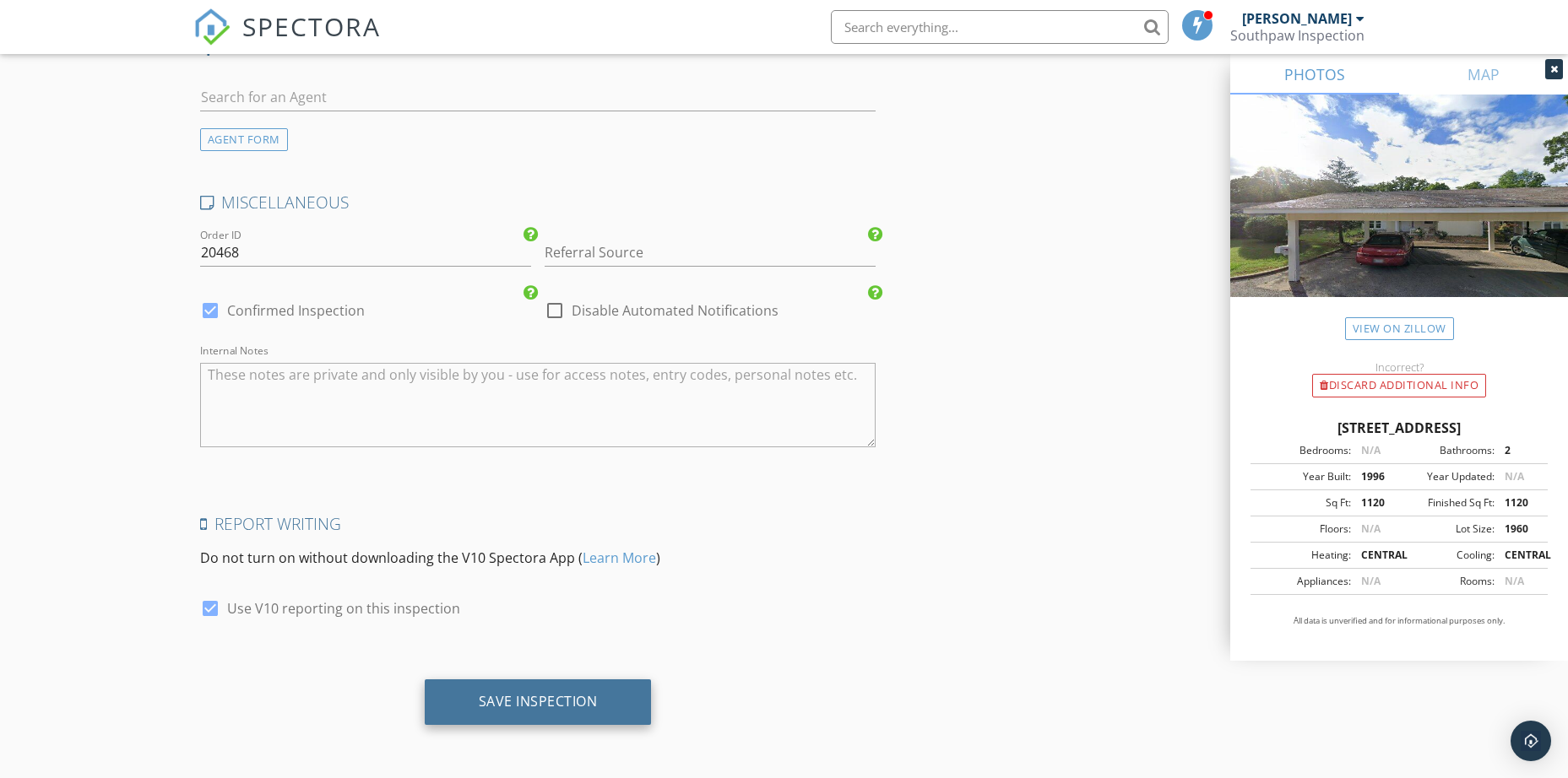
click at [548, 682] on div "Save Inspection" at bounding box center [538, 702] width 227 height 45
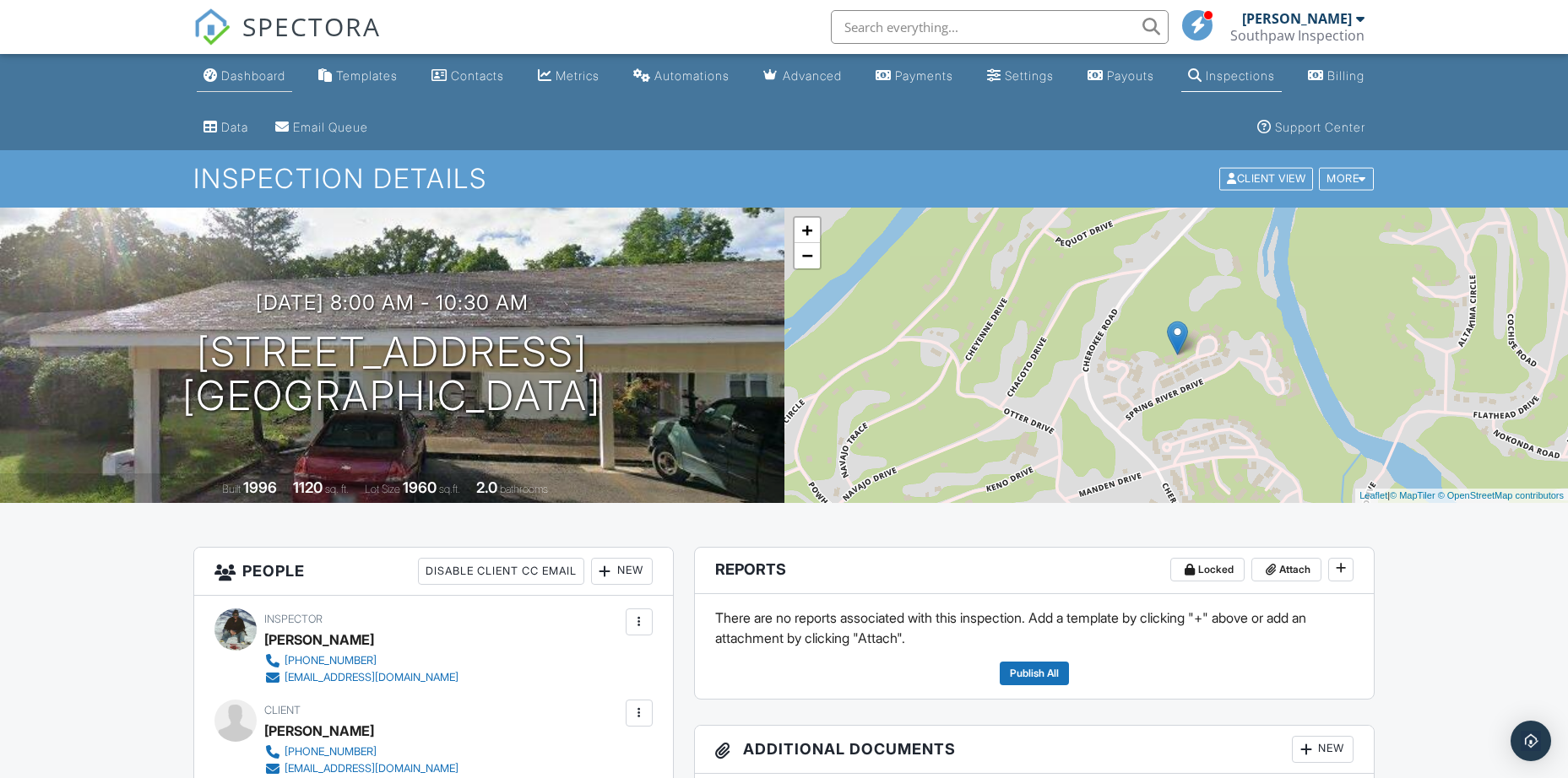
click at [246, 81] on div "Dashboard" at bounding box center [253, 75] width 64 height 14
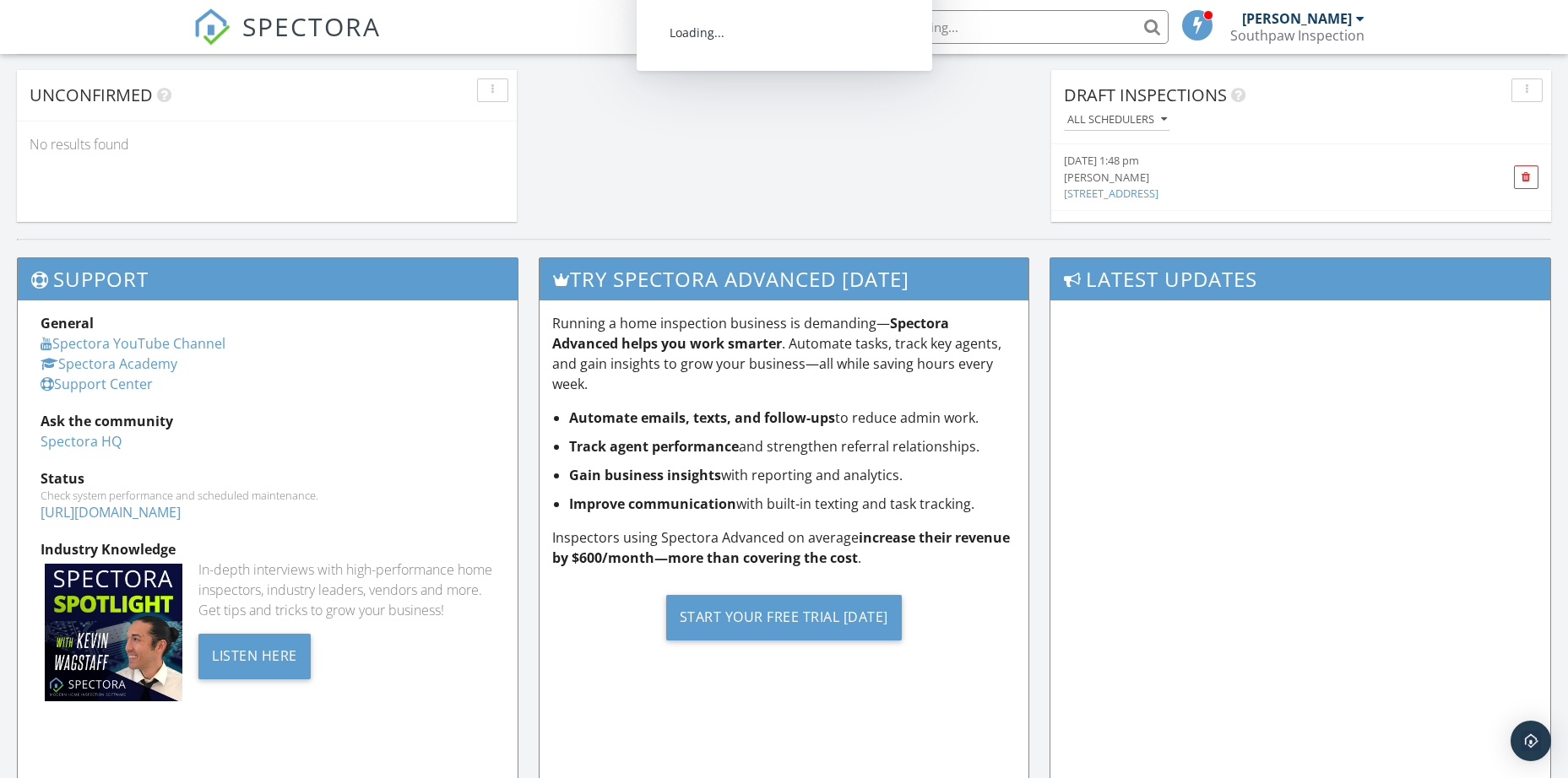
scroll to position [1195, 0]
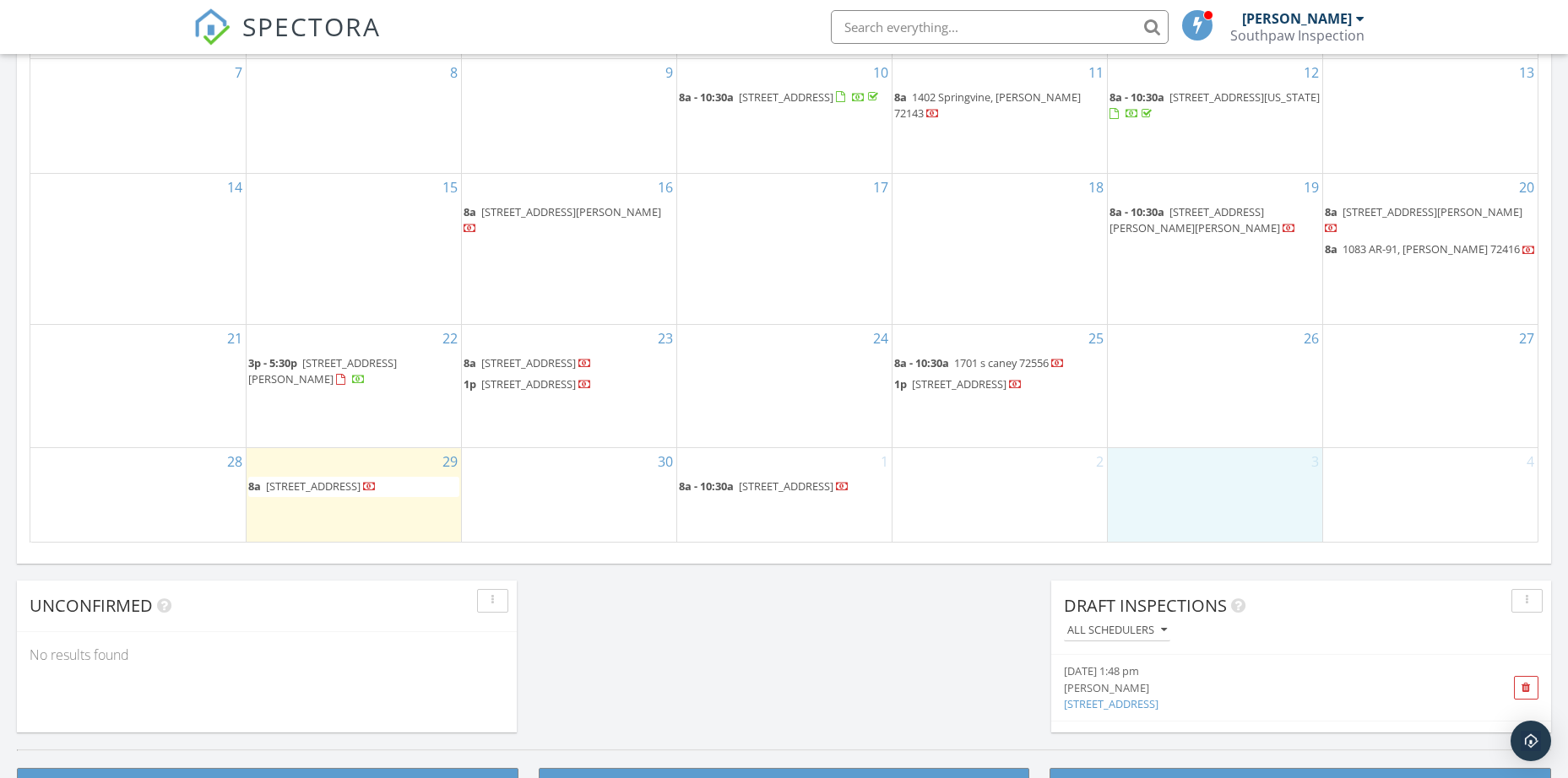
click at [1186, 492] on div "3" at bounding box center [1214, 494] width 215 height 94
click at [1208, 424] on link "Inspection" at bounding box center [1212, 422] width 87 height 27
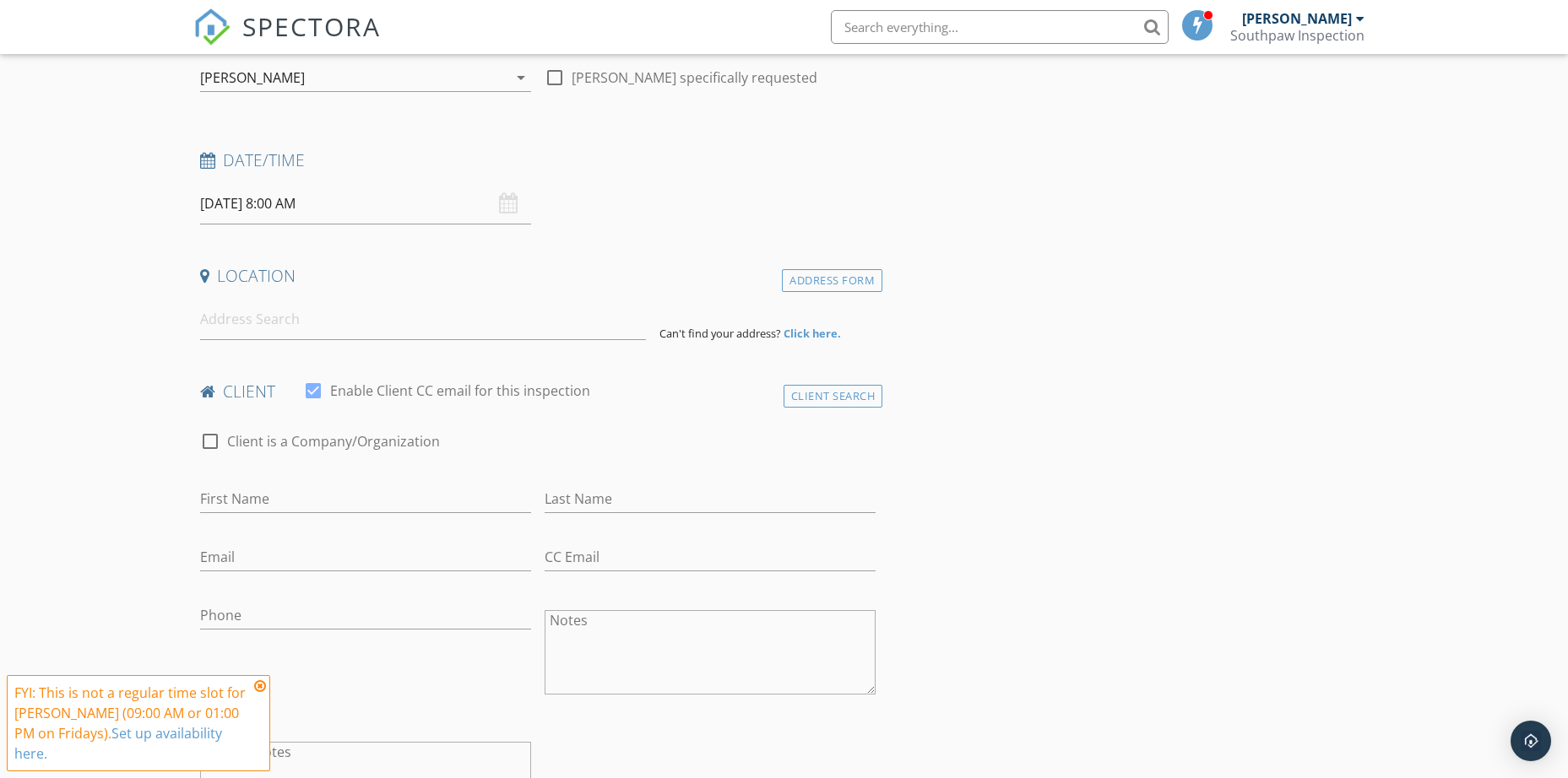
scroll to position [253, 0]
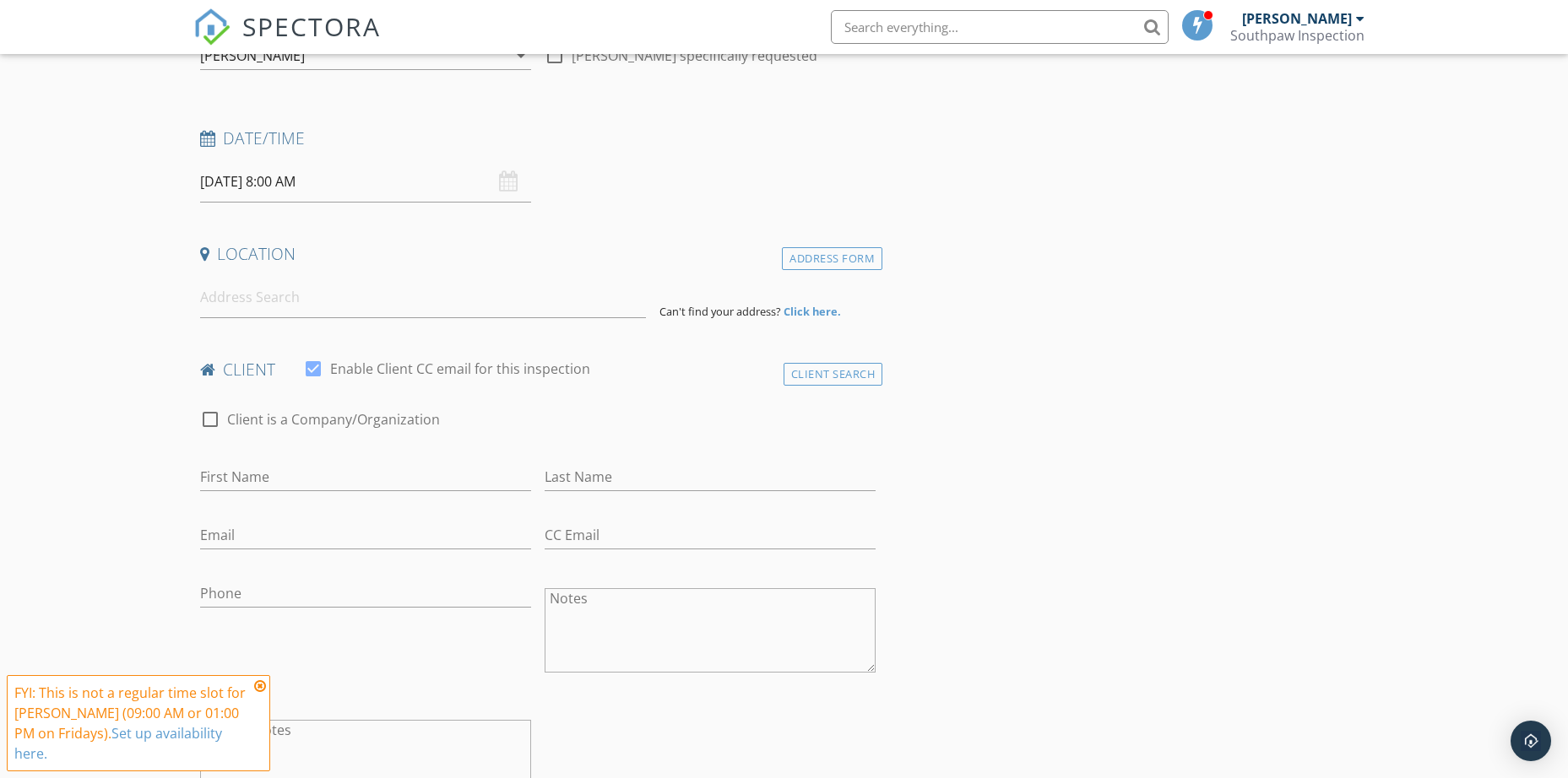
click at [256, 691] on icon at bounding box center [260, 686] width 11 height 13
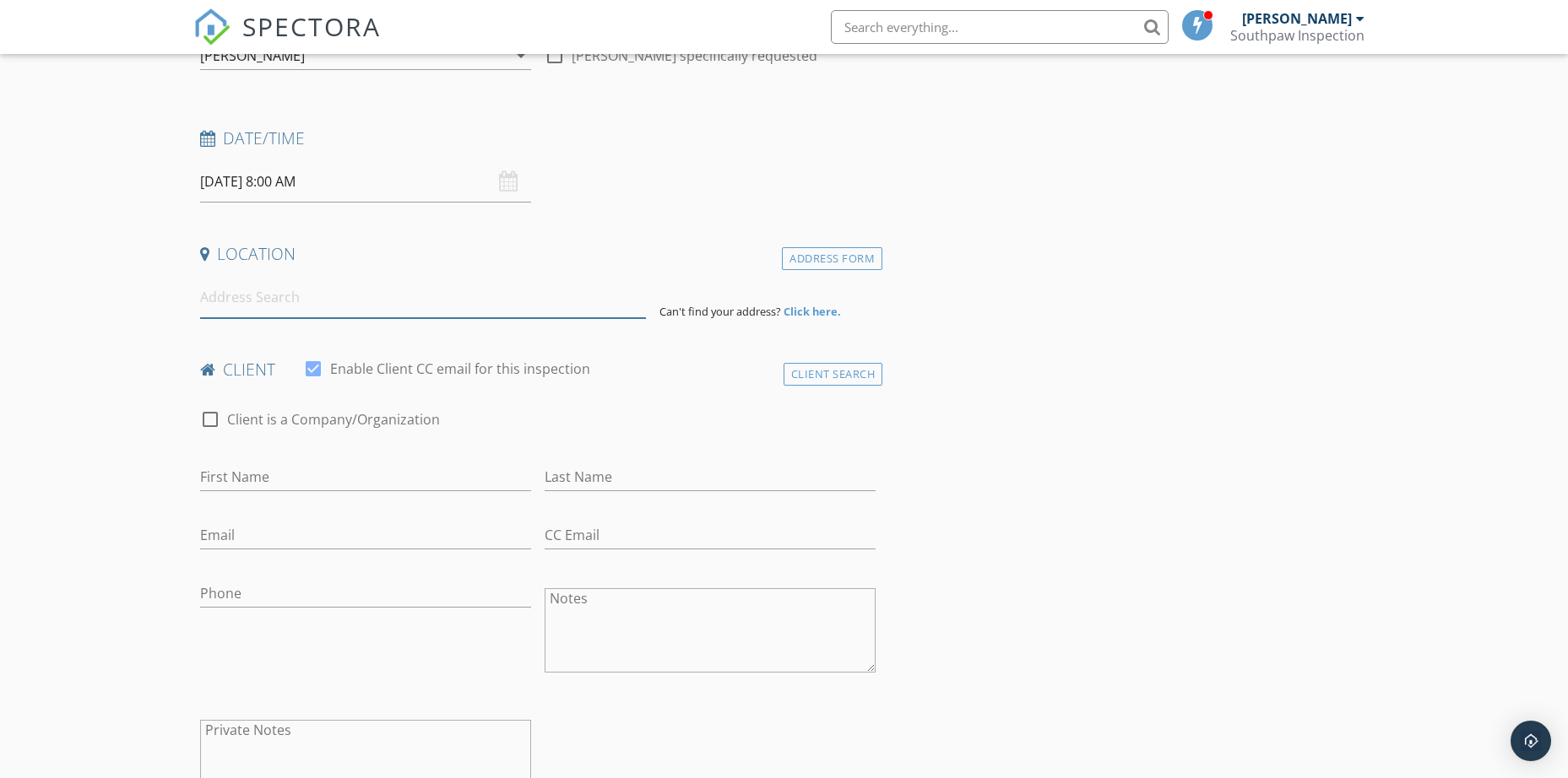
click at [223, 302] on input at bounding box center [423, 298] width 445 height 42
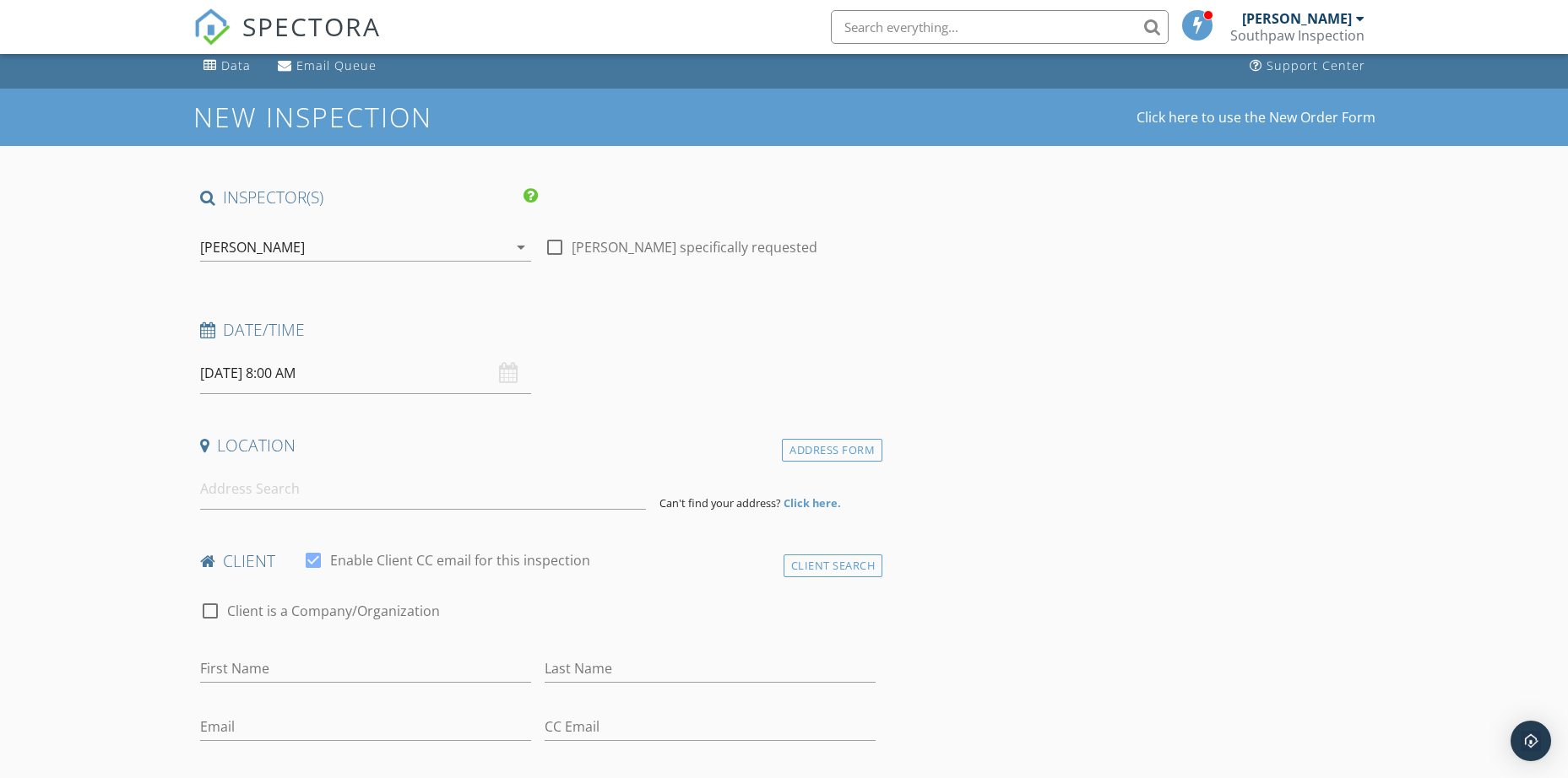
scroll to position [0, 0]
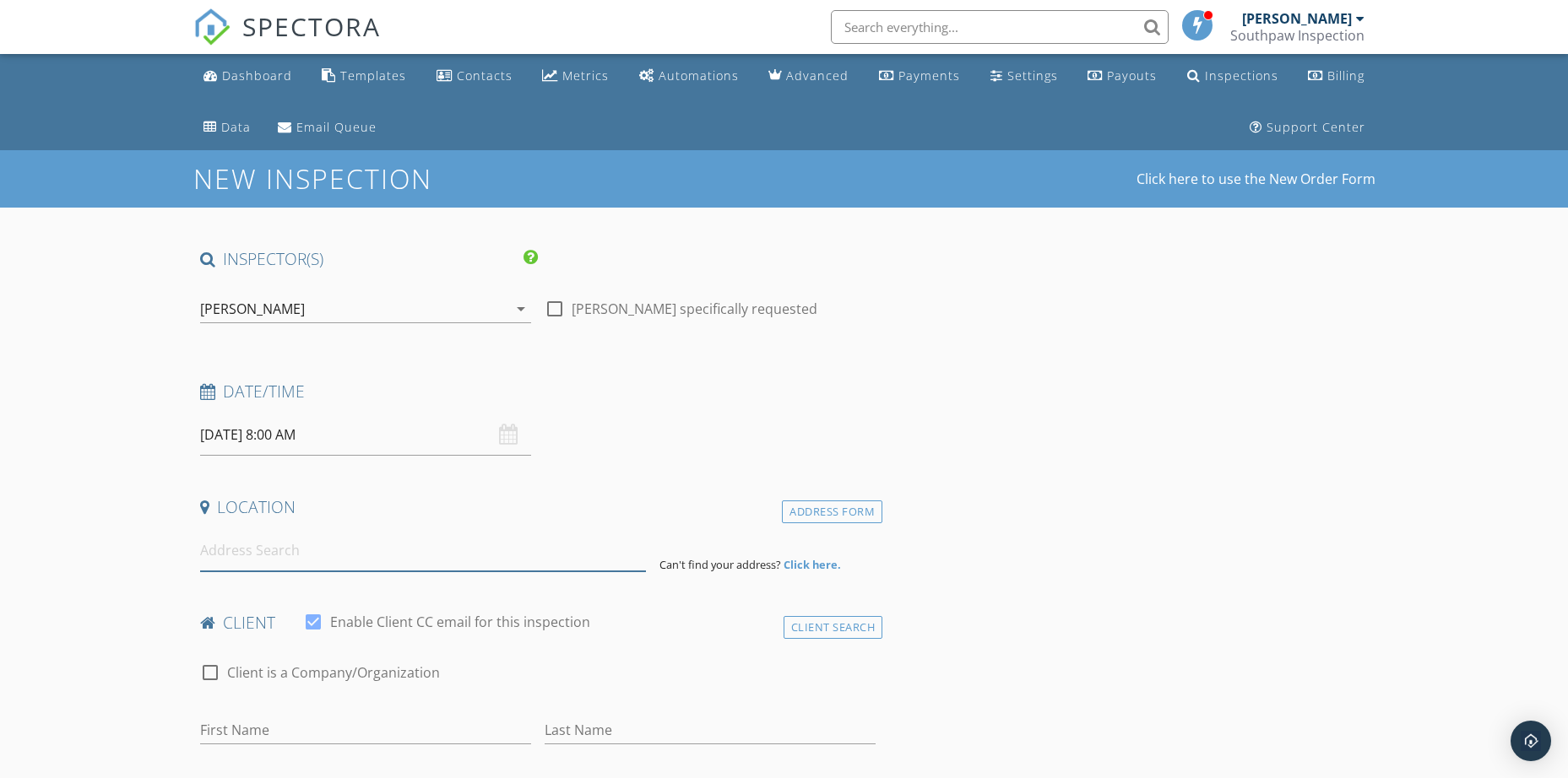
click at [357, 541] on input at bounding box center [423, 551] width 445 height 42
click at [266, 76] on div "Dashboard" at bounding box center [257, 75] width 70 height 16
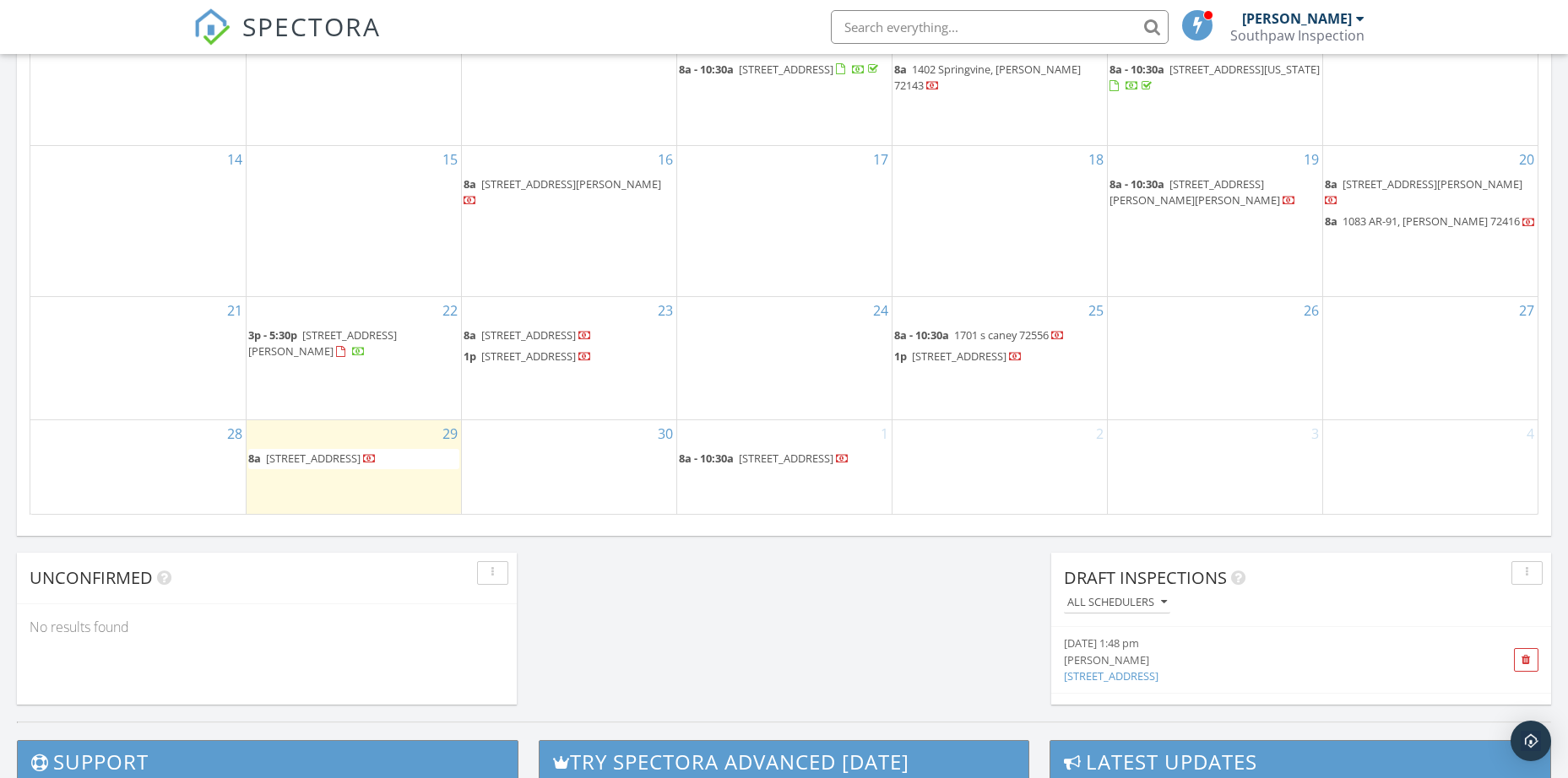
scroll to position [1223, 0]
click at [801, 451] on span "[STREET_ADDRESS]" at bounding box center [786, 458] width 95 height 15
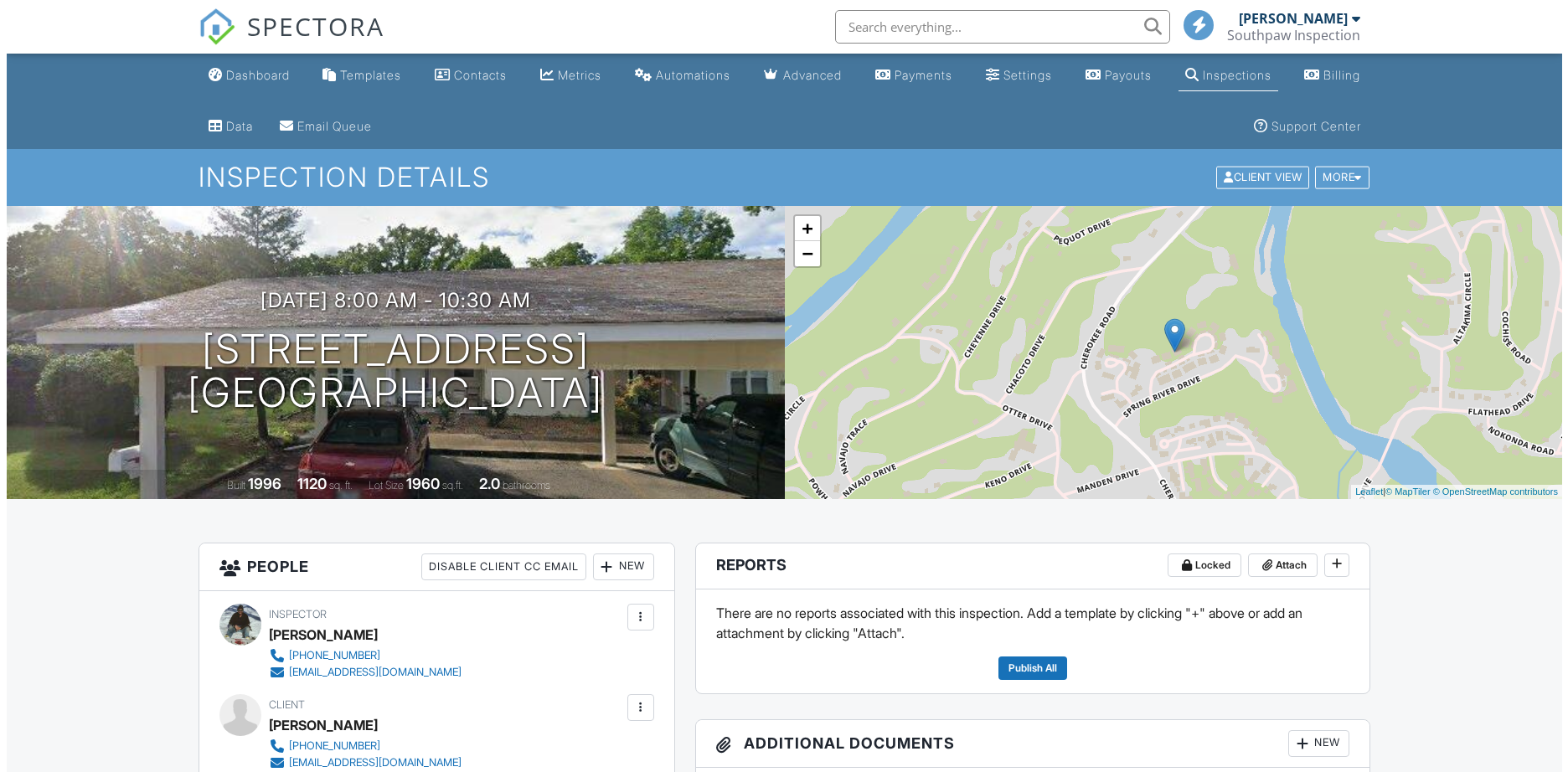
scroll to position [168, 0]
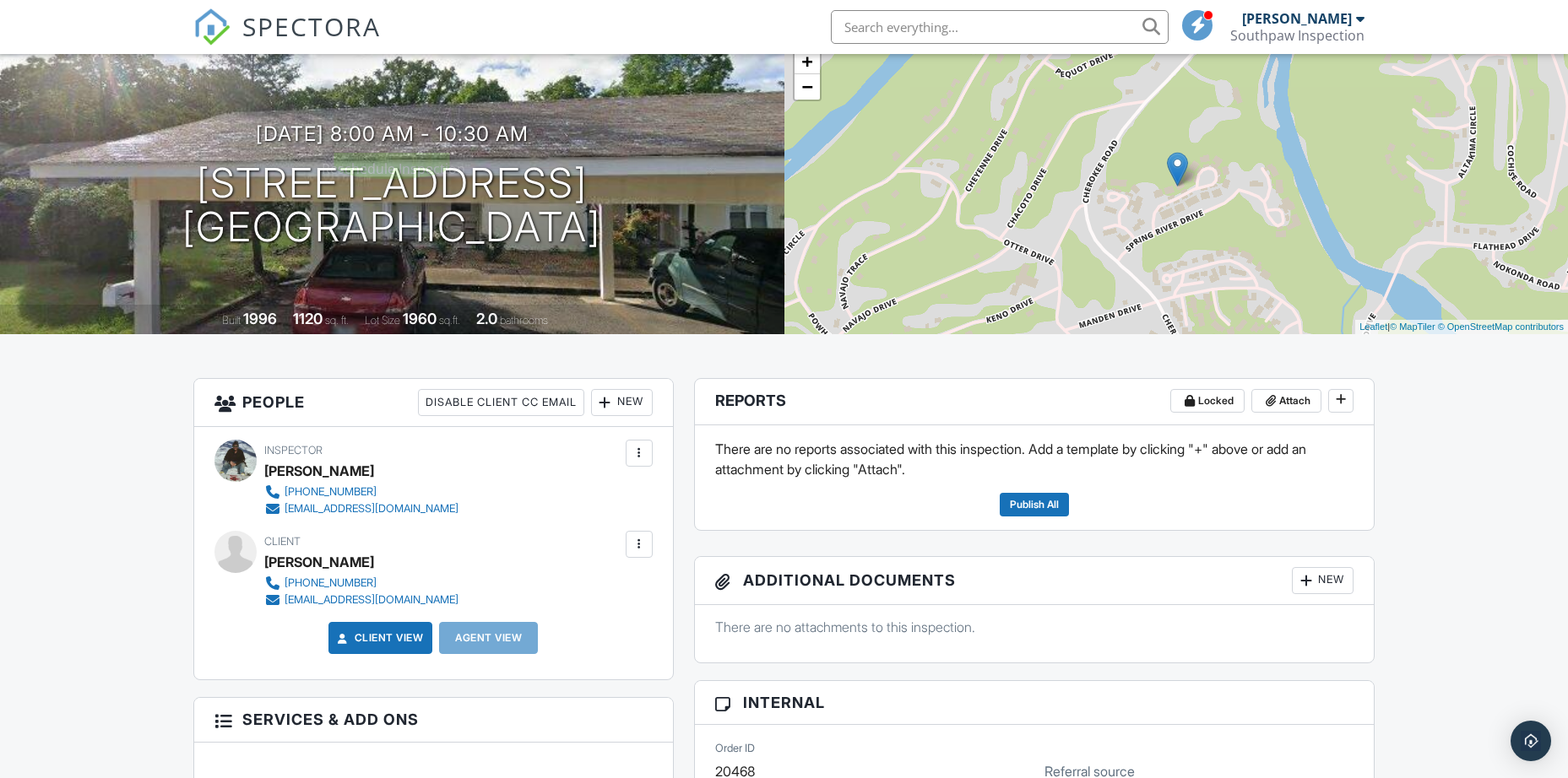
click at [0, 0] on div at bounding box center [0, 0] width 0 height 0
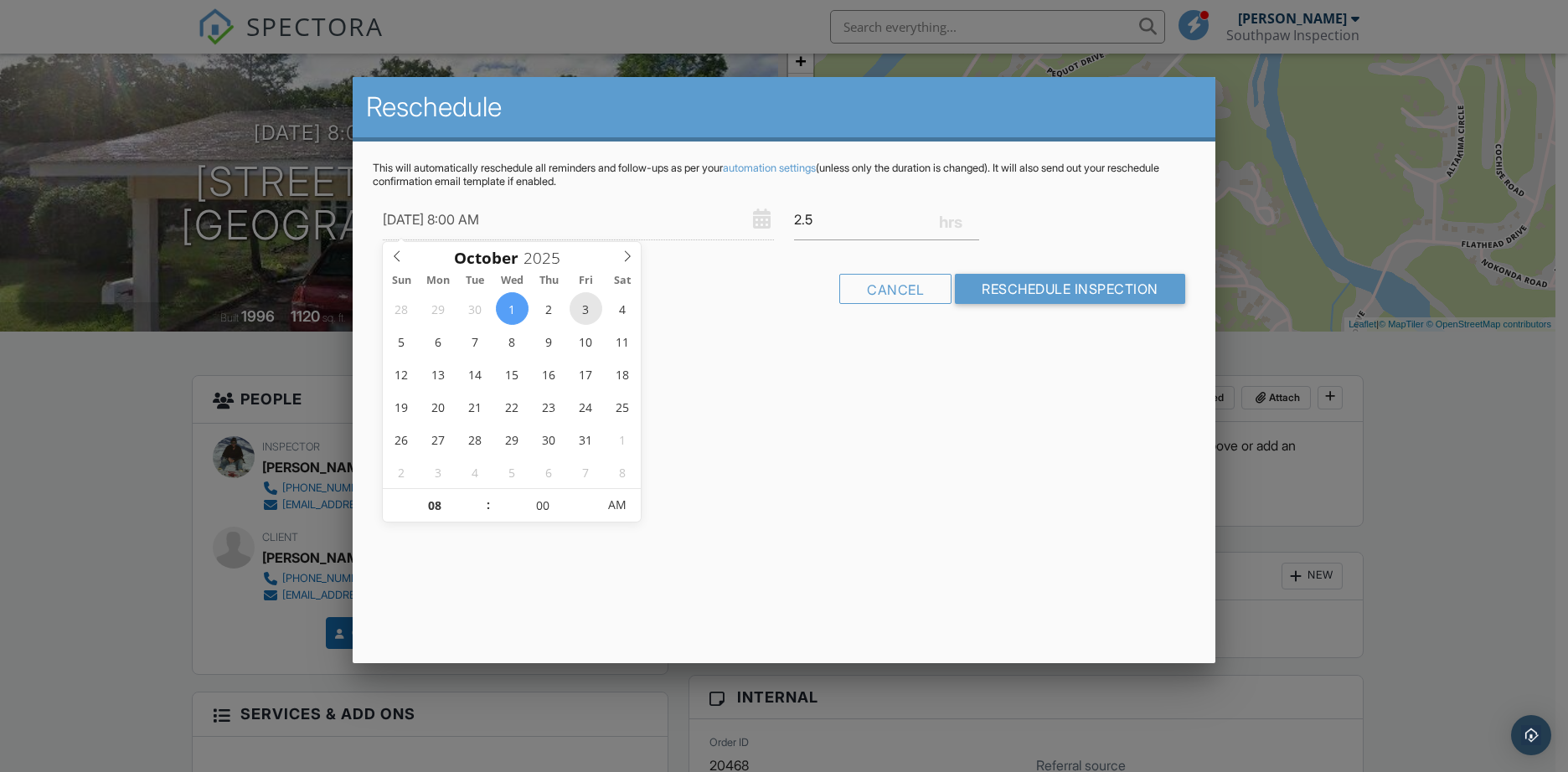
type input "[DATE] 8:00 AM"
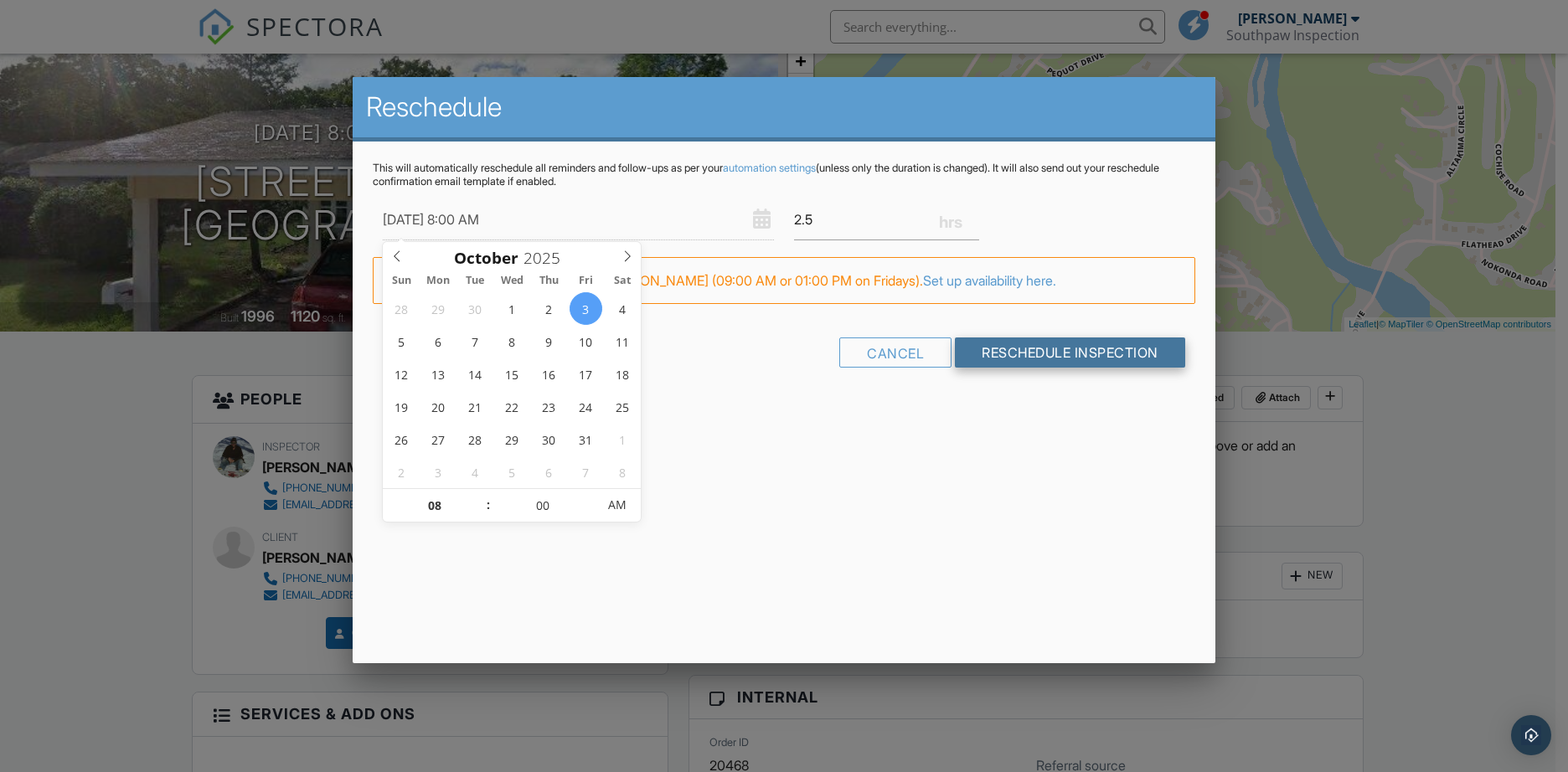
click at [1023, 355] on input "Reschedule Inspection" at bounding box center [1070, 353] width 230 height 30
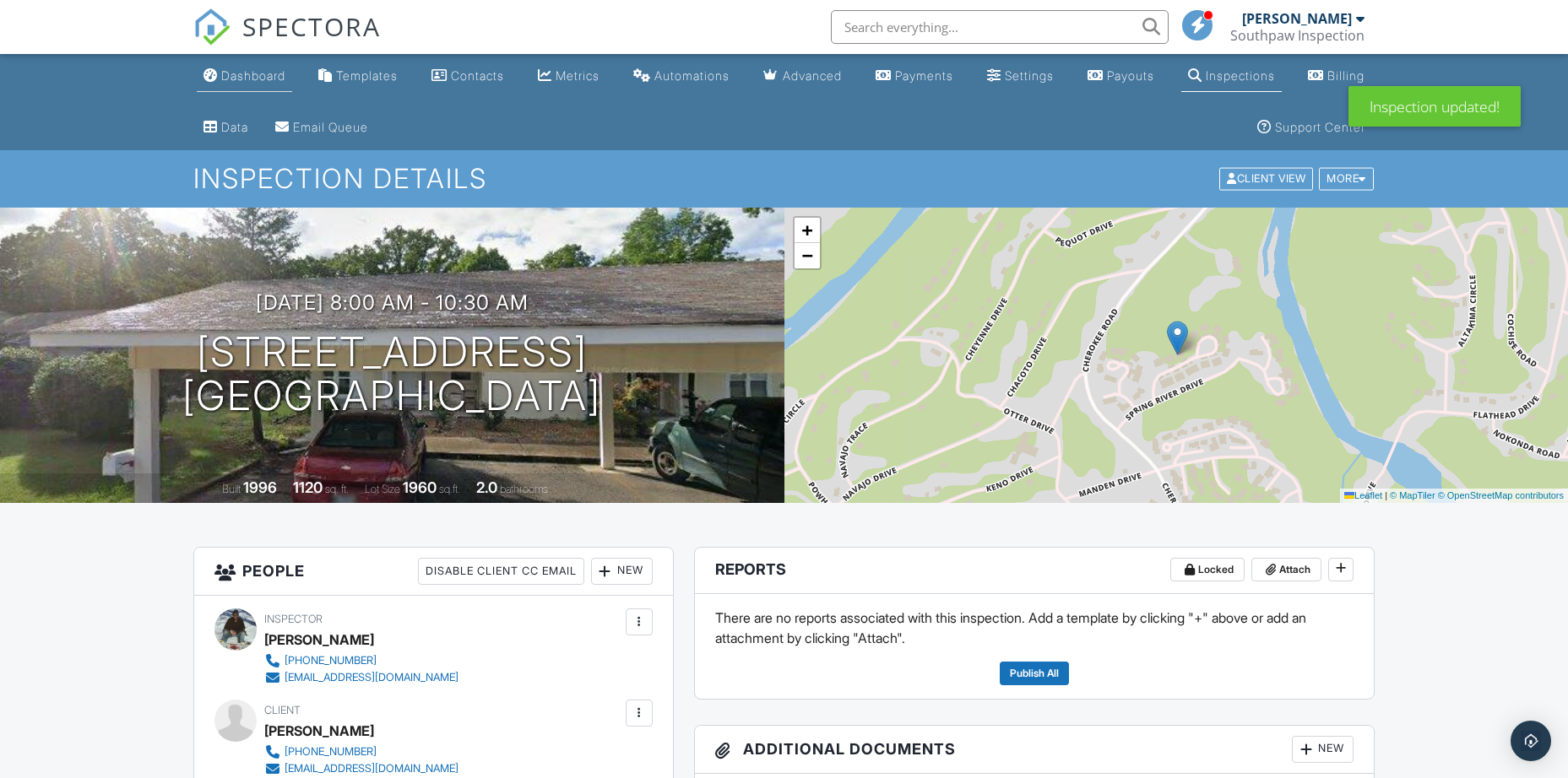
click at [250, 82] on link "Dashboard" at bounding box center [244, 76] width 96 height 31
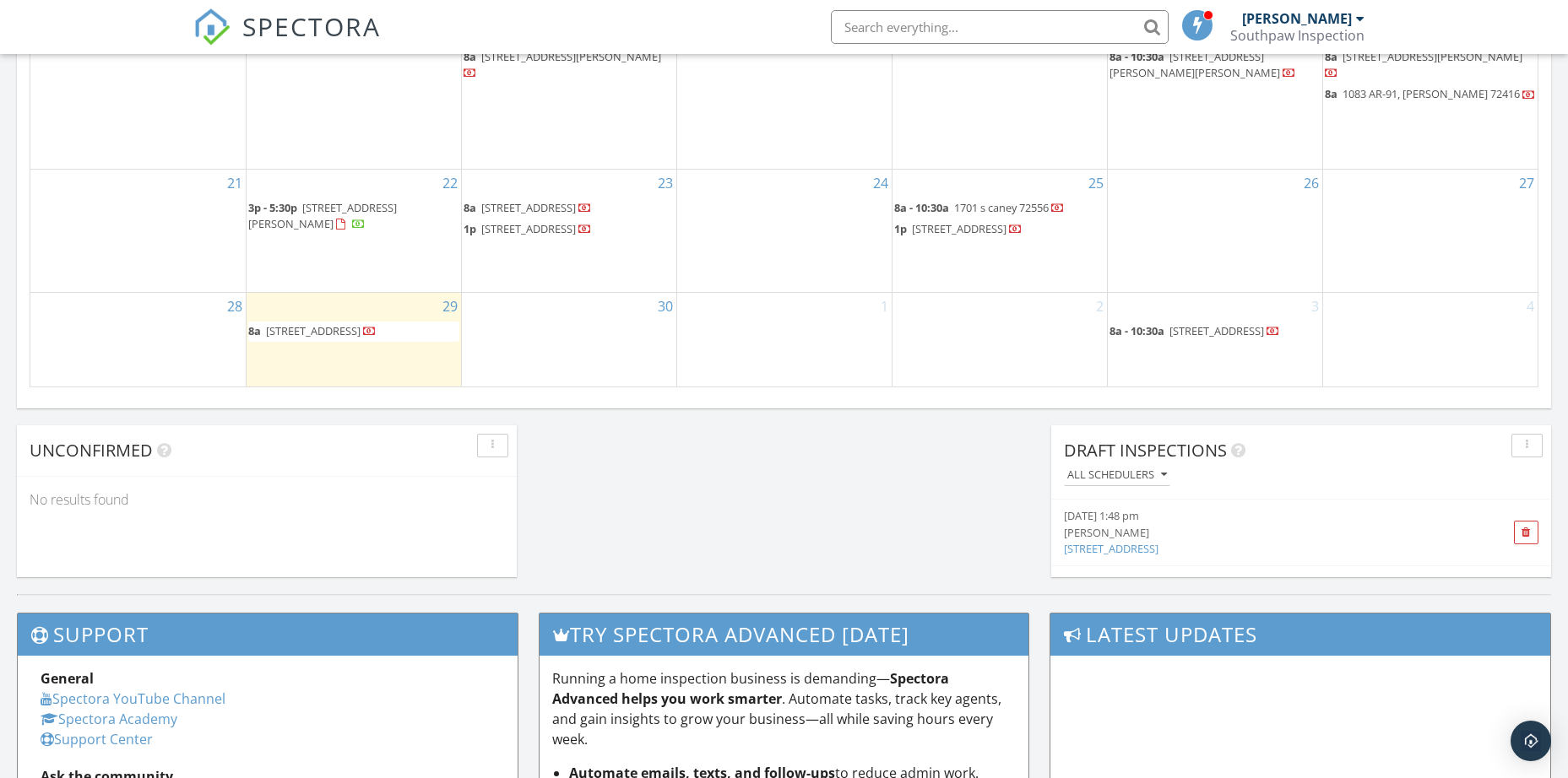
scroll to position [1223, 0]
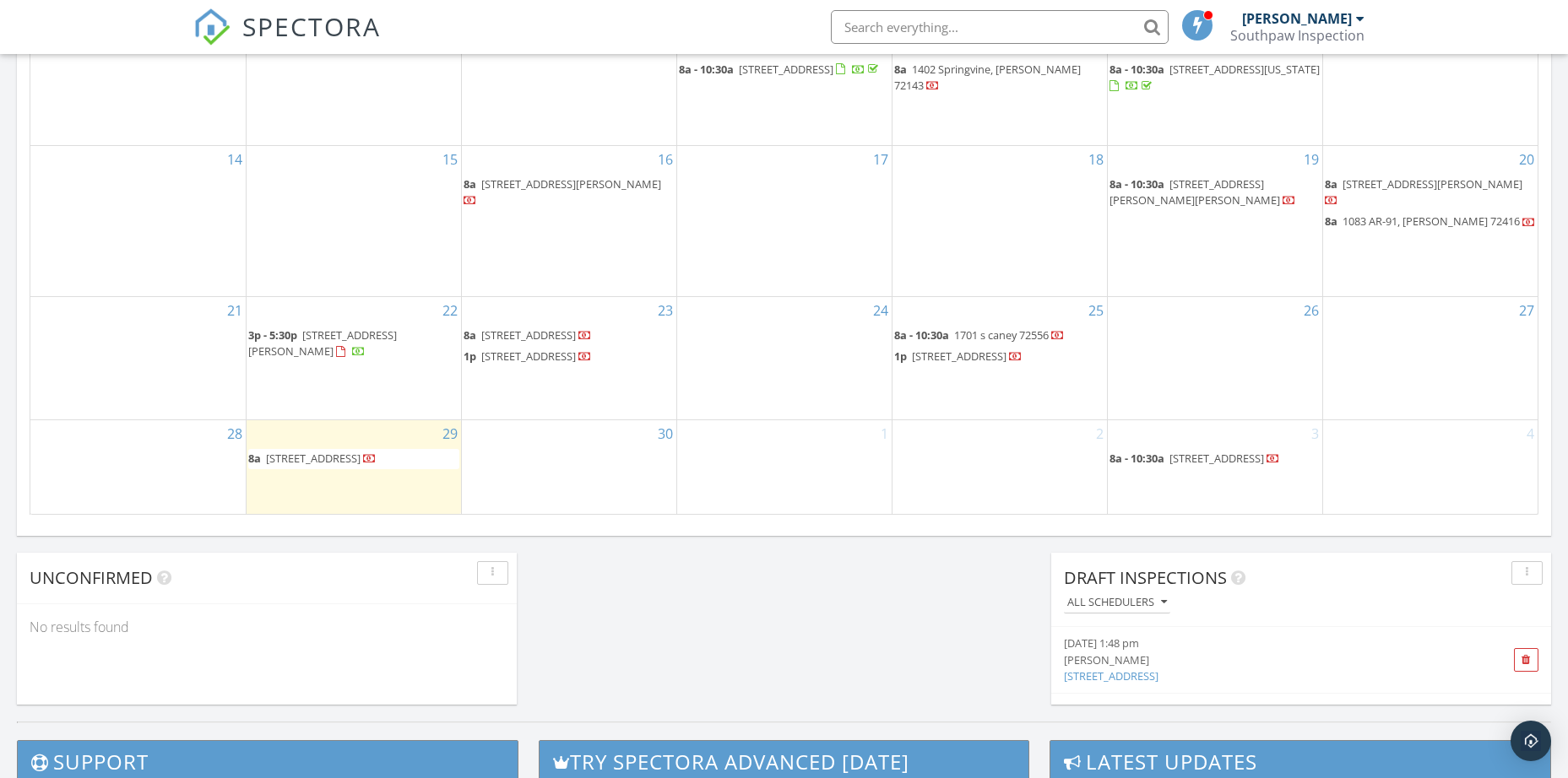
click at [767, 439] on div "1" at bounding box center [784, 467] width 215 height 94
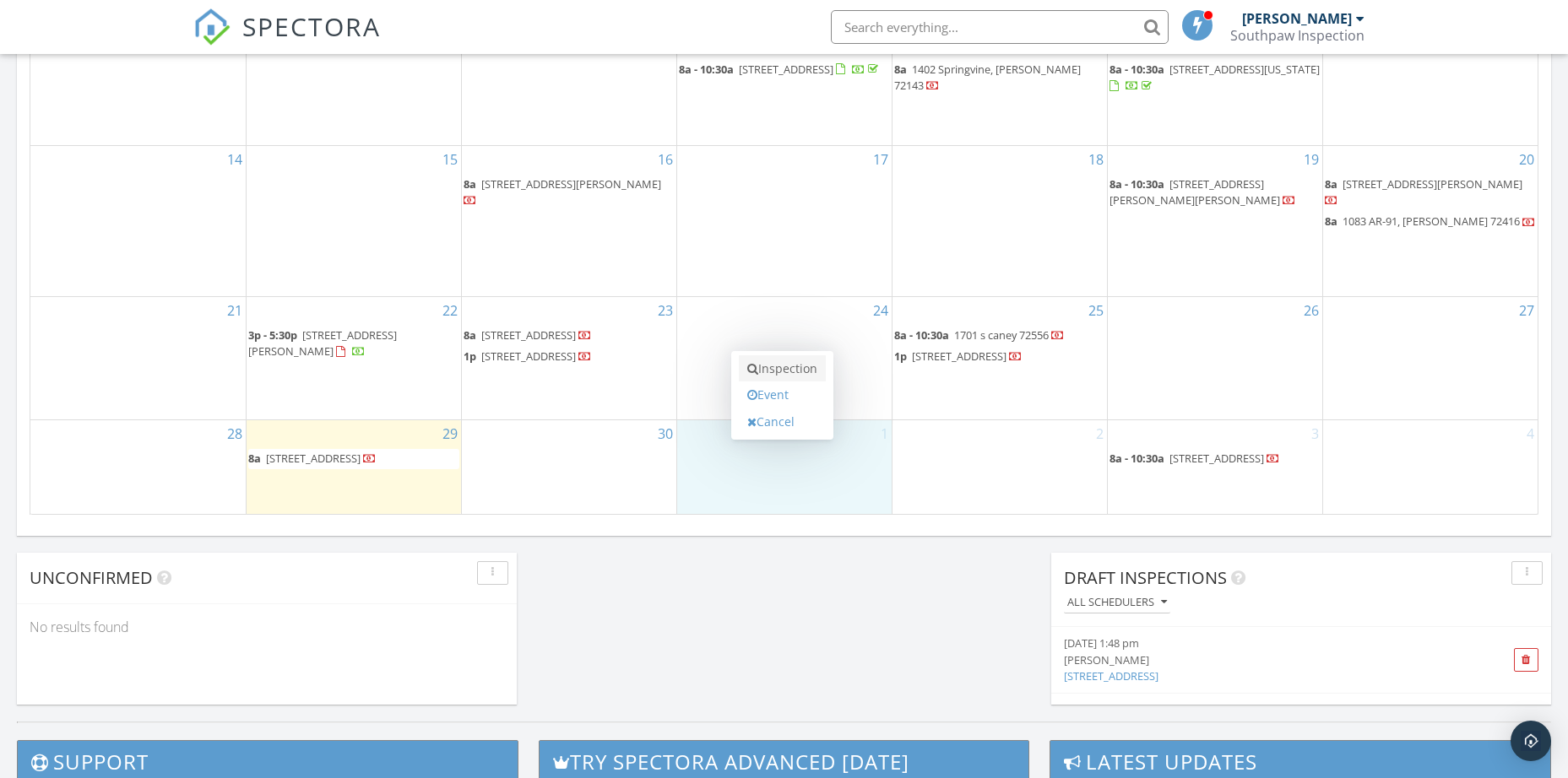
click at [776, 372] on link "Inspection" at bounding box center [782, 369] width 87 height 27
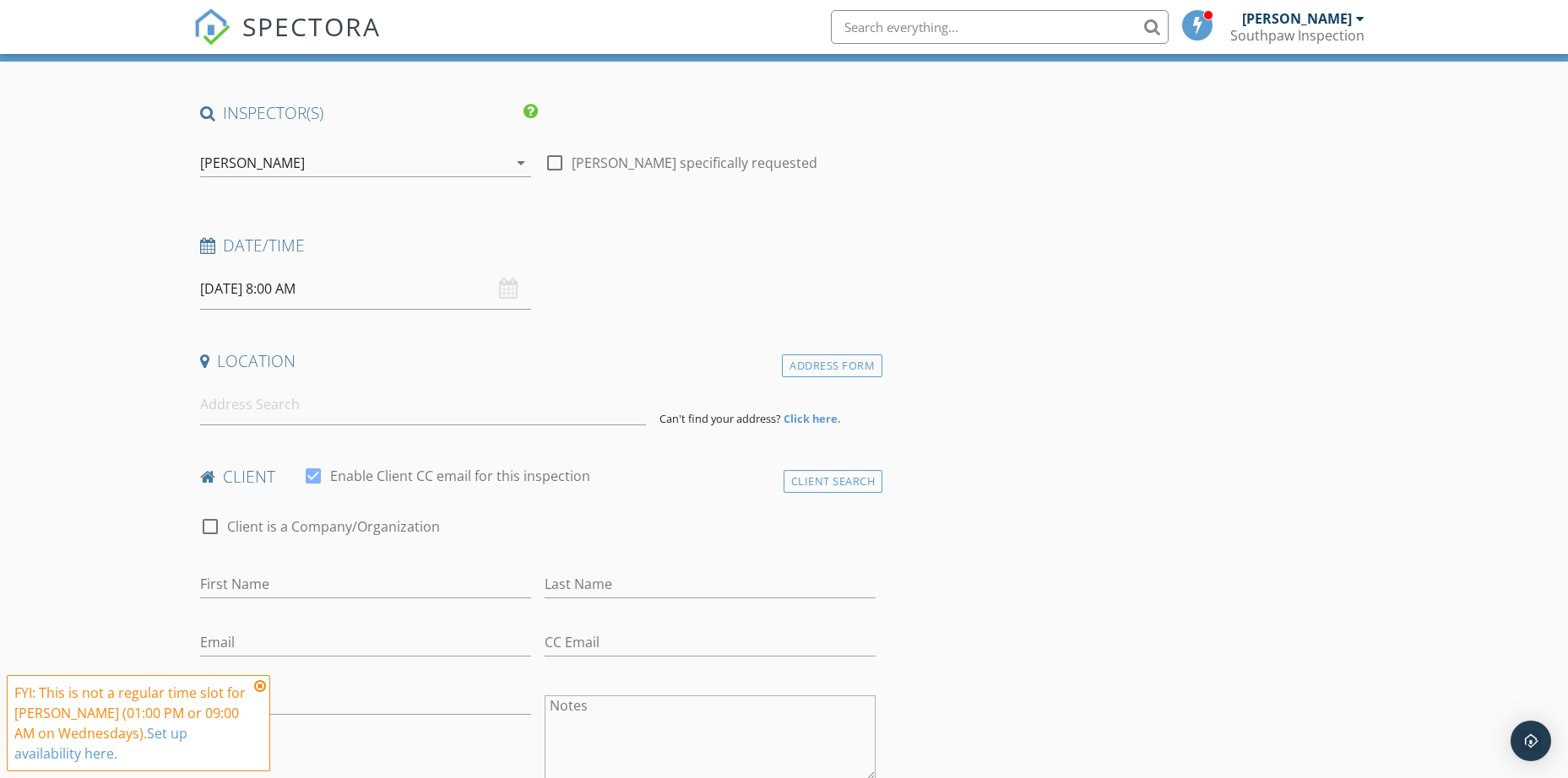
scroll to position [169, 0]
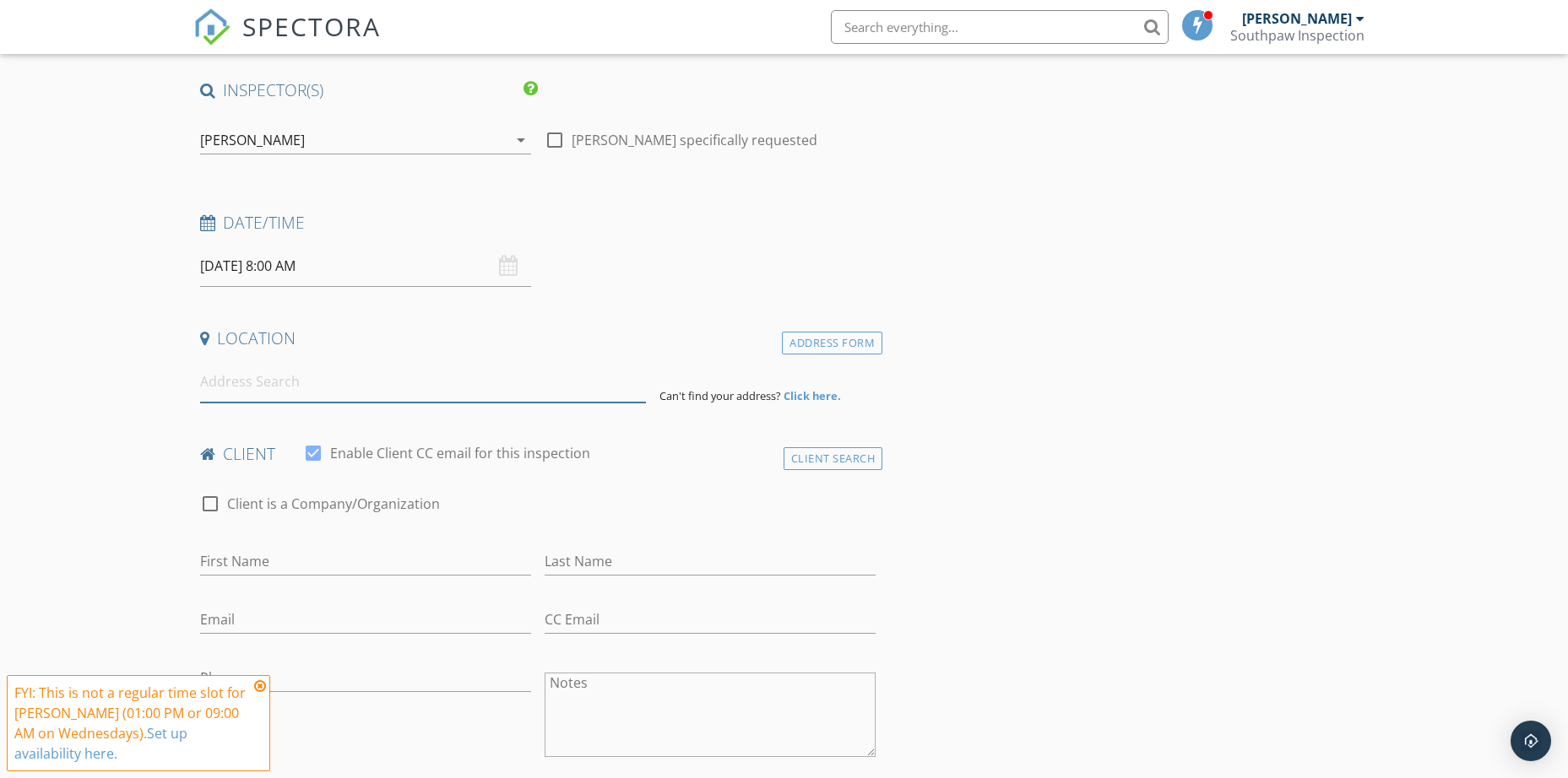
click at [281, 395] on input at bounding box center [423, 382] width 445 height 42
click at [256, 389] on input at bounding box center [423, 382] width 445 height 42
click at [371, 389] on input "493 Chinqua" at bounding box center [423, 382] width 445 height 42
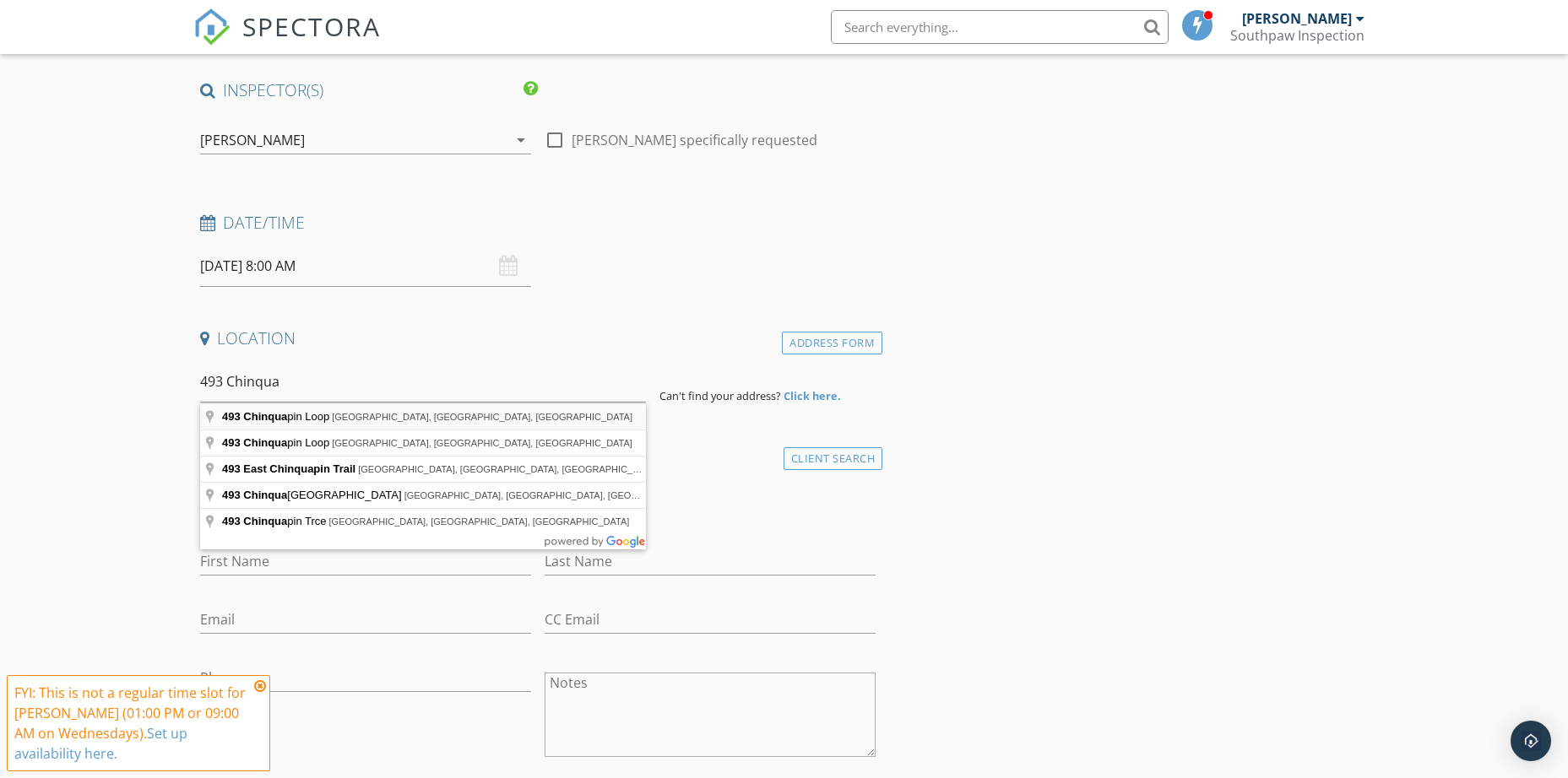
type input "493 Chinquapin Loop, Oxford, AR, USA"
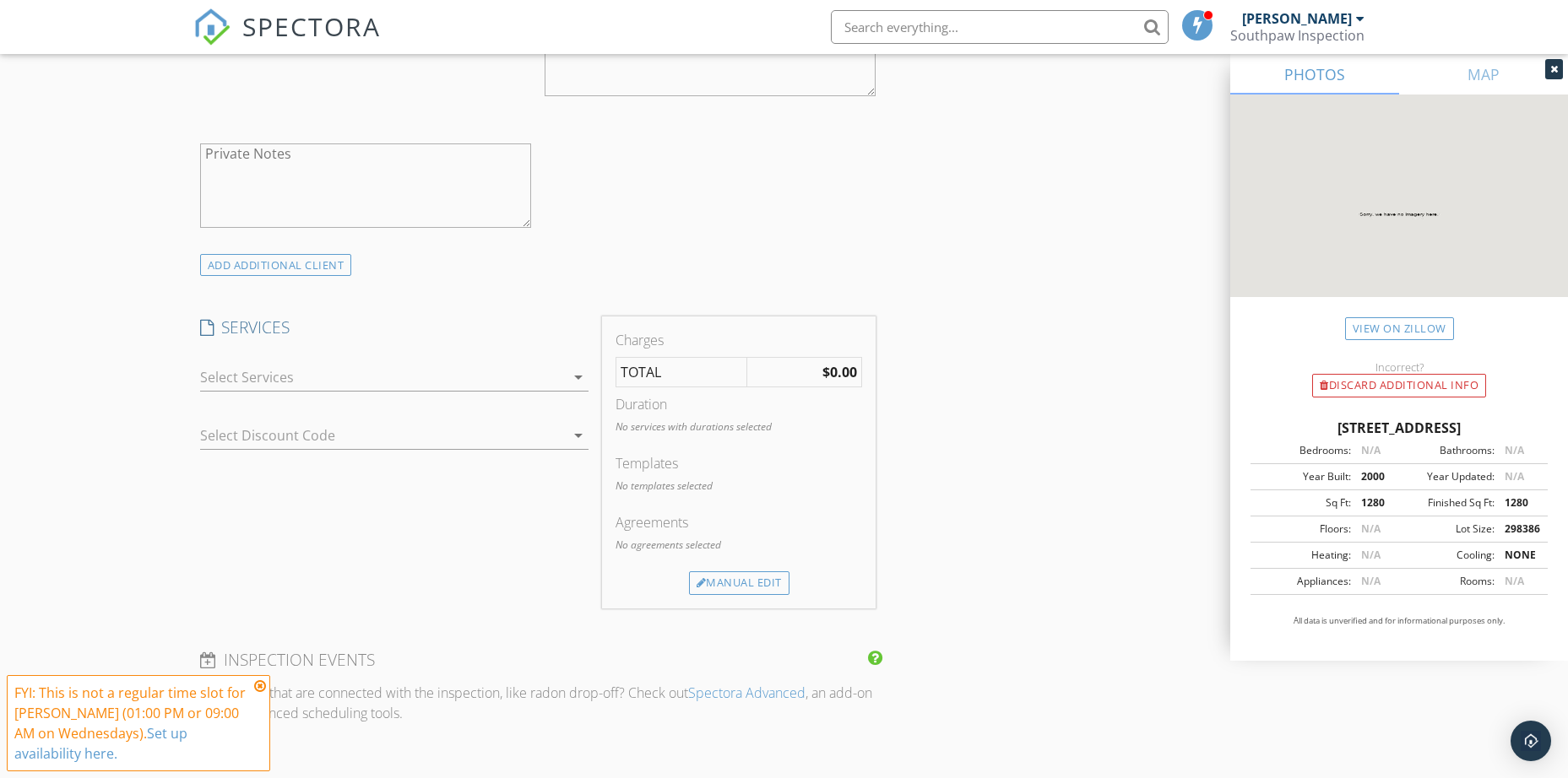
scroll to position [1182, 0]
click at [478, 382] on div at bounding box center [383, 371] width 365 height 27
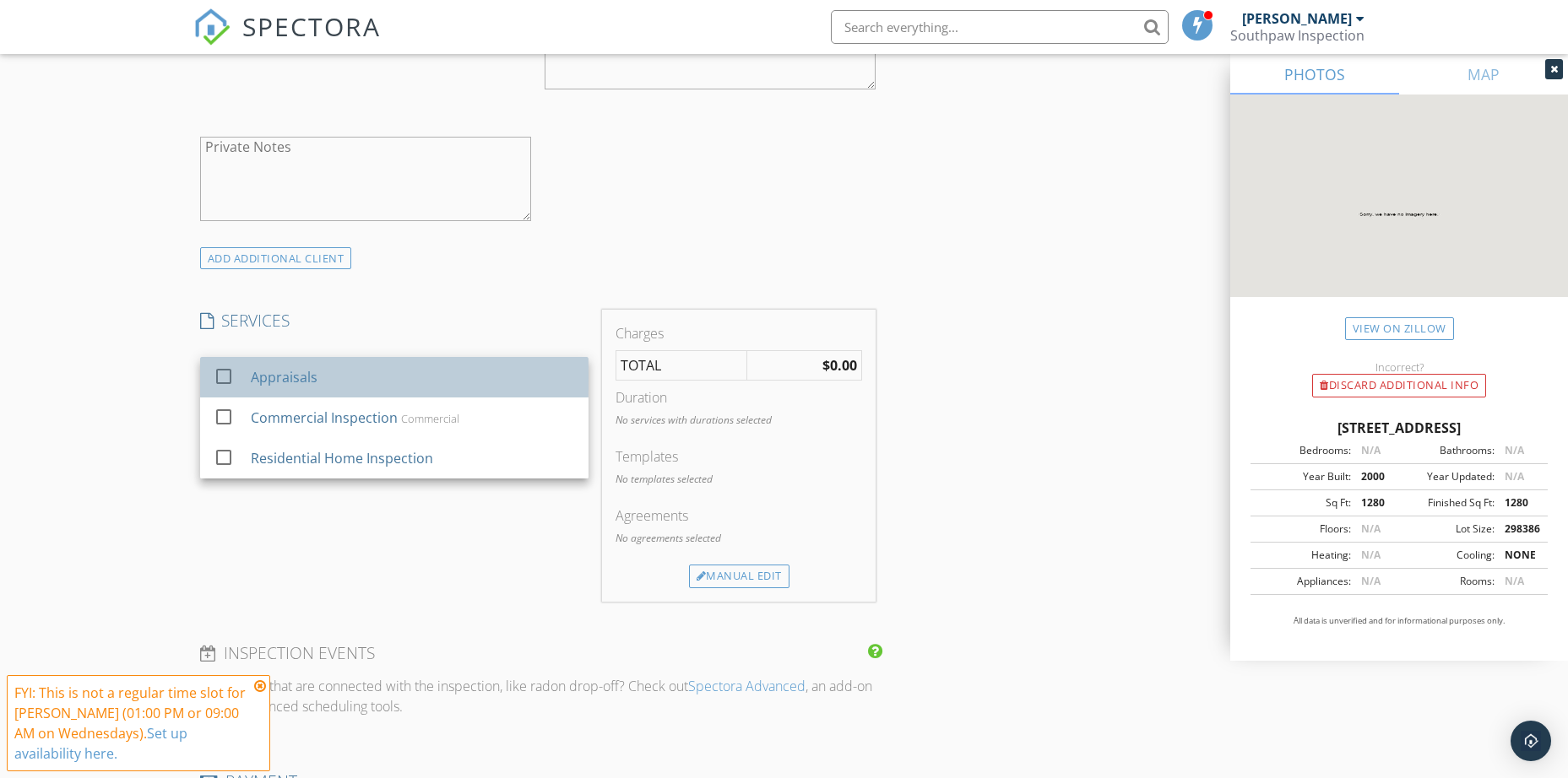
click at [367, 387] on div "Appraisals" at bounding box center [411, 377] width 324 height 34
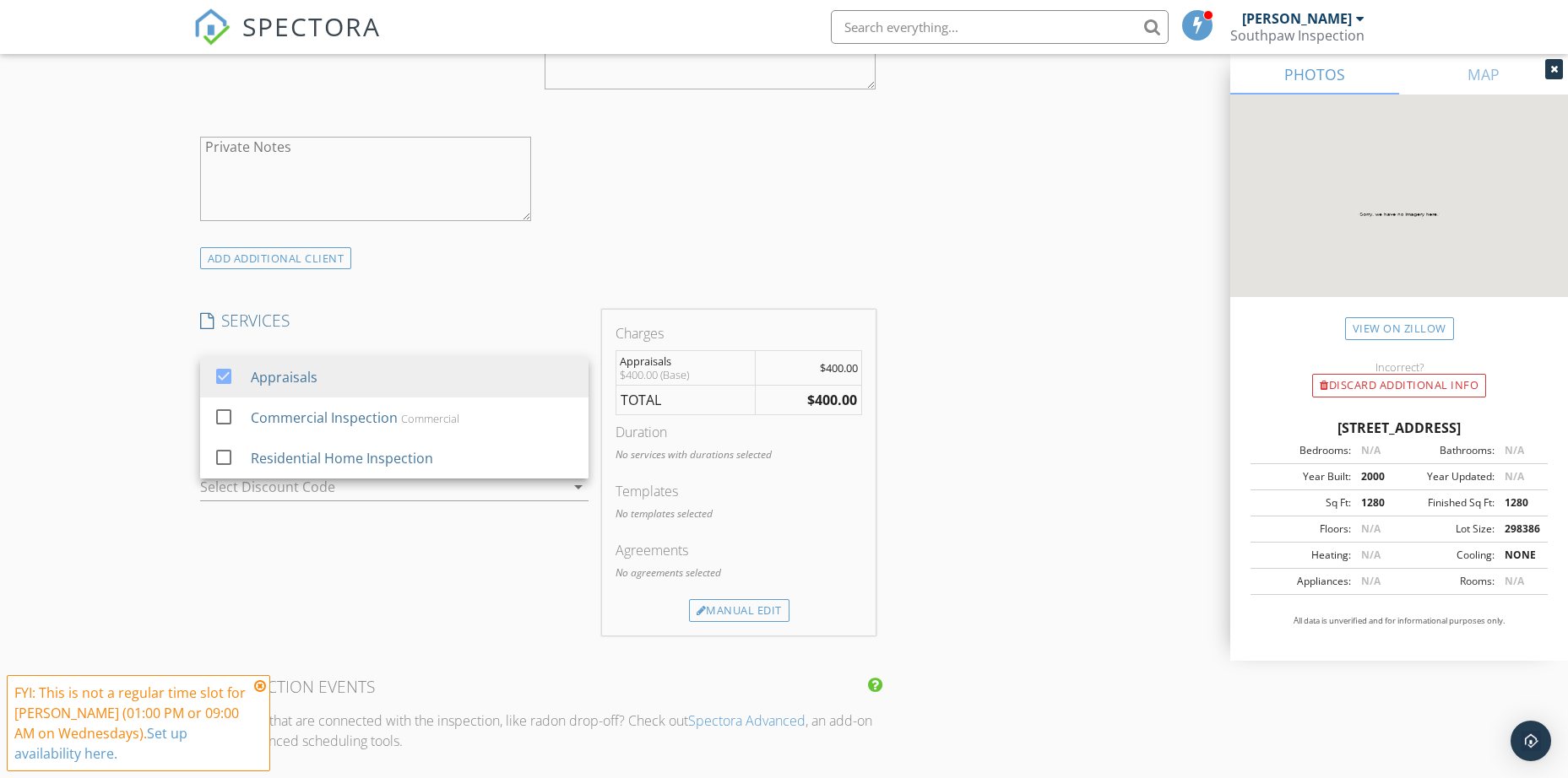
click at [1043, 507] on div "INSPECTOR(S) check_box Matthew Woodall PRIMARY Matthew Woodall arrow_drop_down …" at bounding box center [784, 467] width 1182 height 2801
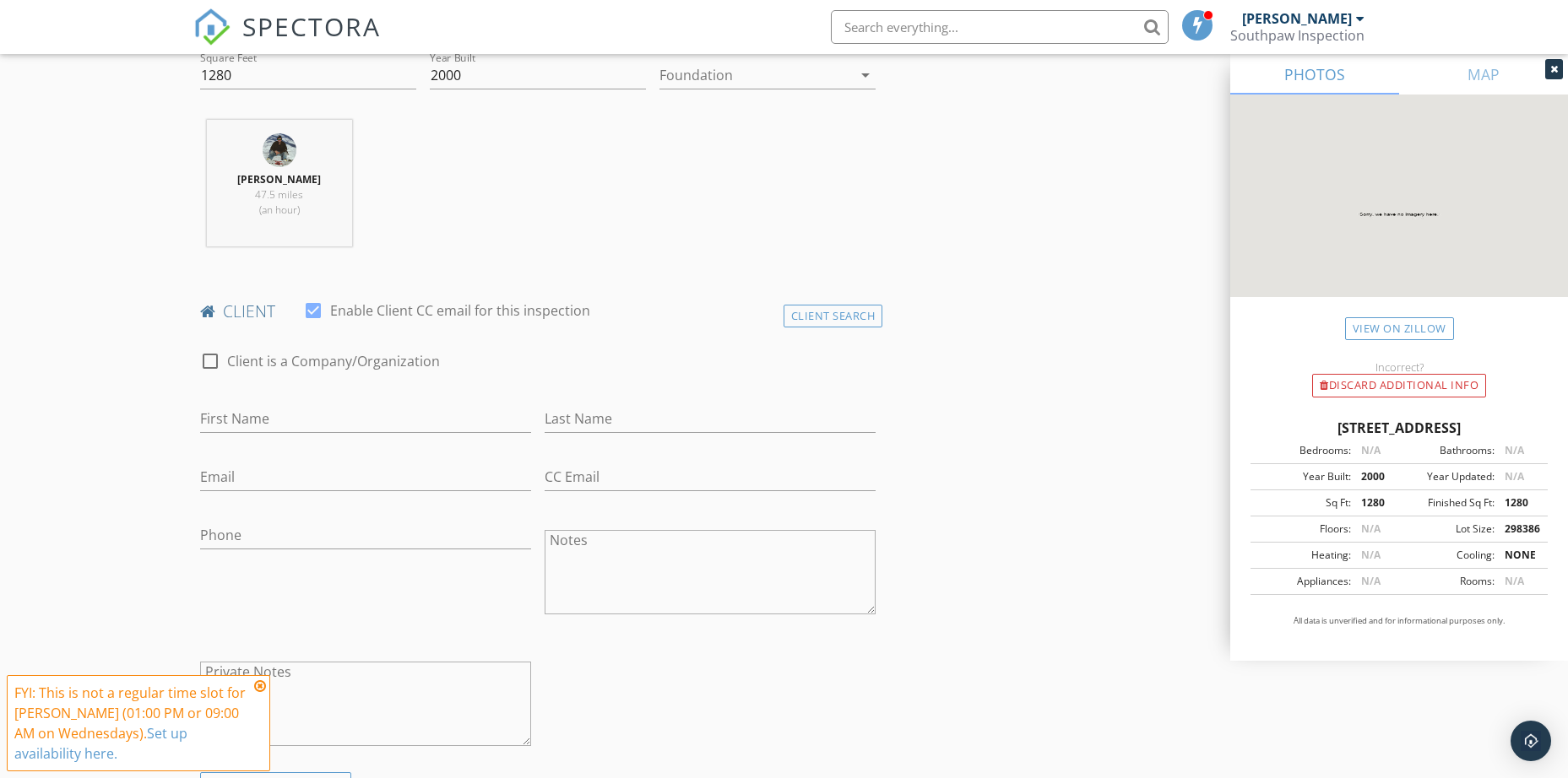
scroll to position [675, 0]
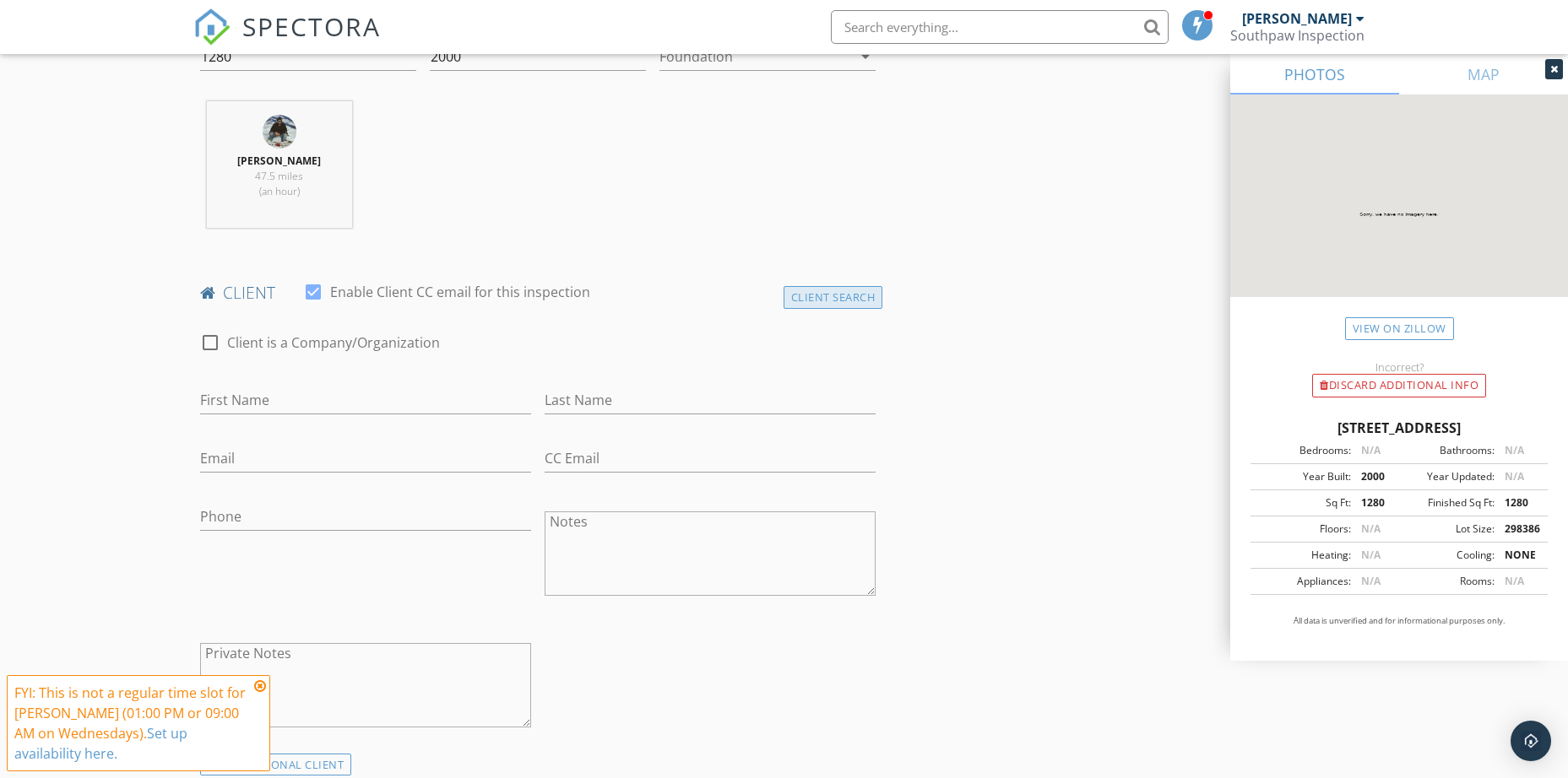
click at [823, 306] on div "Client Search" at bounding box center [832, 298] width 99 height 23
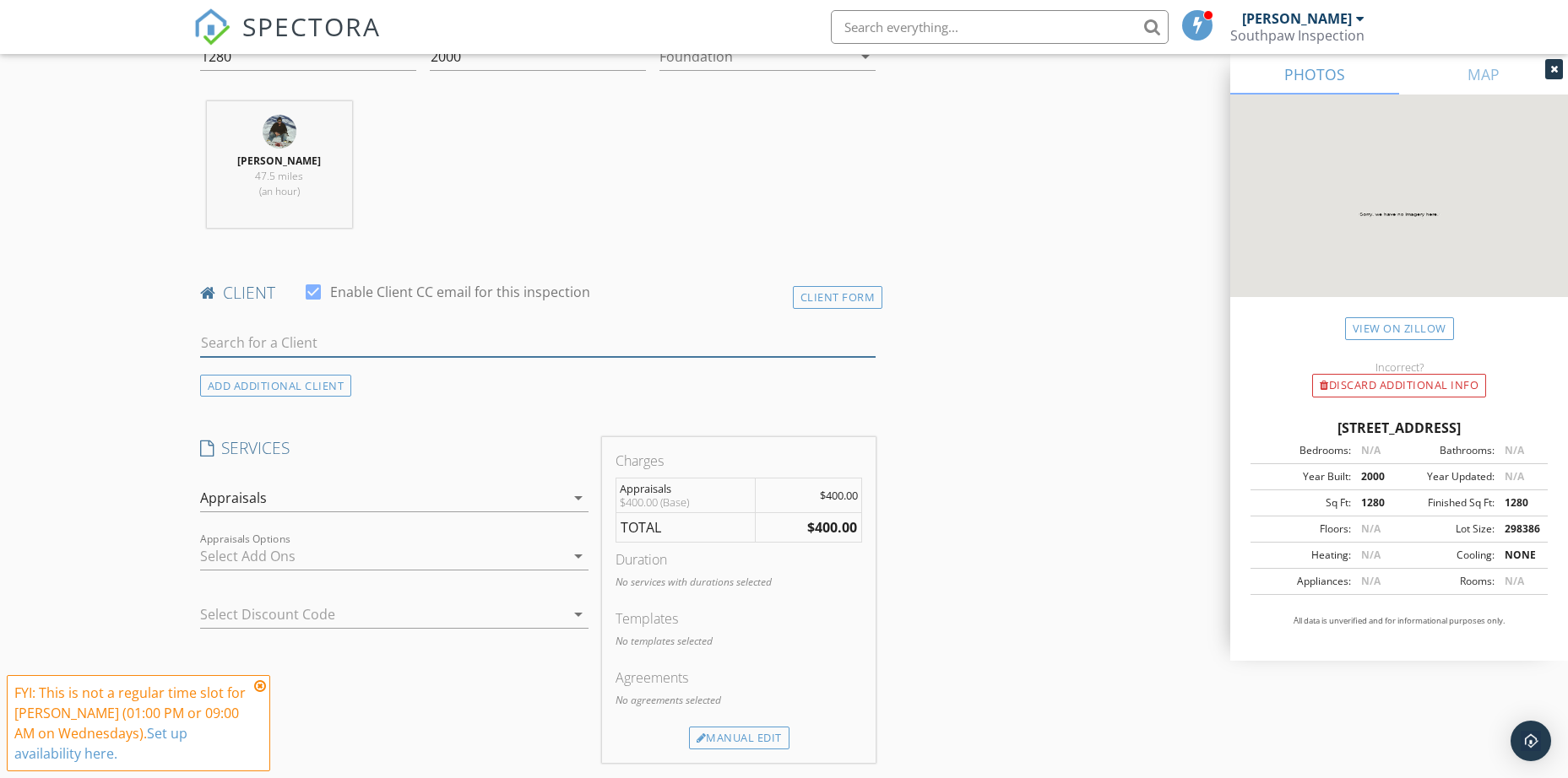
click at [391, 347] on input "text" at bounding box center [538, 342] width 676 height 27
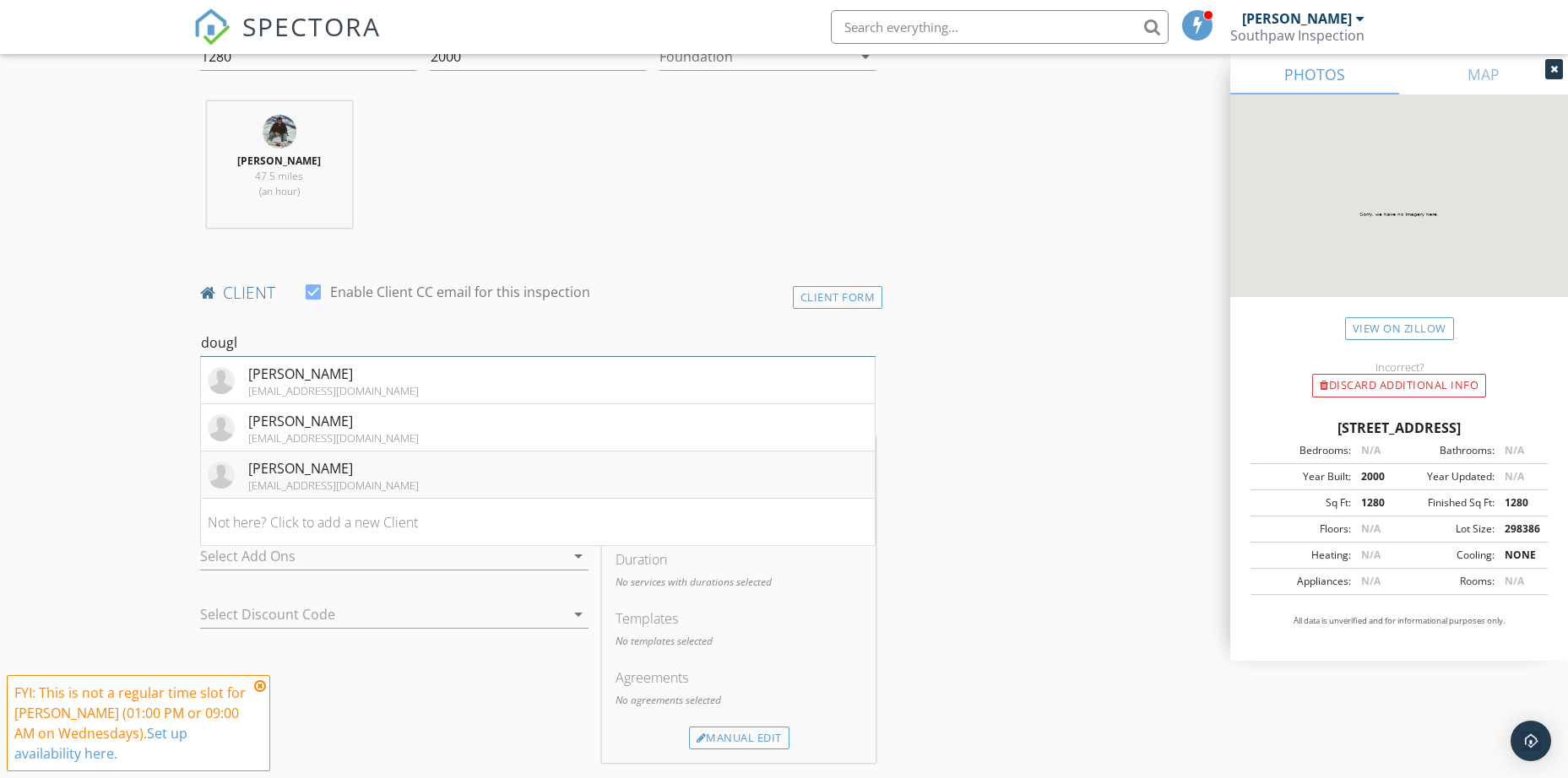
type input "dougl"
click at [325, 480] on div "douglasappraisals@yahoo.com" at bounding box center [333, 485] width 170 height 13
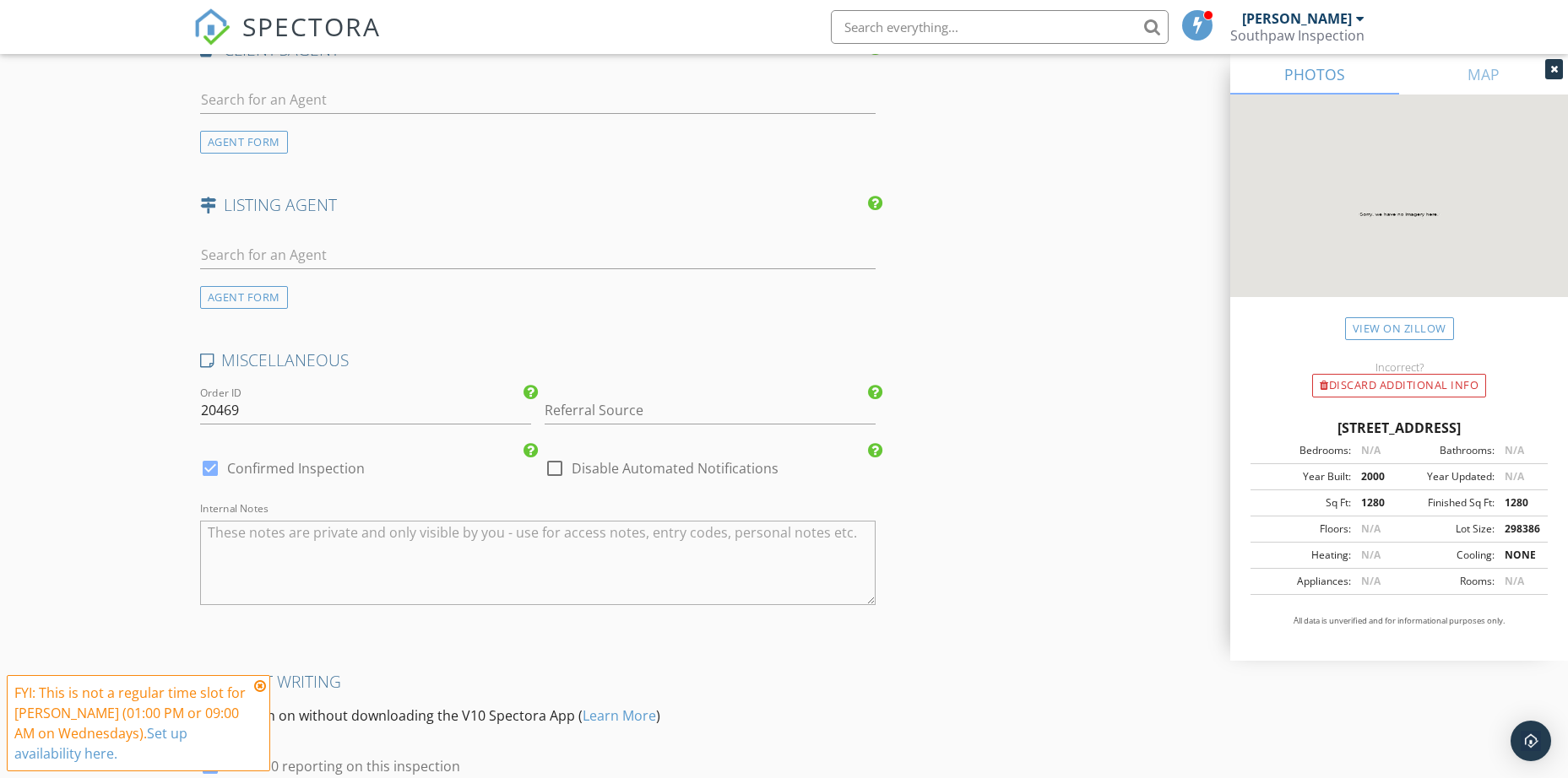
scroll to position [2311, 0]
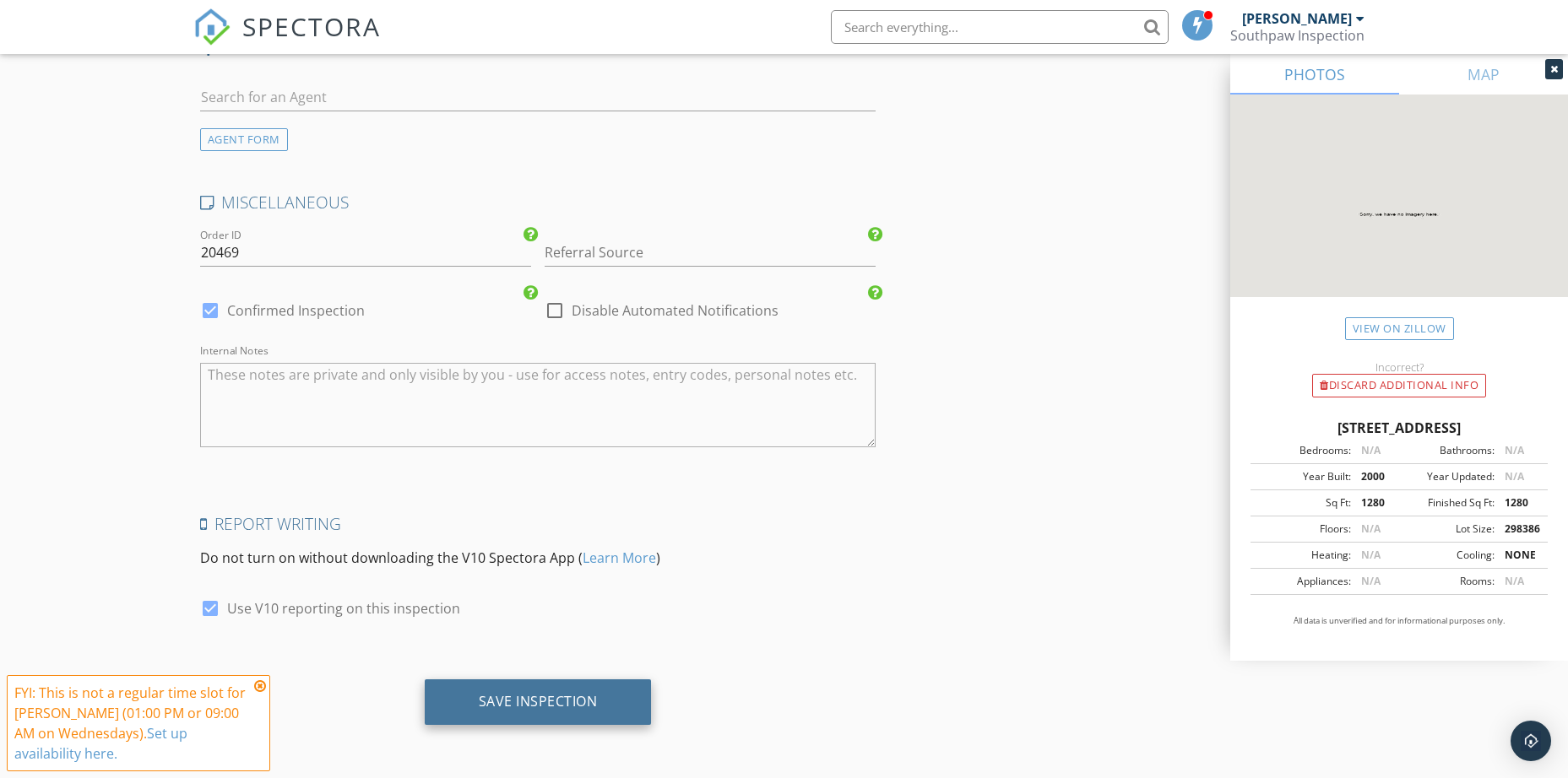
click at [506, 700] on div "Save Inspection" at bounding box center [538, 701] width 119 height 17
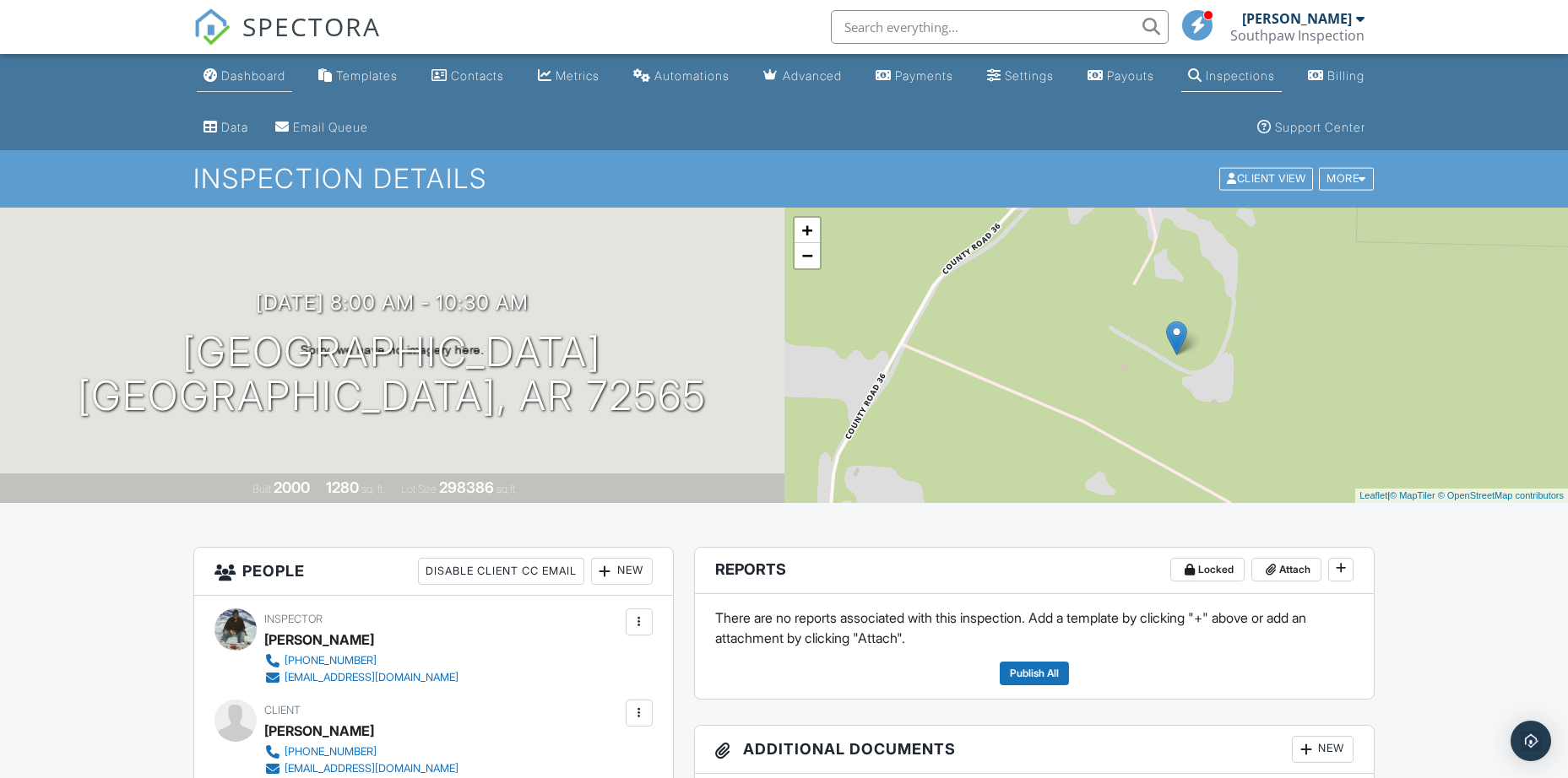
click at [263, 75] on div "Dashboard" at bounding box center [253, 75] width 64 height 14
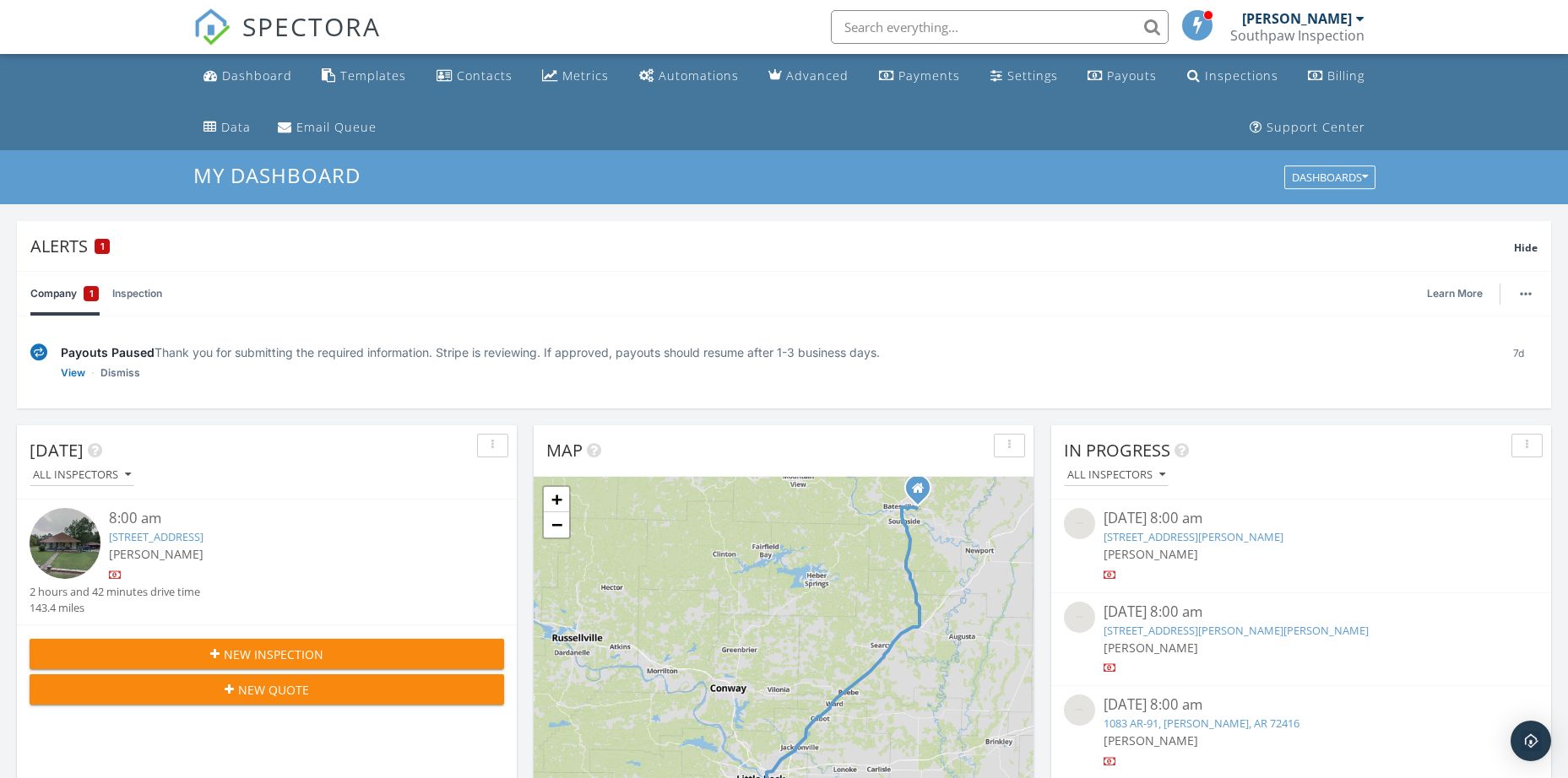
click at [208, 354] on div "Payouts Paused Thank you for submitting the required information. Stripe is rev…" at bounding box center [773, 352] width 1425 height 18
click at [75, 371] on link "View" at bounding box center [73, 373] width 25 height 17
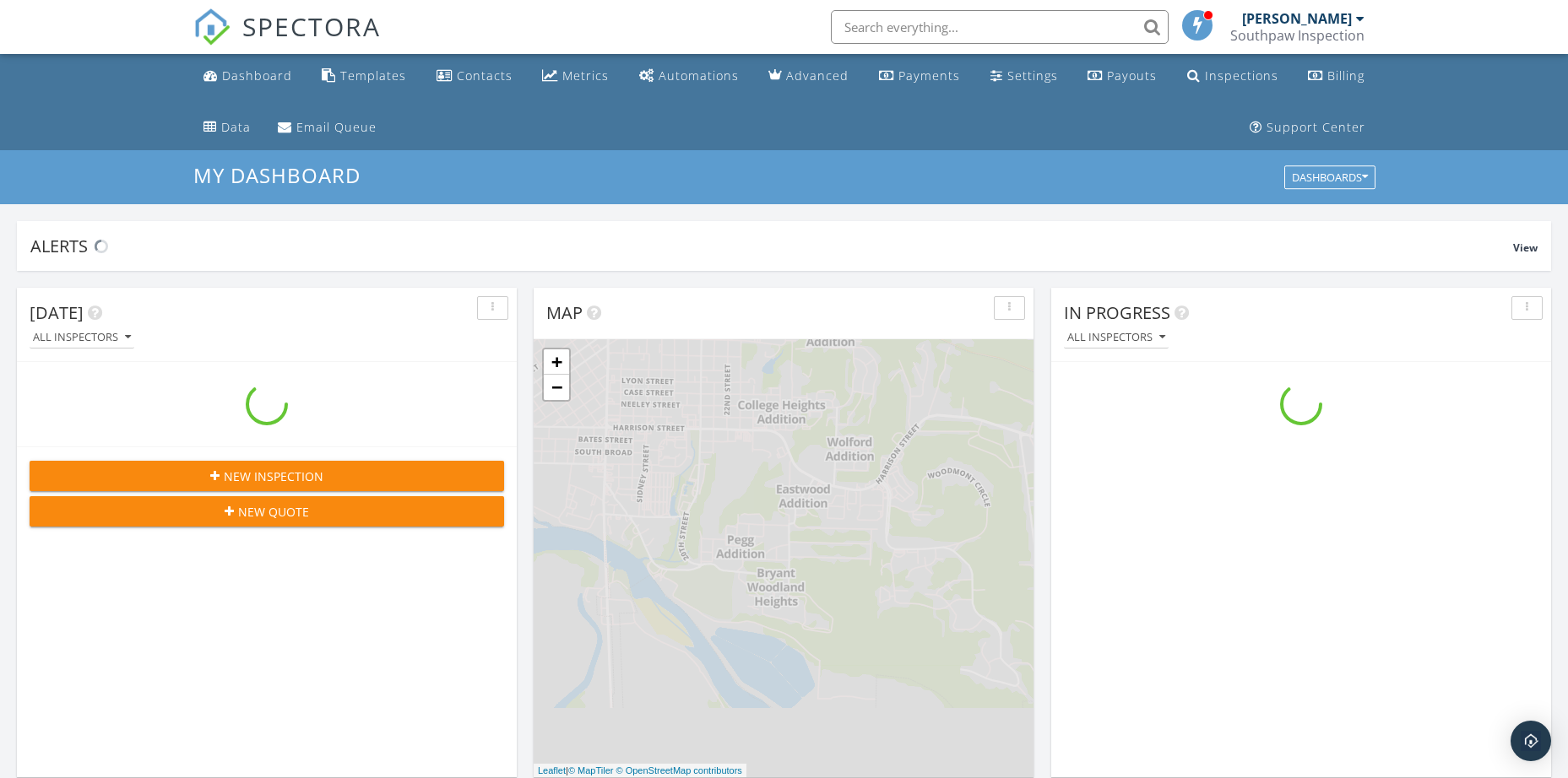
scroll to position [1562, 1594]
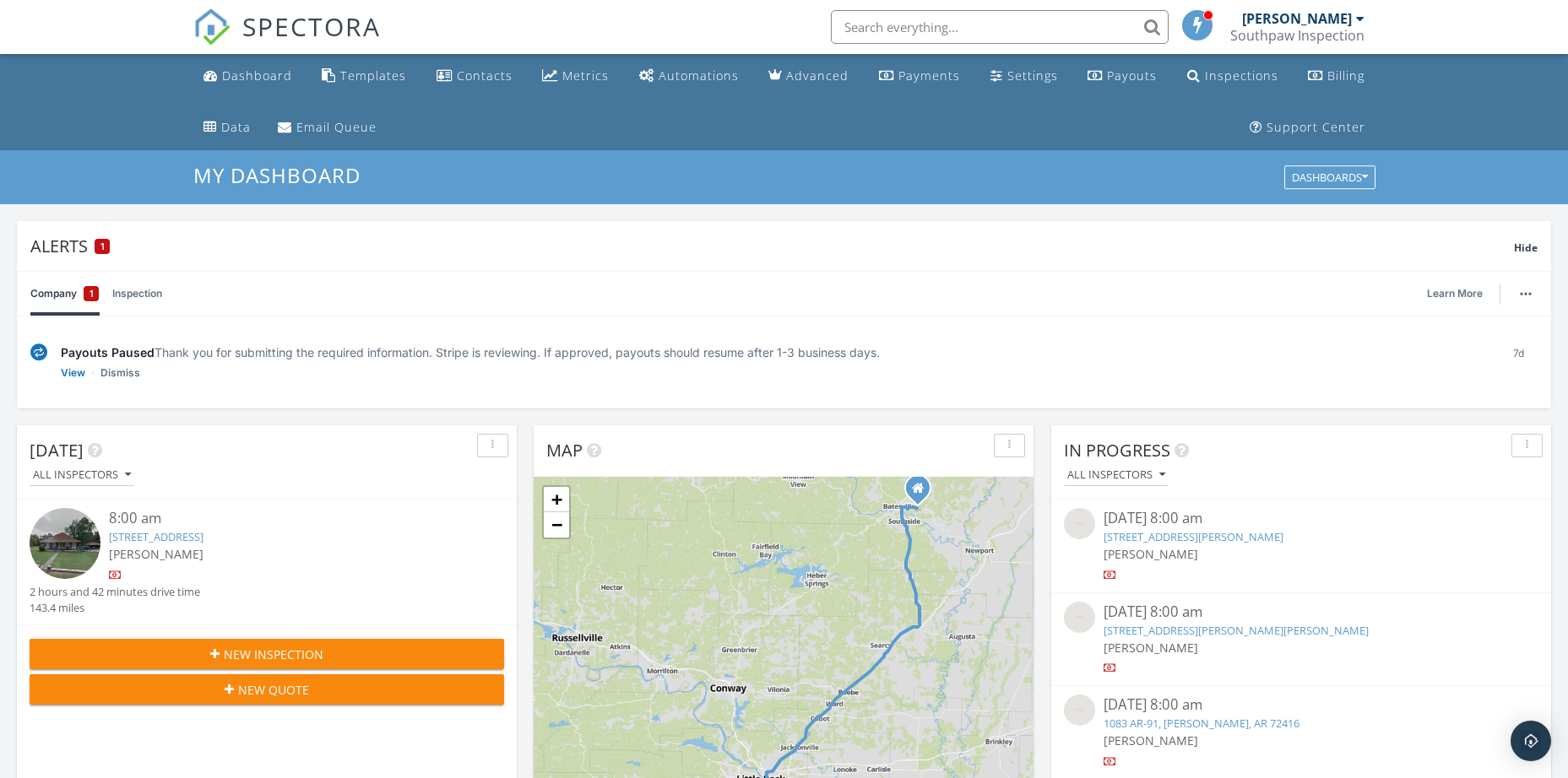
drag, startPoint x: 212, startPoint y: 357, endPoint x: 893, endPoint y: 352, distance: 681.0
click at [893, 352] on div "Payouts Paused Thank you for submitting the required information. Stripe is rev…" at bounding box center [773, 352] width 1425 height 18
click at [834, 381] on div "Payouts Paused Thank you for submitting the required information. Stripe is rev…" at bounding box center [773, 362] width 1425 height 38
click at [118, 294] on link "Inspection" at bounding box center [137, 293] width 50 height 43
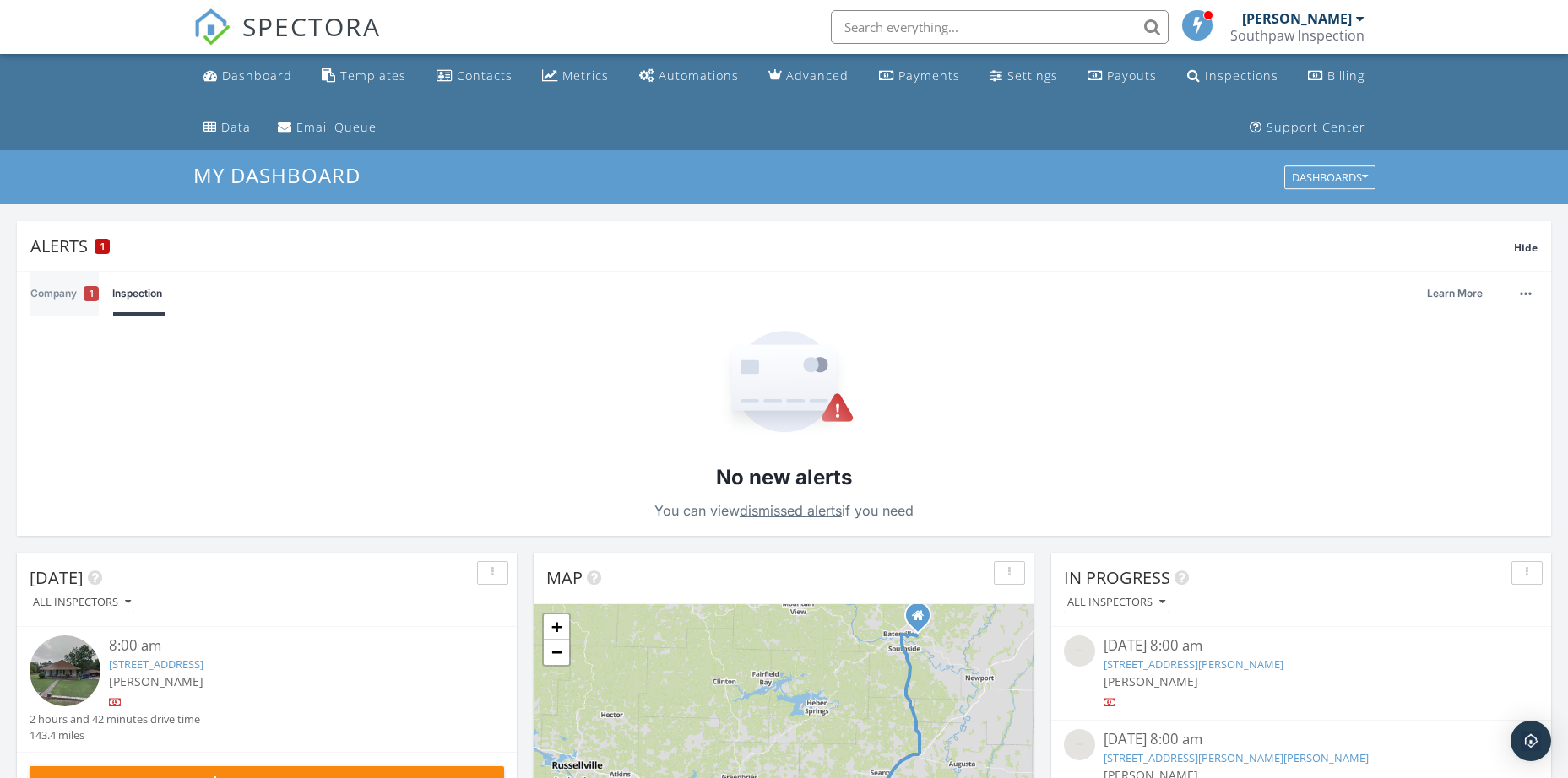
click at [44, 294] on link "Company 1" at bounding box center [64, 293] width 68 height 43
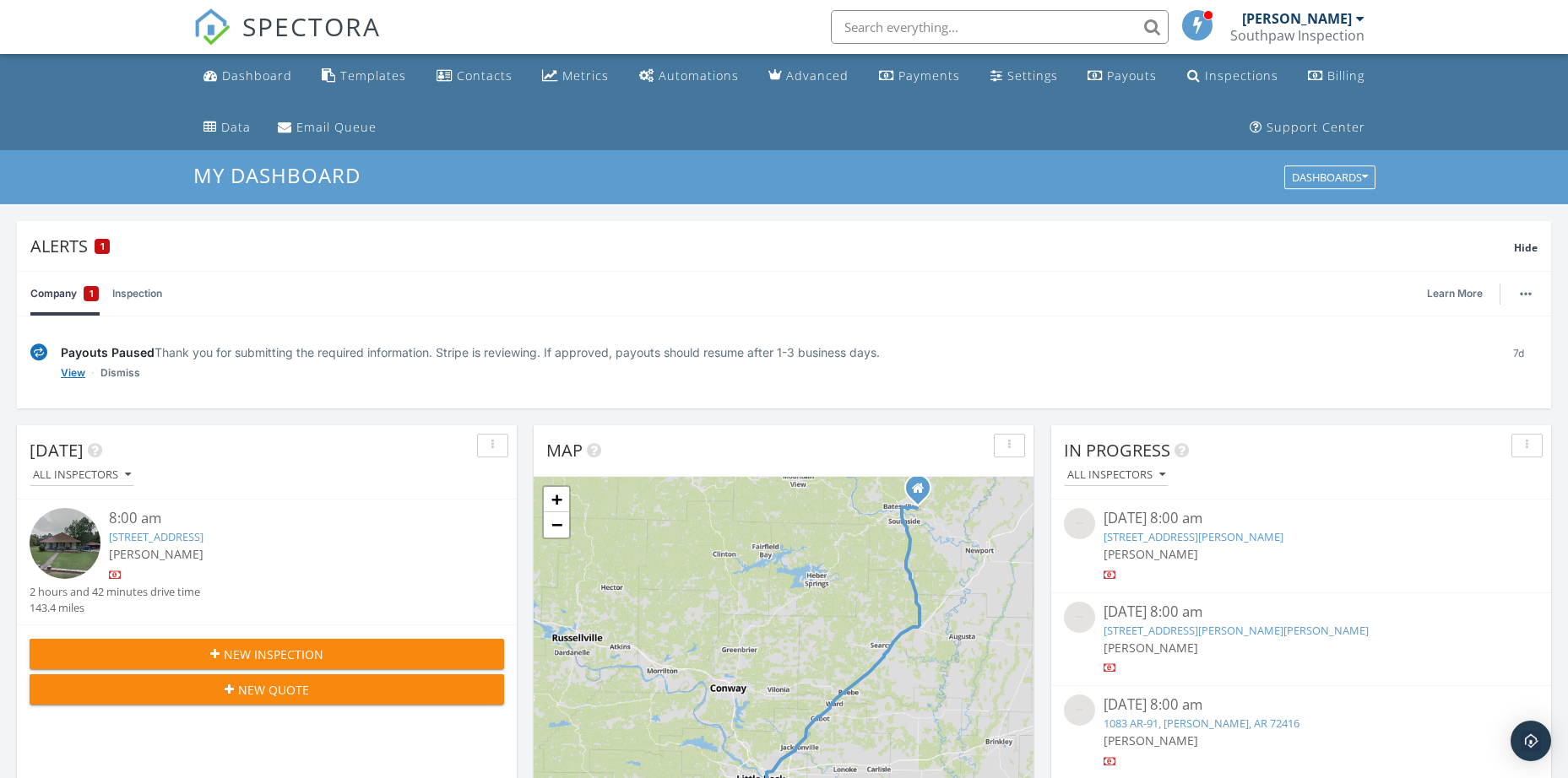
click at [76, 373] on link "View" at bounding box center [73, 373] width 25 height 17
